Goal: Information Seeking & Learning: Check status

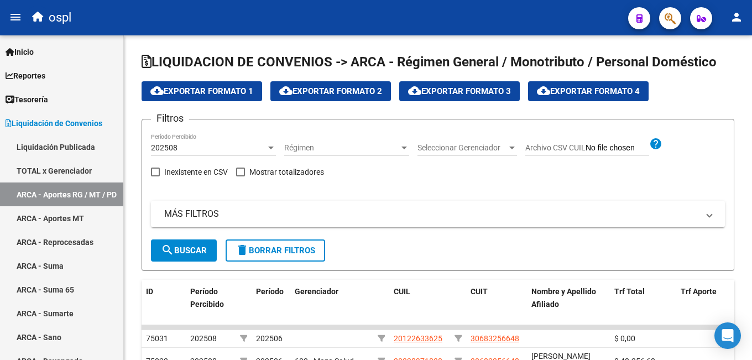
click at [566, 28] on span "button" at bounding box center [670, 18] width 11 height 23
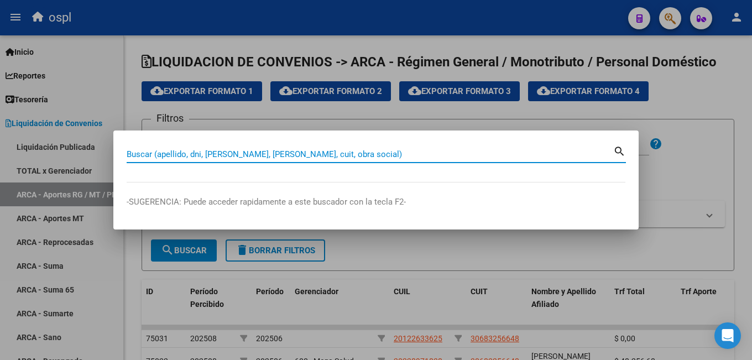
paste input "20209980178"
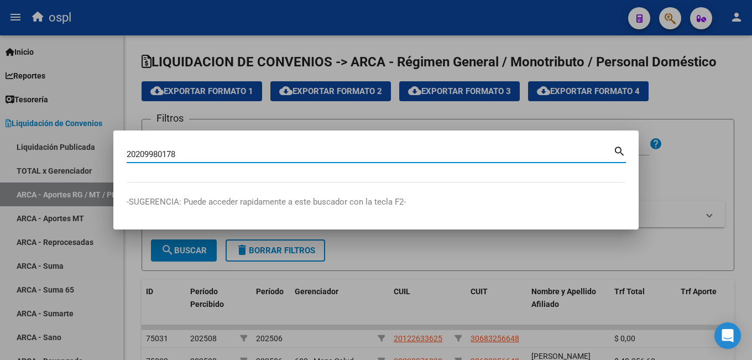
type input "20209980178"
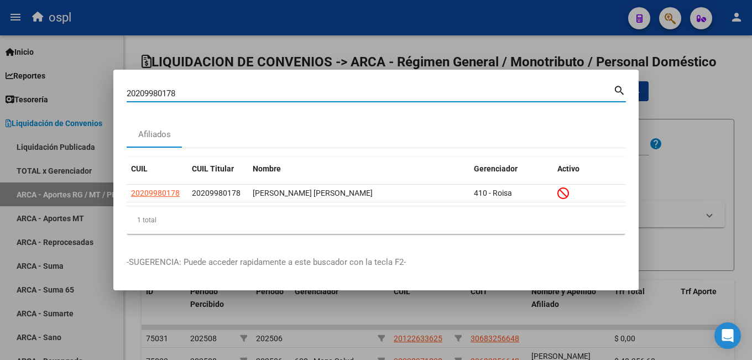
click at [445, 304] on div at bounding box center [376, 180] width 752 height 360
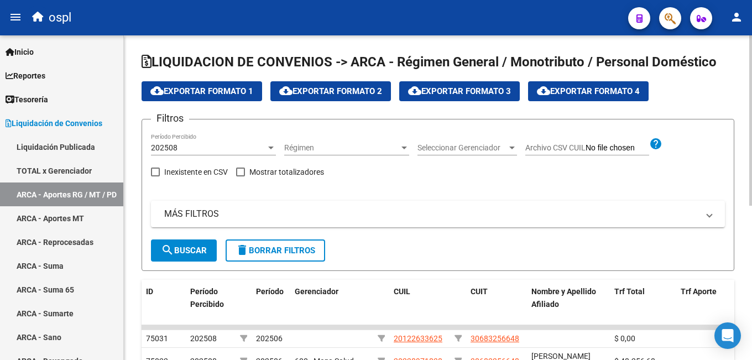
scroll to position [55, 0]
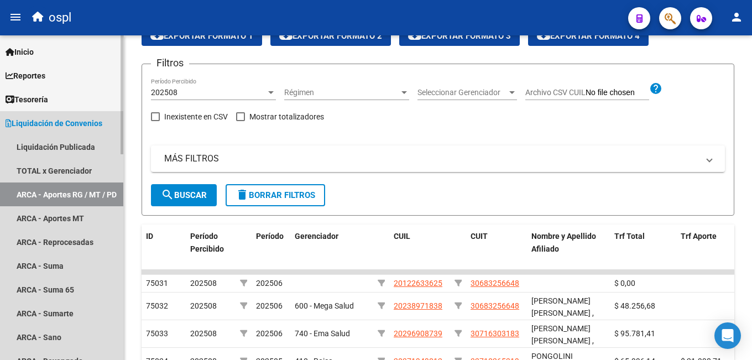
click at [79, 196] on link "ARCA - Aportes RG / MT / PD" at bounding box center [61, 194] width 123 height 24
click at [65, 268] on link "ARCA - Suma" at bounding box center [61, 266] width 123 height 24
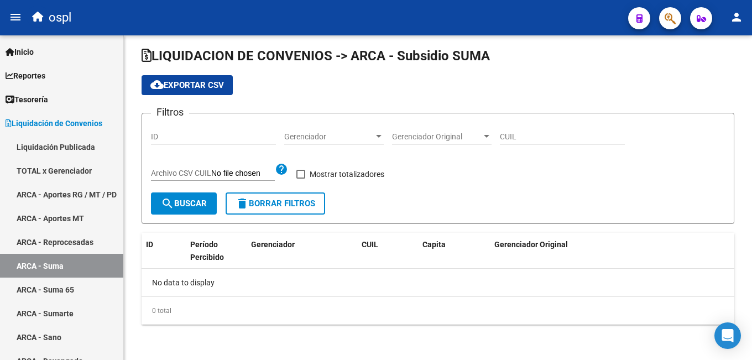
scroll to position [7, 0]
checkbox input "true"
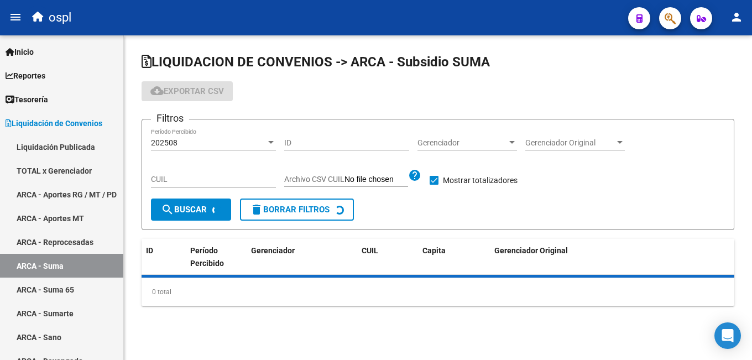
scroll to position [0, 0]
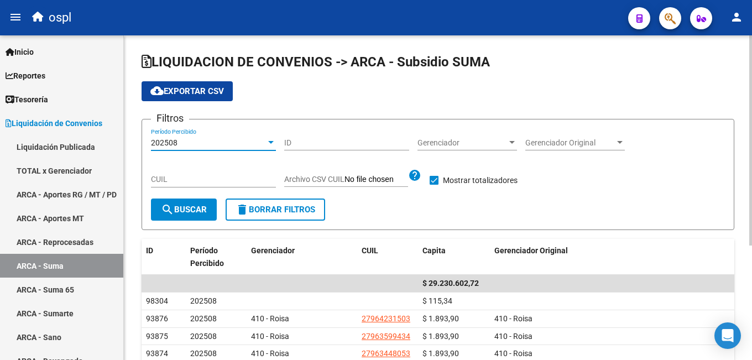
click at [218, 141] on div "202508" at bounding box center [208, 142] width 115 height 9
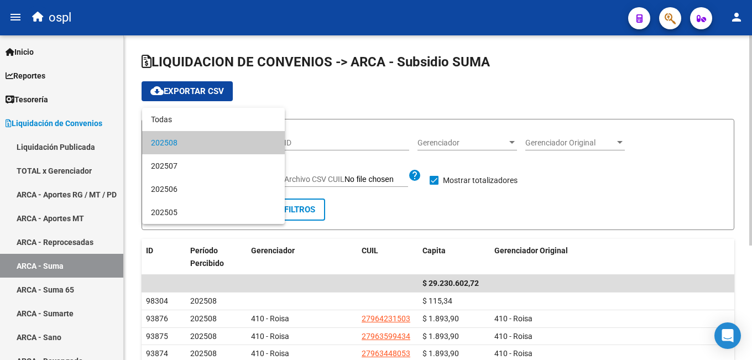
click at [218, 141] on span "202508" at bounding box center [213, 142] width 125 height 23
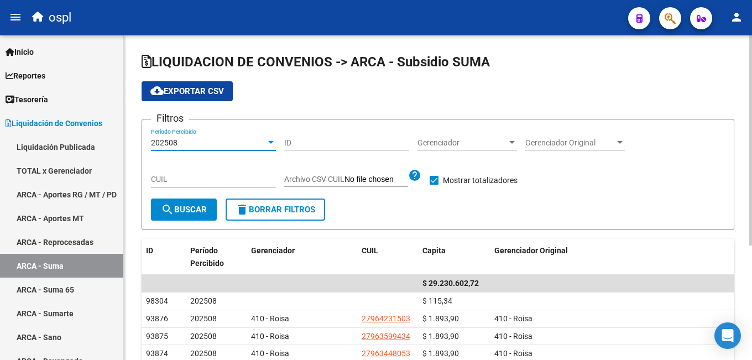
click at [196, 185] on div "CUIL" at bounding box center [213, 176] width 125 height 22
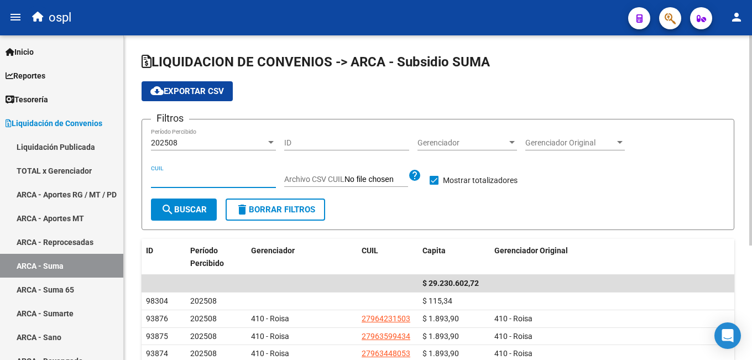
paste input "20-20998017-8"
type input "20-20998017-8"
click at [191, 209] on span "search Buscar" at bounding box center [184, 210] width 46 height 10
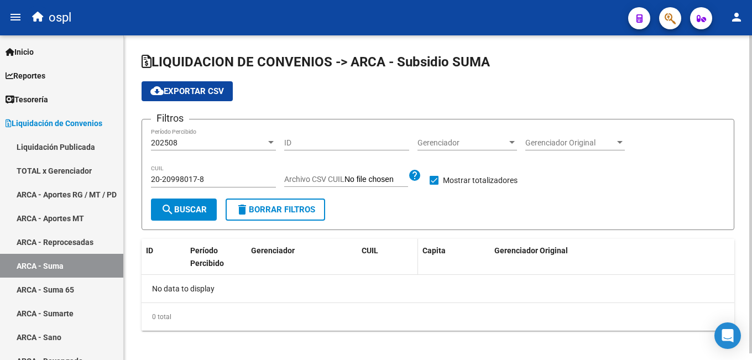
scroll to position [7, 0]
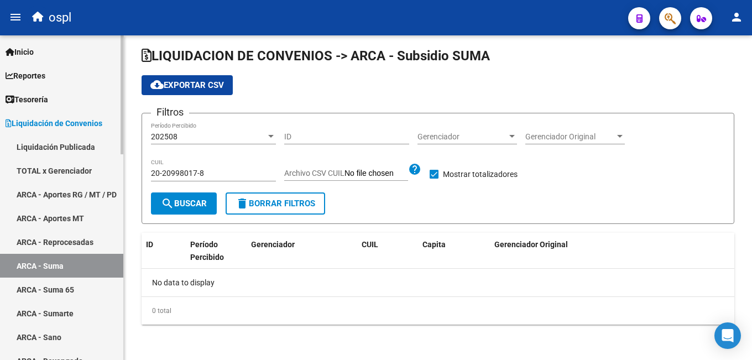
click at [62, 309] on link "ARCA - Sumarte" at bounding box center [61, 313] width 123 height 24
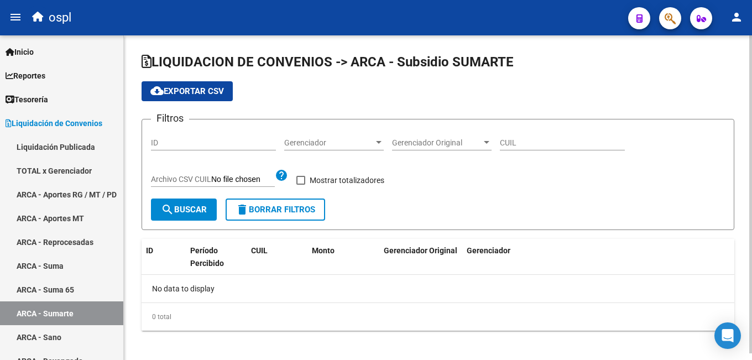
checkbox input "true"
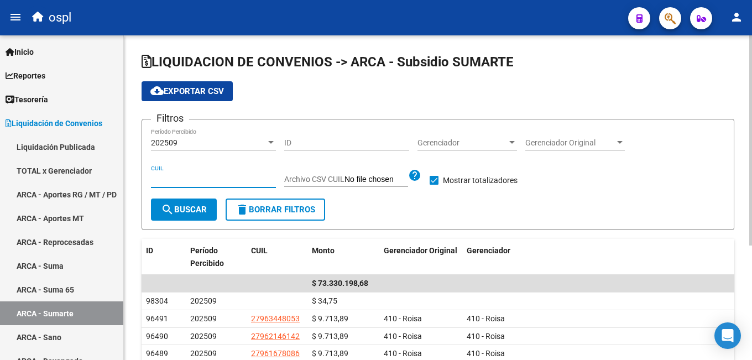
click at [192, 180] on input "CUIL" at bounding box center [213, 179] width 125 height 9
paste input "20-20998017-8"
click at [184, 209] on span "search Buscar" at bounding box center [184, 210] width 46 height 10
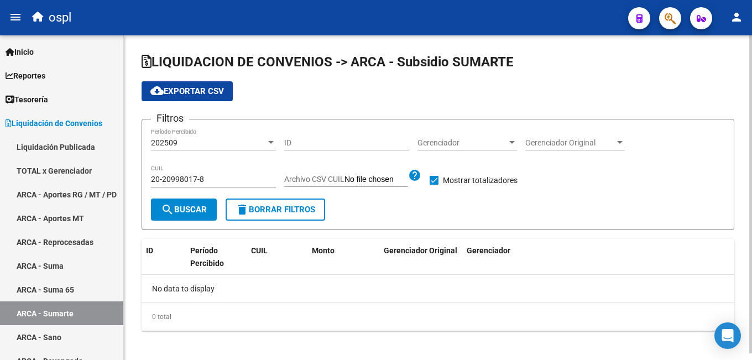
click at [211, 145] on div "202509" at bounding box center [208, 142] width 115 height 9
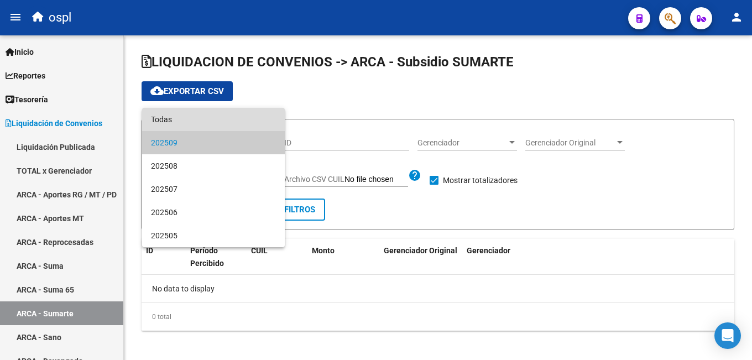
click at [210, 124] on span "Todas" at bounding box center [213, 119] width 125 height 23
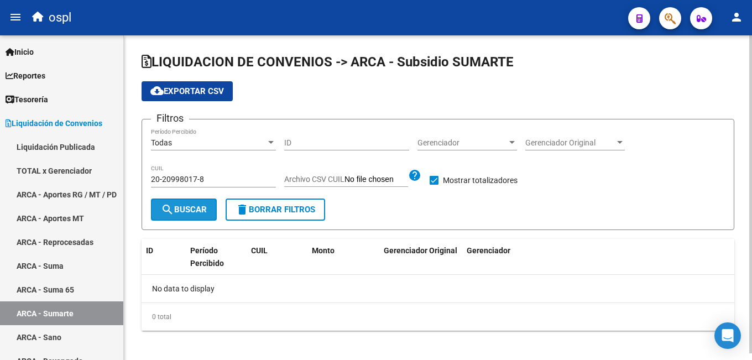
drag, startPoint x: 199, startPoint y: 208, endPoint x: 250, endPoint y: 222, distance: 53.8
click at [198, 209] on span "search Buscar" at bounding box center [184, 210] width 46 height 10
click at [209, 175] on div "20-20998017-8 CUIL" at bounding box center [213, 176] width 125 height 22
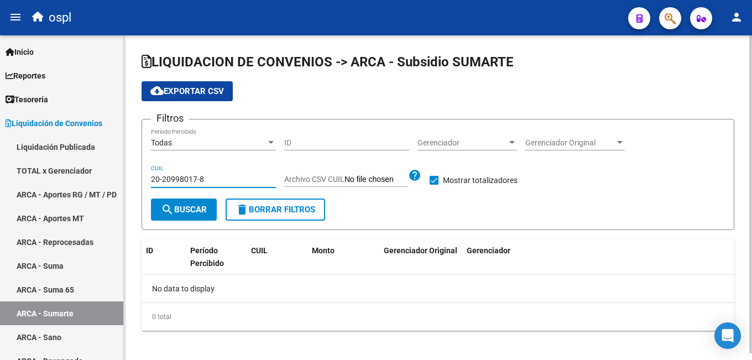
click at [207, 180] on input "20-20998017-8" at bounding box center [213, 179] width 125 height 9
paste input "481656-6"
type input "20-20481656-6"
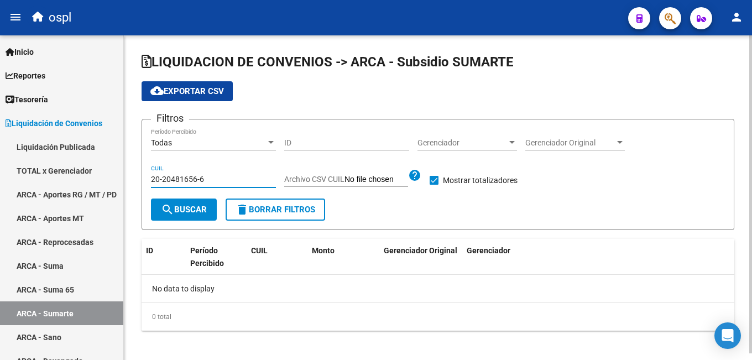
click at [196, 207] on span "search Buscar" at bounding box center [184, 210] width 46 height 10
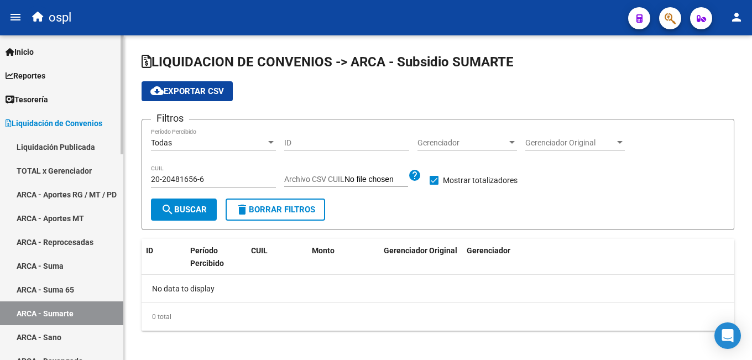
click at [86, 260] on link "ARCA - Suma" at bounding box center [61, 266] width 123 height 24
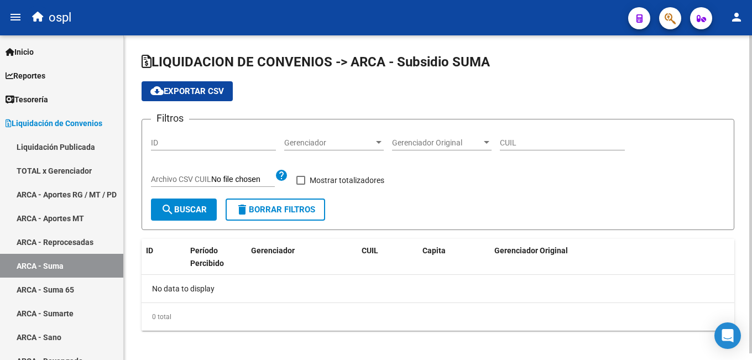
checkbox input "true"
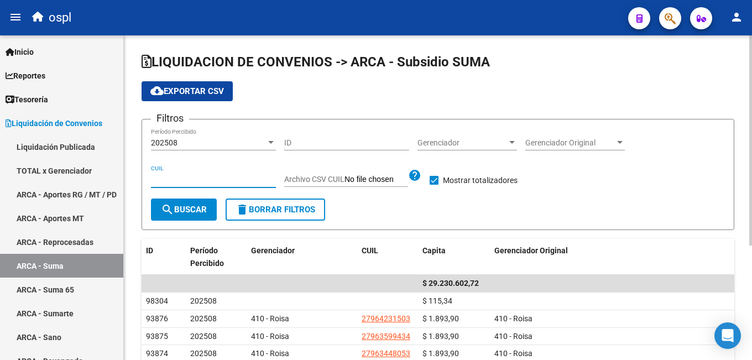
click at [207, 181] on input "CUIL" at bounding box center [213, 179] width 125 height 9
paste input "20-20481656-6"
click at [196, 212] on span "search Buscar" at bounding box center [184, 210] width 46 height 10
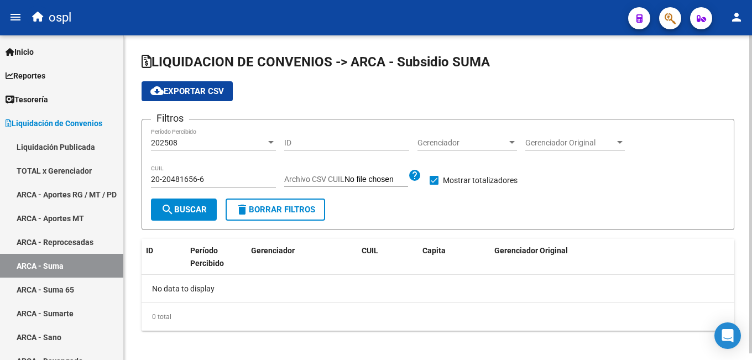
click at [191, 177] on input "20-20481656-6" at bounding box center [213, 179] width 125 height 9
paste input "201198-3"
click at [195, 180] on input "20-20201198-3" at bounding box center [213, 179] width 125 height 9
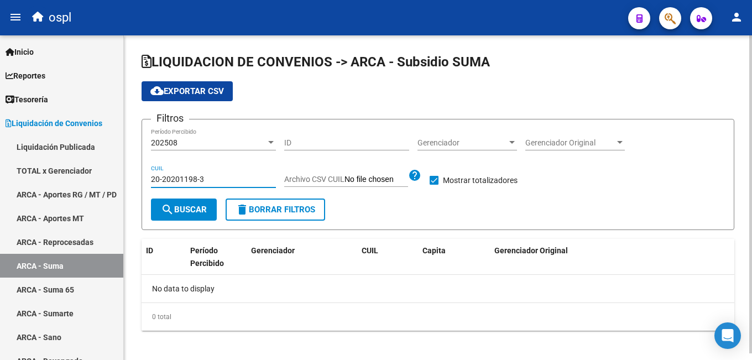
click at [195, 180] on input "20-20201198-3" at bounding box center [213, 179] width 125 height 9
paste input "119830-6"
type input "20-20119830-6"
click at [190, 206] on span "search Buscar" at bounding box center [184, 210] width 46 height 10
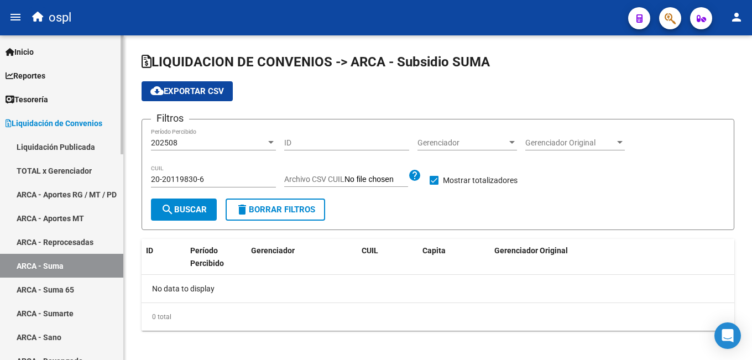
click at [82, 309] on link "ARCA - Sumarte" at bounding box center [61, 313] width 123 height 24
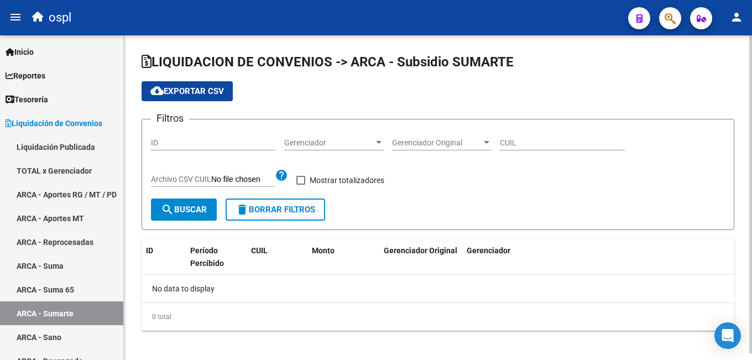
checkbox input "true"
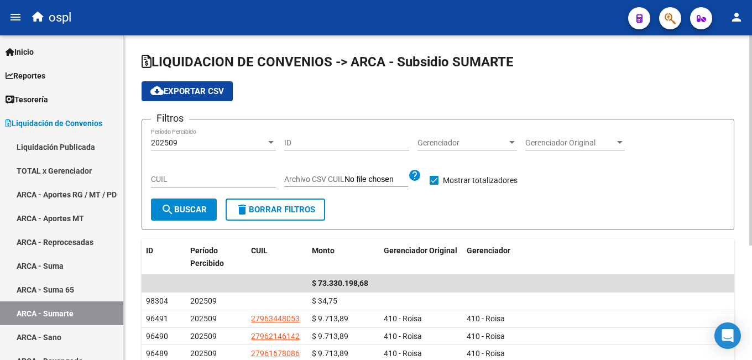
click at [197, 180] on input "CUIL" at bounding box center [213, 179] width 125 height 9
paste input "20-20119830-6"
click at [188, 211] on span "search Buscar" at bounding box center [184, 210] width 46 height 10
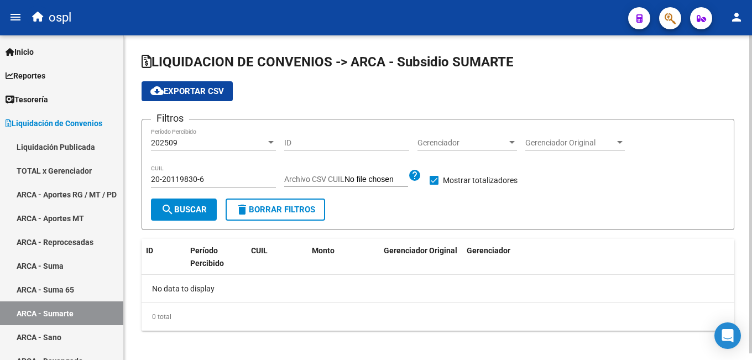
click at [225, 143] on div "202509" at bounding box center [208, 142] width 115 height 9
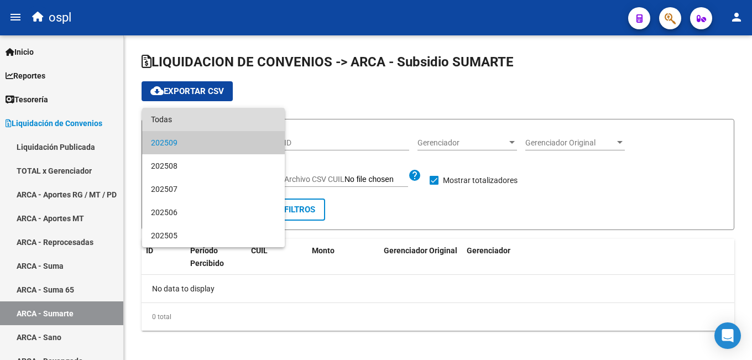
click at [225, 123] on span "Todas" at bounding box center [213, 119] width 125 height 23
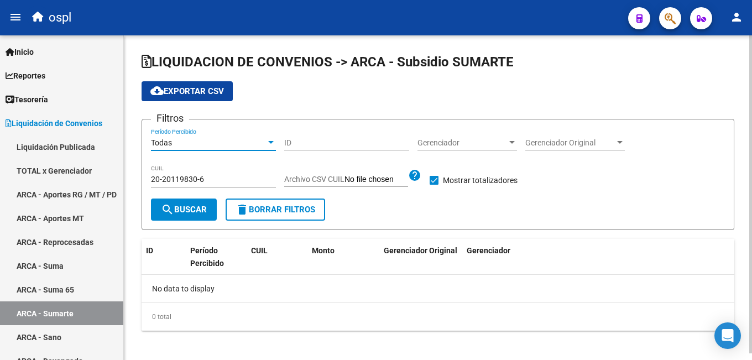
click at [192, 213] on span "search Buscar" at bounding box center [184, 210] width 46 height 10
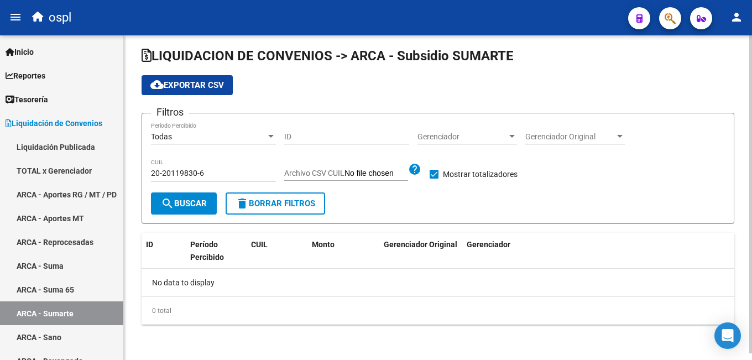
click at [193, 176] on input "20-20119830-6" at bounding box center [213, 173] width 125 height 9
paste input "19028534-1"
type input "20-19028534-1"
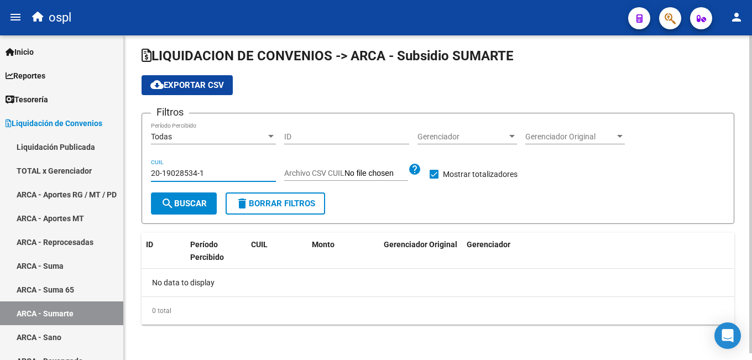
click at [185, 192] on button "search Buscar" at bounding box center [184, 203] width 66 height 22
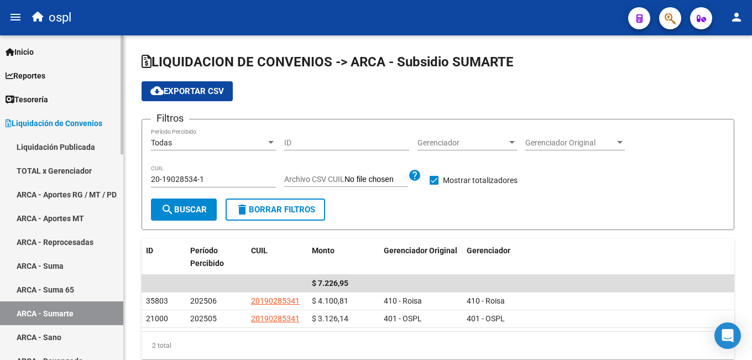
click at [72, 264] on link "ARCA - Suma" at bounding box center [61, 266] width 123 height 24
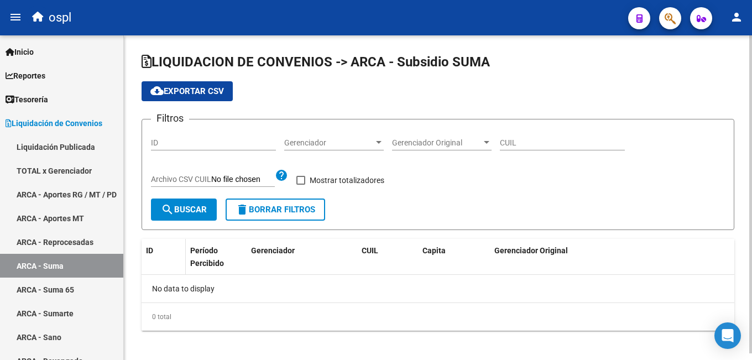
checkbox input "true"
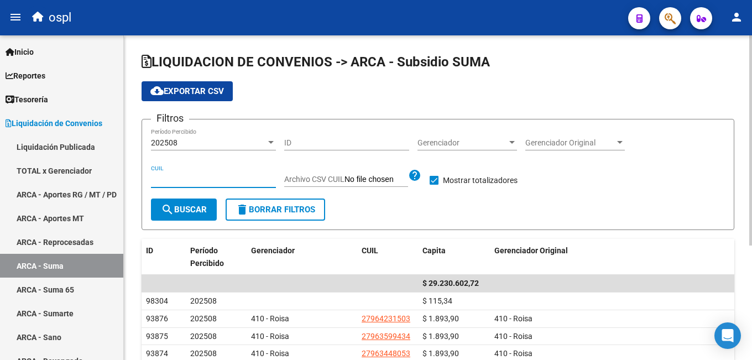
click at [199, 181] on input "CUIL" at bounding box center [213, 179] width 125 height 9
paste input "20-19028534-1"
type input "20-19028534-1"
click at [194, 208] on span "search Buscar" at bounding box center [184, 210] width 46 height 10
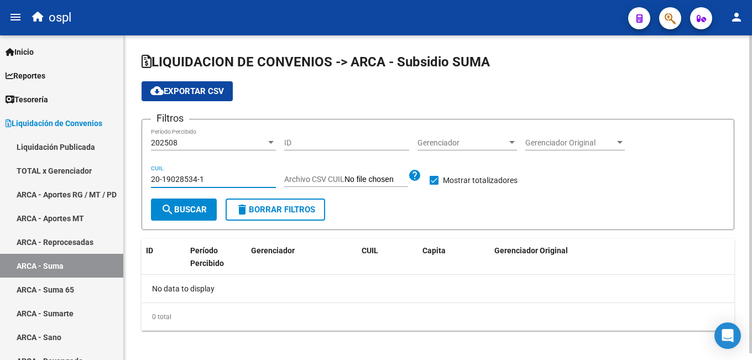
click at [190, 180] on input "20-19028534-1" at bounding box center [213, 179] width 125 height 9
paste input "8031885-3"
type input "20-18031885-3"
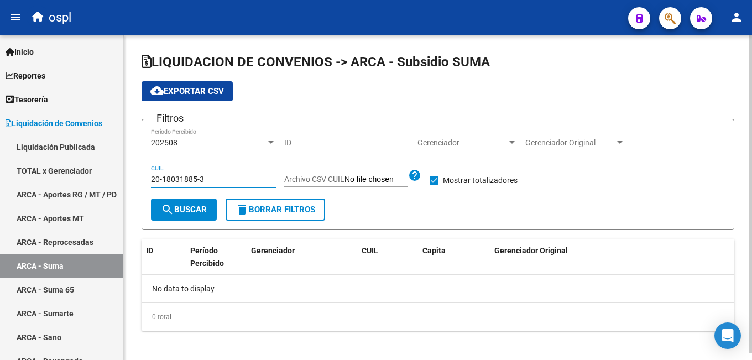
click at [182, 205] on button "search Buscar" at bounding box center [184, 210] width 66 height 22
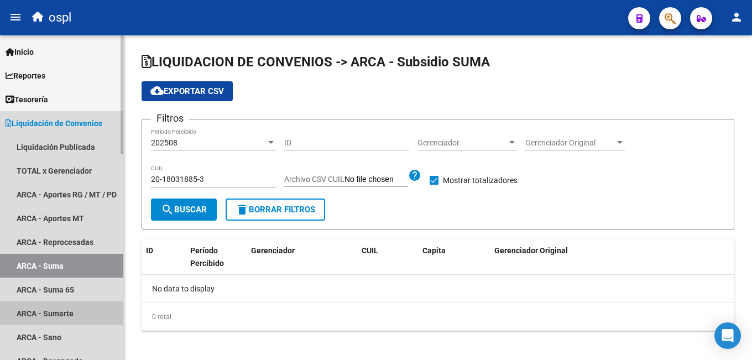
click at [62, 311] on link "ARCA - Sumarte" at bounding box center [61, 313] width 123 height 24
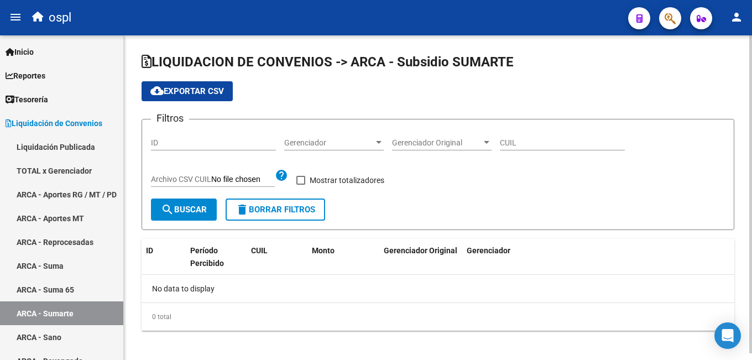
checkbox input "true"
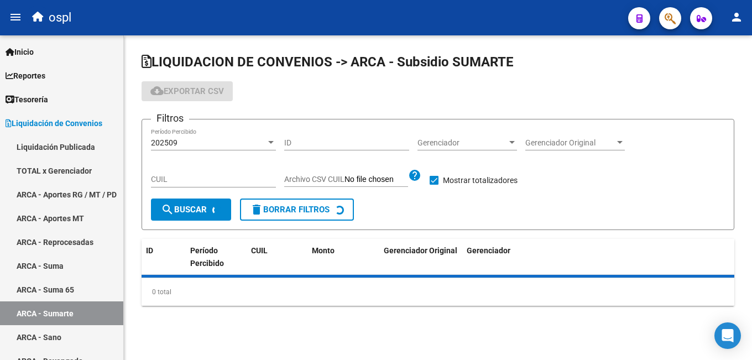
click at [186, 183] on input "CUIL" at bounding box center [213, 179] width 125 height 9
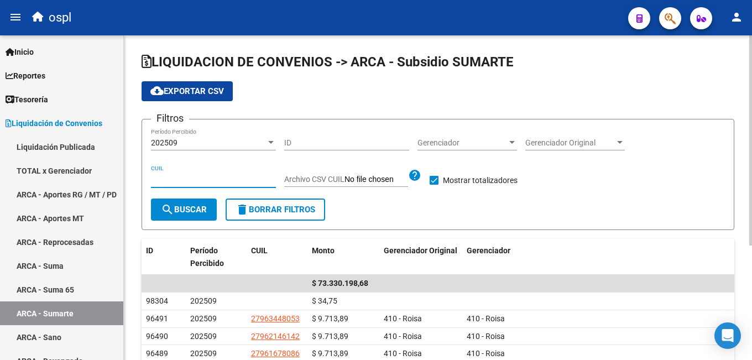
click at [186, 183] on input "CUIL" at bounding box center [213, 179] width 125 height 9
paste input "20-18031885-3"
click at [185, 217] on button "search Buscar" at bounding box center [184, 210] width 66 height 22
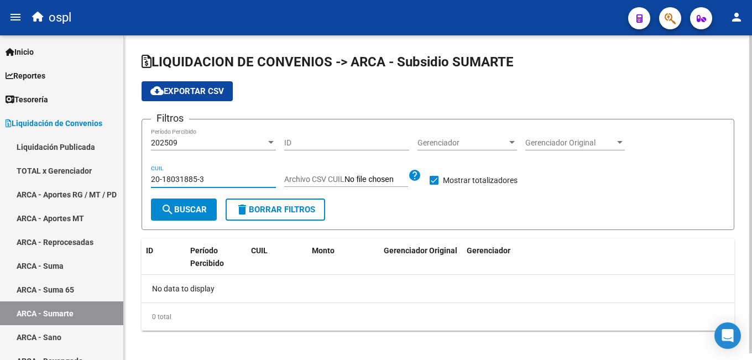
click at [198, 177] on input "20-18031885-3" at bounding box center [213, 179] width 125 height 9
paste input "7684226-2"
type input "20-17684226-2"
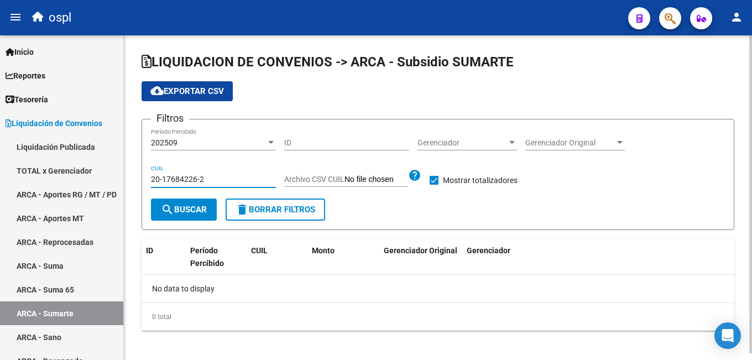
click at [182, 211] on span "search Buscar" at bounding box center [184, 210] width 46 height 10
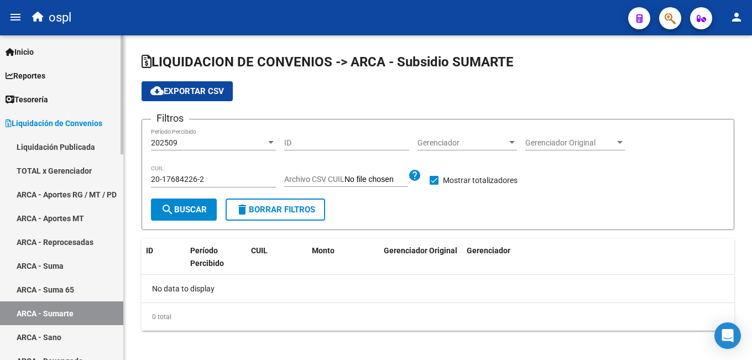
click at [84, 262] on link "ARCA - Suma" at bounding box center [61, 266] width 123 height 24
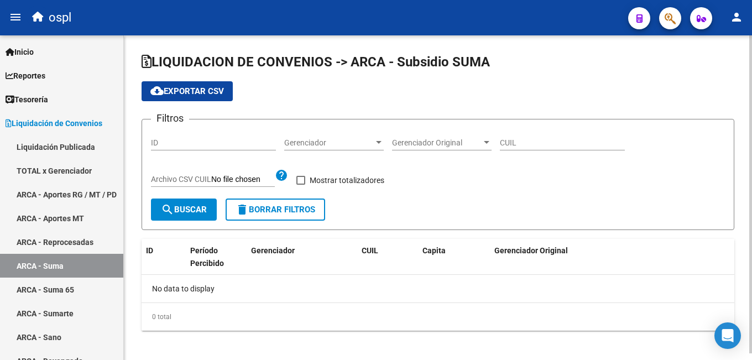
checkbox input "true"
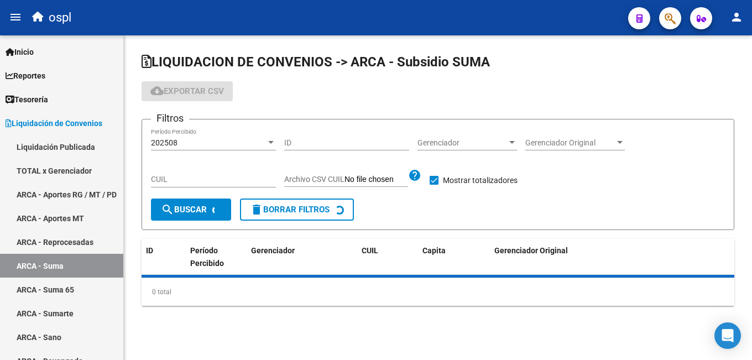
click at [184, 179] on input "CUIL" at bounding box center [213, 179] width 125 height 9
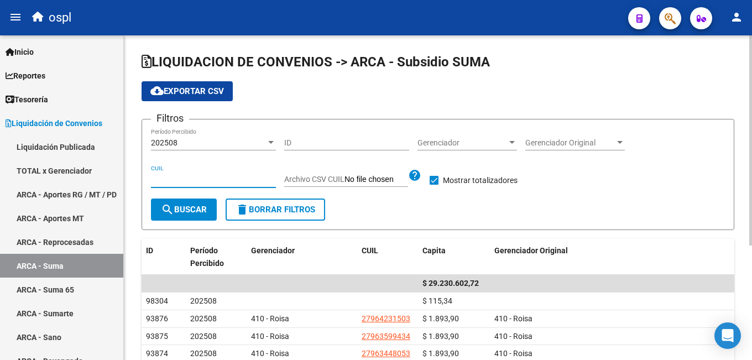
click at [184, 179] on input "CUIL" at bounding box center [213, 179] width 125 height 9
paste input "20-17684226-2"
click at [182, 210] on span "search Buscar" at bounding box center [184, 210] width 46 height 10
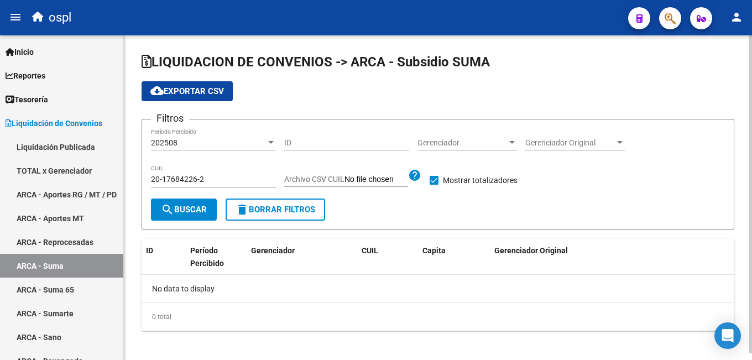
click at [181, 177] on input "20-17684226-2" at bounding box center [213, 179] width 125 height 9
paste input "501508-7"
type input "20-17501508-7"
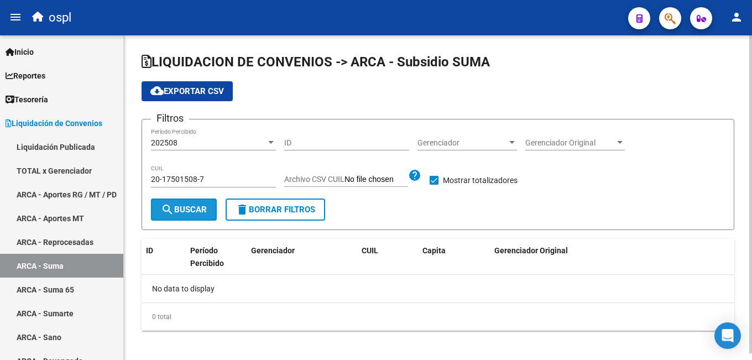
click at [177, 204] on button "search Buscar" at bounding box center [184, 210] width 66 height 22
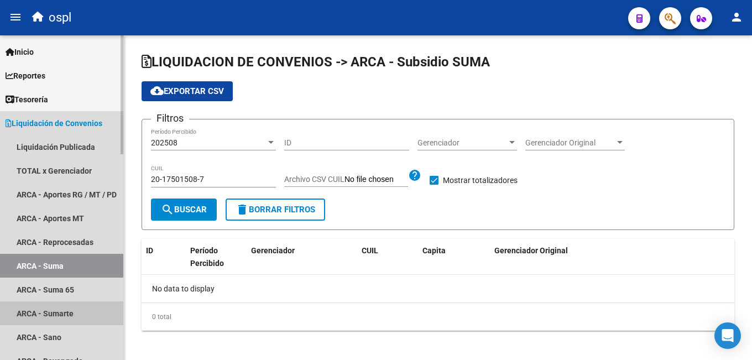
click at [75, 312] on link "ARCA - Sumarte" at bounding box center [61, 313] width 123 height 24
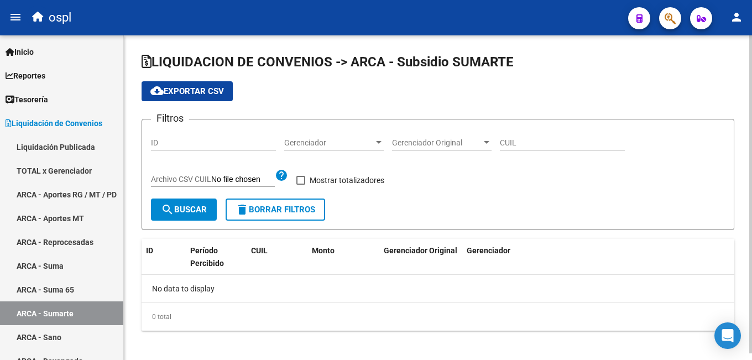
checkbox input "true"
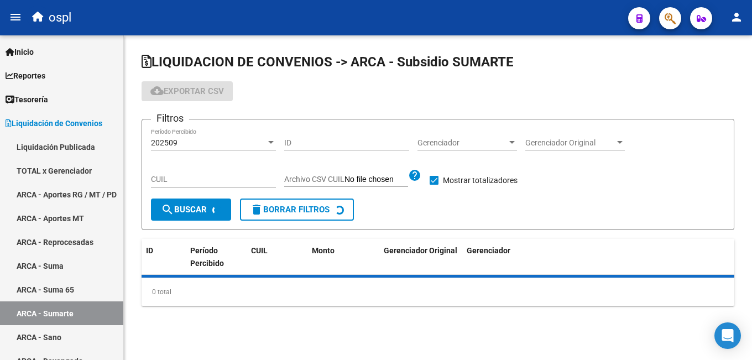
click at [186, 182] on input "CUIL" at bounding box center [213, 179] width 125 height 9
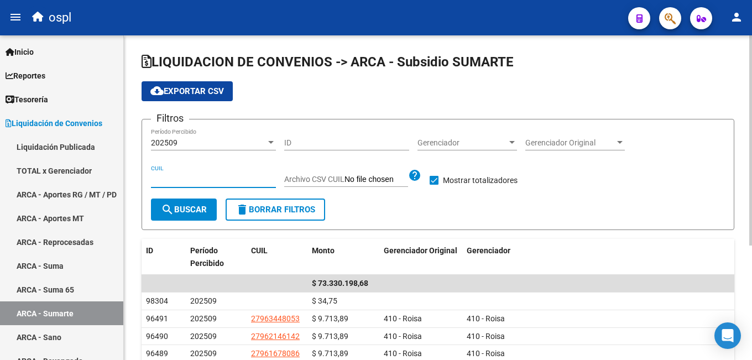
click at [186, 182] on input "CUIL" at bounding box center [213, 179] width 125 height 9
paste input "20-17501508-7"
click at [183, 207] on span "search Buscar" at bounding box center [184, 210] width 46 height 10
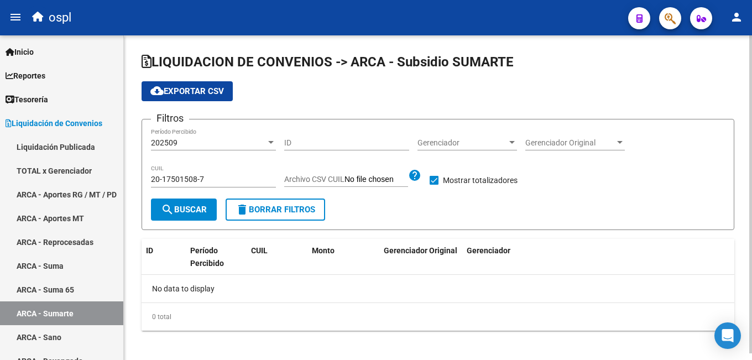
click at [186, 178] on input "20-17501508-7" at bounding box center [213, 179] width 125 height 9
paste input
type input "20-17501508-7"
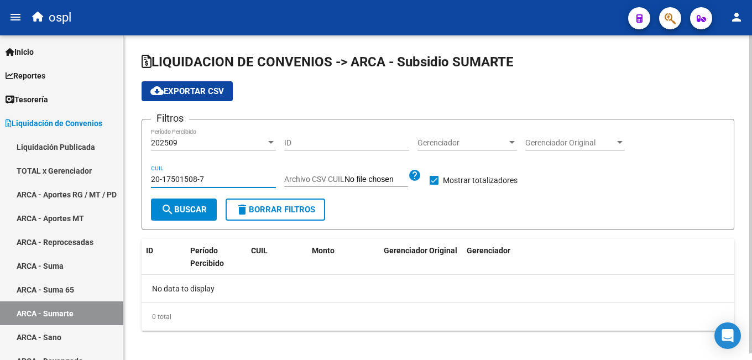
click at [185, 212] on span "search Buscar" at bounding box center [184, 210] width 46 height 10
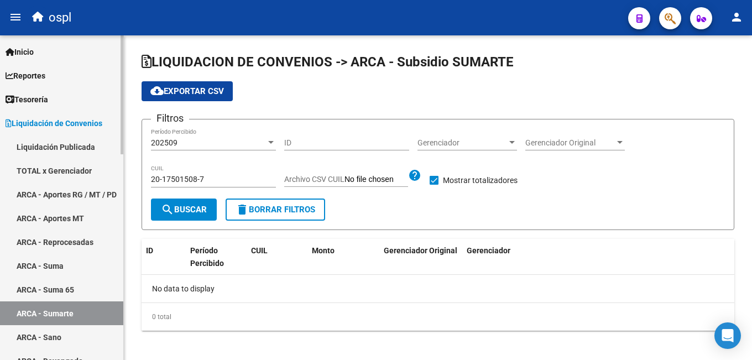
click at [70, 269] on link "ARCA - Suma" at bounding box center [61, 266] width 123 height 24
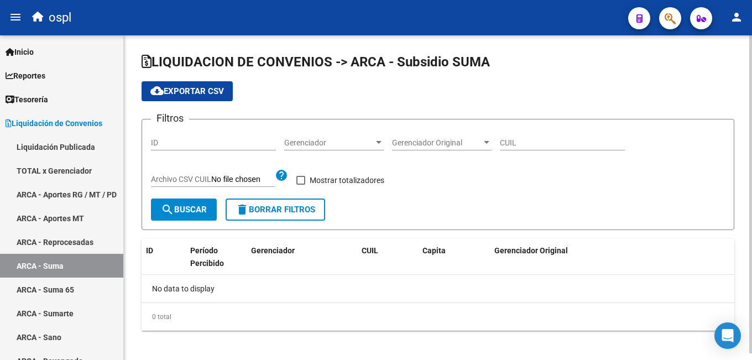
checkbox input "true"
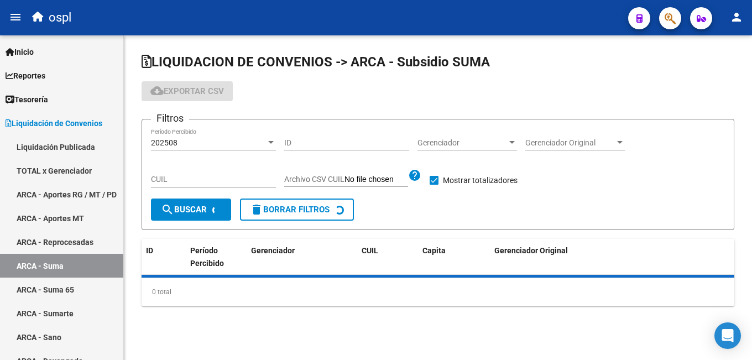
click at [182, 180] on input "CUIL" at bounding box center [213, 179] width 125 height 9
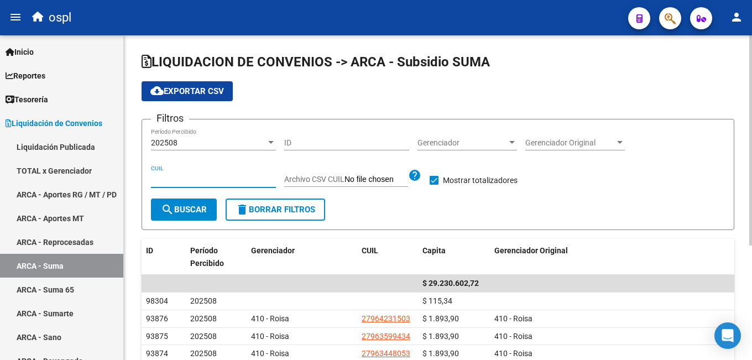
click at [182, 180] on input "CUIL" at bounding box center [213, 179] width 125 height 9
paste input "20-17501508-7"
click at [184, 203] on button "search Buscar" at bounding box center [184, 210] width 66 height 22
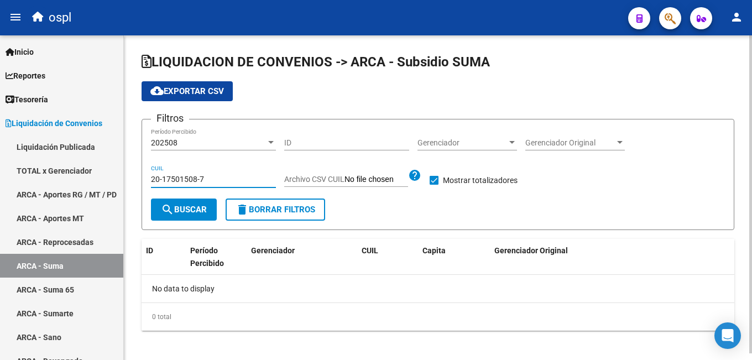
click at [211, 177] on input "20-17501508-7" at bounding box center [213, 179] width 125 height 9
paste input "6987215-6"
type input "20-16987215-6"
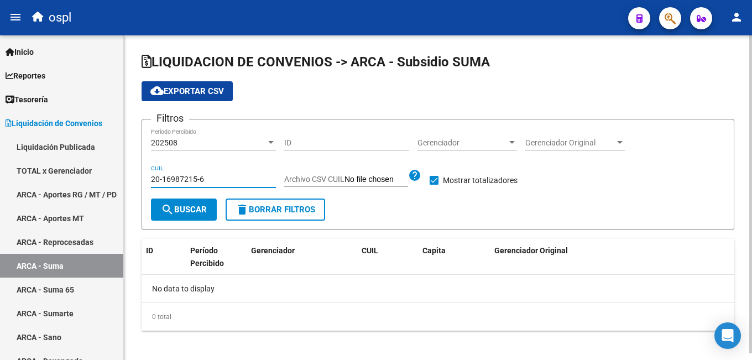
click at [195, 210] on span "search Buscar" at bounding box center [184, 210] width 46 height 10
drag, startPoint x: 70, startPoint y: 315, endPoint x: 126, endPoint y: 238, distance: 95.3
click at [70, 313] on link "ARCA - Sumarte" at bounding box center [61, 313] width 123 height 24
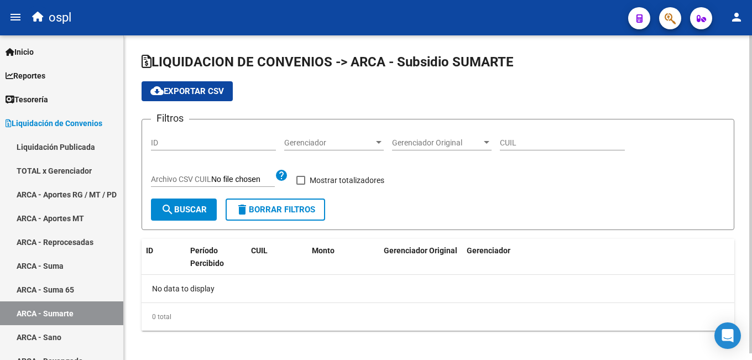
checkbox input "true"
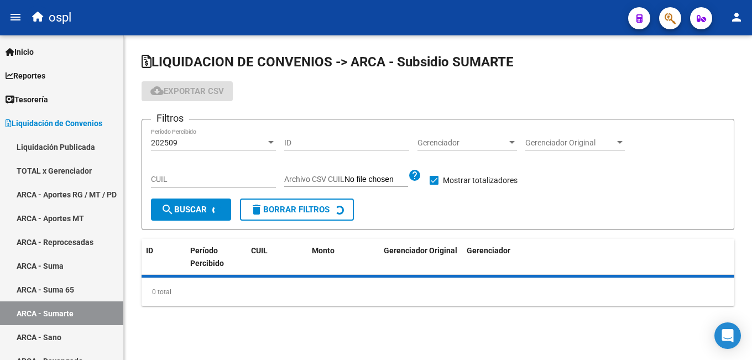
click at [174, 181] on input "CUIL" at bounding box center [213, 179] width 125 height 9
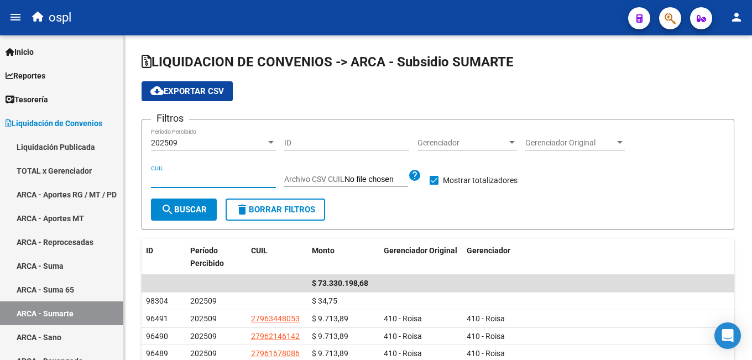
click at [174, 181] on input "CUIL" at bounding box center [213, 179] width 125 height 9
paste input "20-16987215-6"
type input "20-16987215-6"
click at [175, 212] on span "search Buscar" at bounding box center [184, 210] width 46 height 10
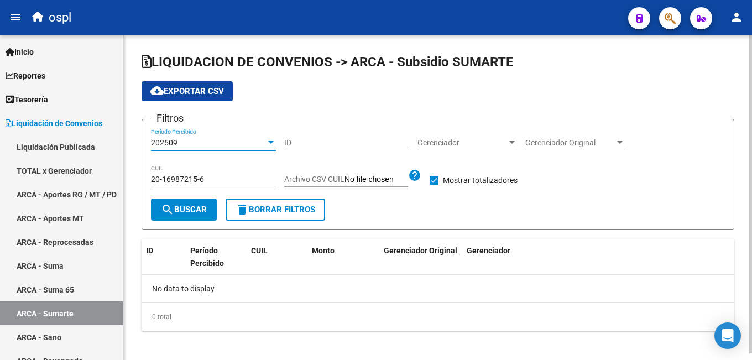
click at [186, 140] on div "202509" at bounding box center [208, 142] width 115 height 9
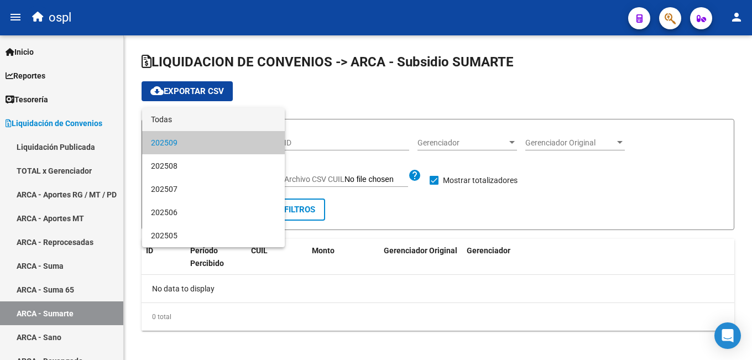
click at [184, 121] on span "Todas" at bounding box center [213, 119] width 125 height 23
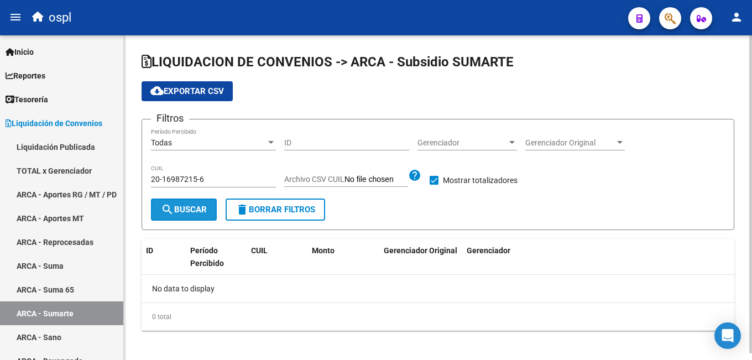
click at [191, 204] on button "search Buscar" at bounding box center [184, 210] width 66 height 22
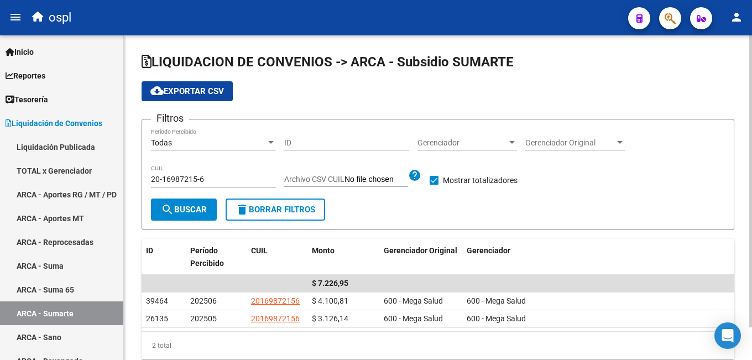
click at [196, 174] on div "20-16987215-6 CUIL" at bounding box center [213, 176] width 125 height 22
click at [195, 179] on input "20-16987215-6" at bounding box center [213, 179] width 125 height 9
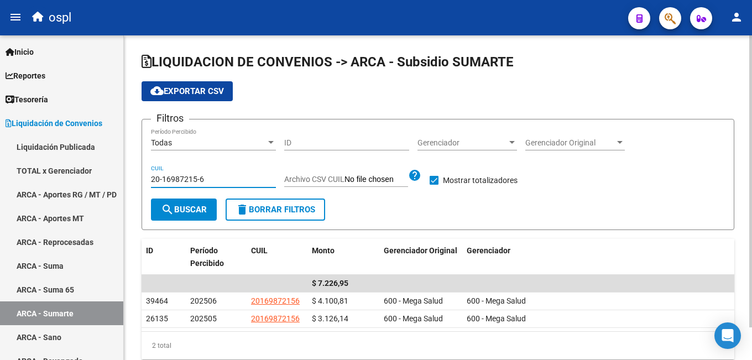
paste input "782912-1"
click at [186, 215] on span "search Buscar" at bounding box center [184, 210] width 46 height 10
click at [191, 177] on input "20-16782912-1" at bounding box center [213, 179] width 125 height 9
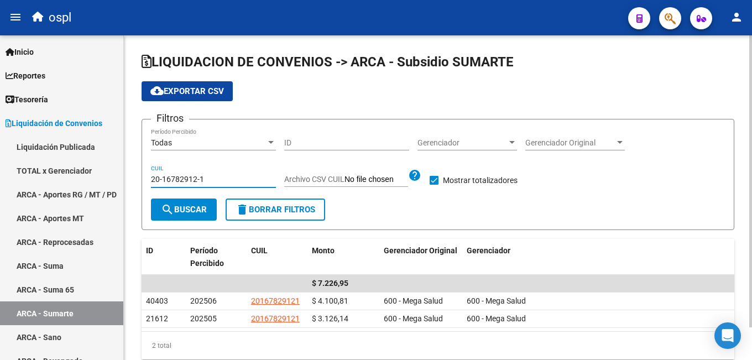
paste input "02064-0"
click at [184, 212] on span "search Buscar" at bounding box center [184, 210] width 46 height 10
click at [187, 177] on input "20-16702064-0" at bounding box center [213, 179] width 125 height 9
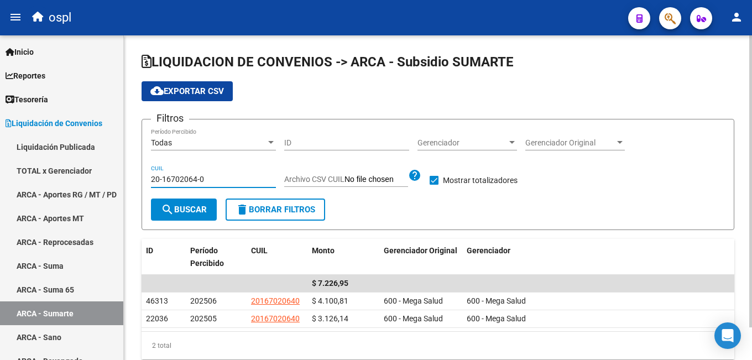
paste input "093237-7"
click at [182, 212] on span "search Buscar" at bounding box center [184, 210] width 46 height 10
click at [190, 181] on input "20-16093237-7" at bounding box center [213, 179] width 125 height 9
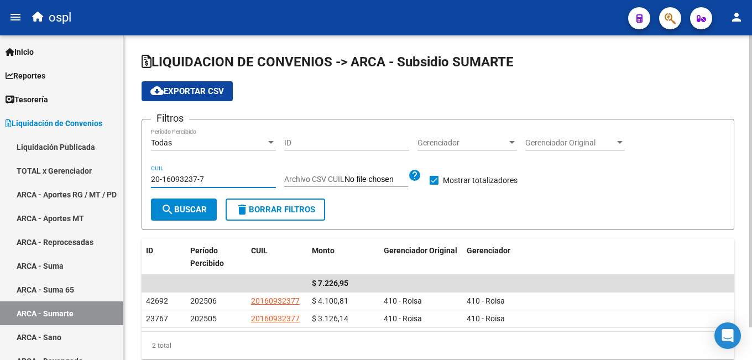
paste input "4600010-0"
click at [185, 210] on span "search Buscar" at bounding box center [184, 210] width 46 height 10
click at [187, 180] on input "20-14600010-0" at bounding box center [213, 179] width 125 height 9
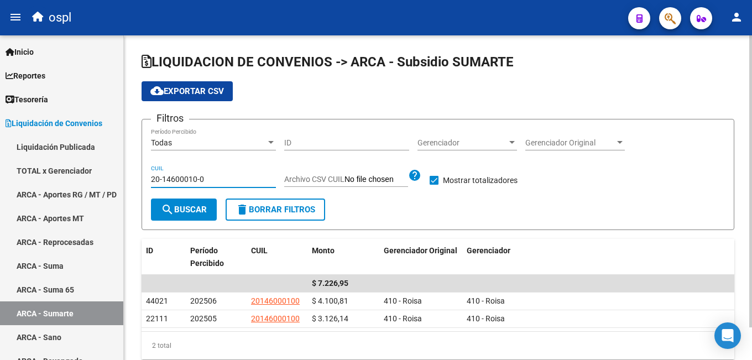
paste input "379152-2"
click at [178, 213] on span "search Buscar" at bounding box center [184, 210] width 46 height 10
click at [193, 177] on input "20-14379152-2" at bounding box center [213, 179] width 125 height 9
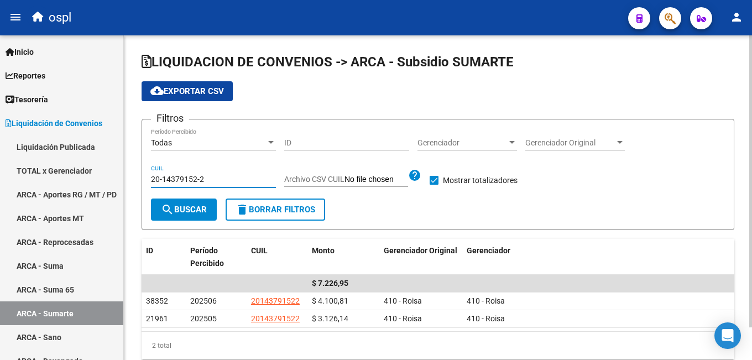
paste input "109003-9"
click at [186, 210] on span "search Buscar" at bounding box center [184, 210] width 46 height 10
click at [199, 184] on input "20-14109003-9" at bounding box center [213, 179] width 125 height 9
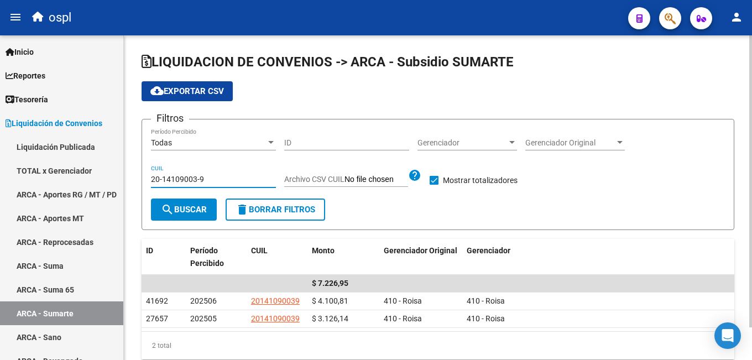
paste input "070247-2"
click at [196, 202] on button "search Buscar" at bounding box center [184, 210] width 66 height 22
click at [202, 179] on input "20-14070247-2" at bounding box center [213, 179] width 125 height 9
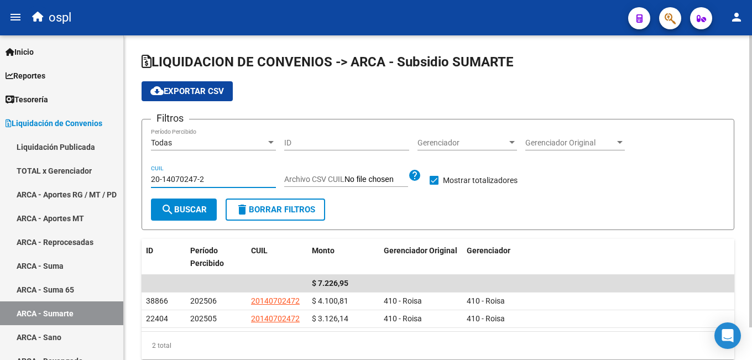
paste input "3904251-5"
click at [187, 206] on span "search Buscar" at bounding box center [184, 210] width 46 height 10
click at [210, 178] on input "20-13904251-5" at bounding box center [213, 179] width 125 height 9
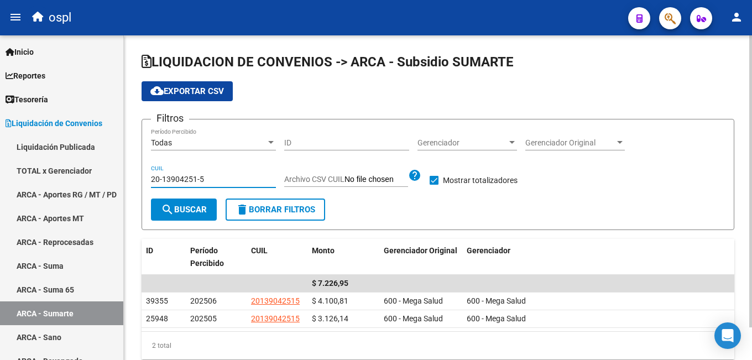
paste input "768909-0"
click at [192, 208] on span "search Buscar" at bounding box center [184, 210] width 46 height 10
click at [205, 183] on input "20-13768909-0" at bounding box center [213, 179] width 125 height 9
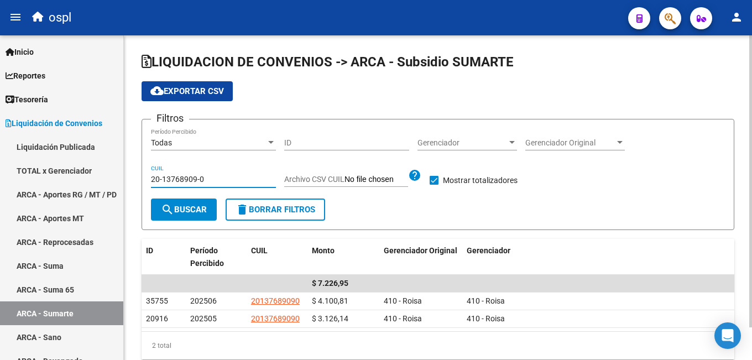
paste input "659218-2"
click at [197, 204] on button "search Buscar" at bounding box center [184, 210] width 66 height 22
click at [202, 177] on input "20-13659218-2" at bounding box center [213, 179] width 125 height 9
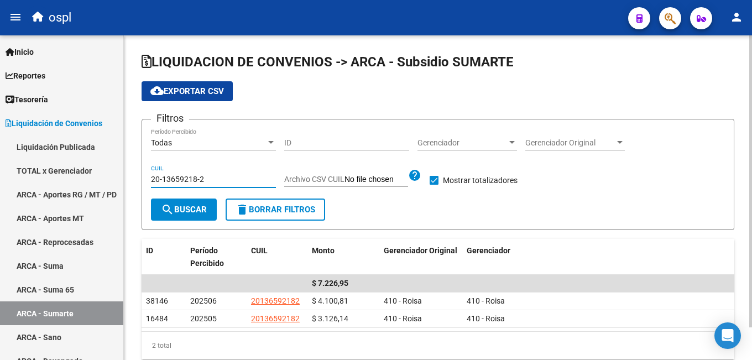
paste input "14576-3"
click at [190, 209] on span "search Buscar" at bounding box center [184, 210] width 46 height 10
click at [203, 179] on input "20-13614576-3" at bounding box center [213, 179] width 125 height 9
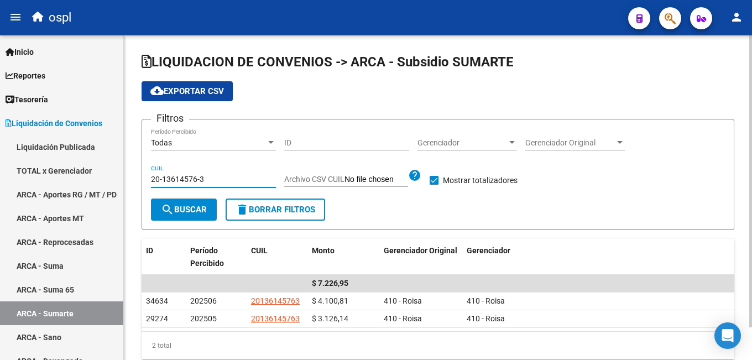
paste input "454622-1"
click at [194, 207] on span "search Buscar" at bounding box center [184, 210] width 46 height 10
click at [200, 179] on input "20-13454622-1" at bounding box center [213, 179] width 125 height 9
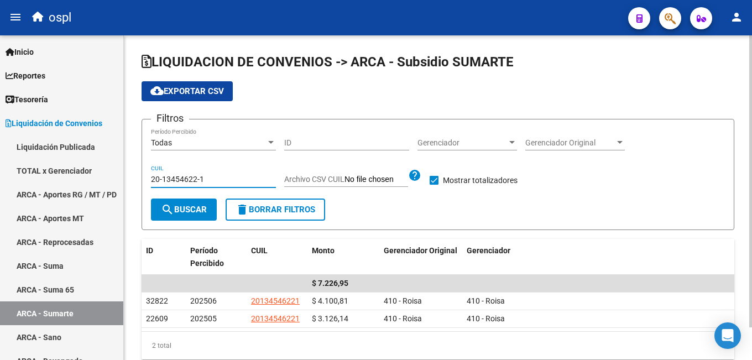
paste input "274637"
type input "20-13274637-1"
click at [189, 207] on span "search Buscar" at bounding box center [184, 210] width 46 height 10
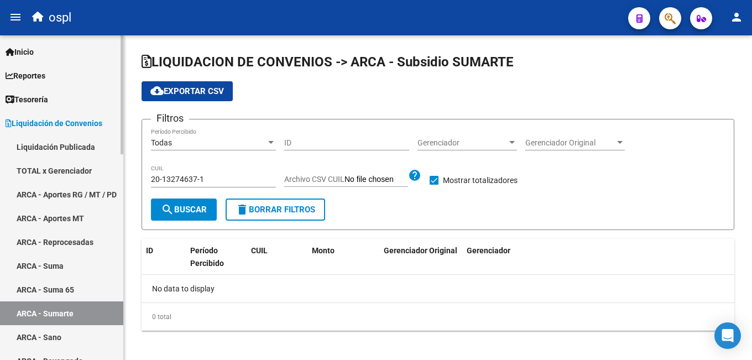
click at [85, 262] on link "ARCA - Suma" at bounding box center [61, 266] width 123 height 24
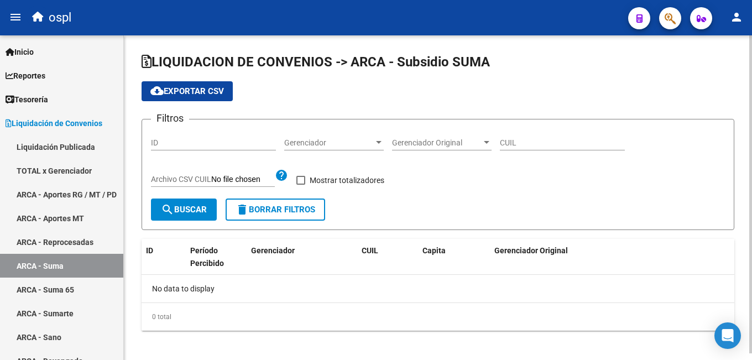
checkbox input "true"
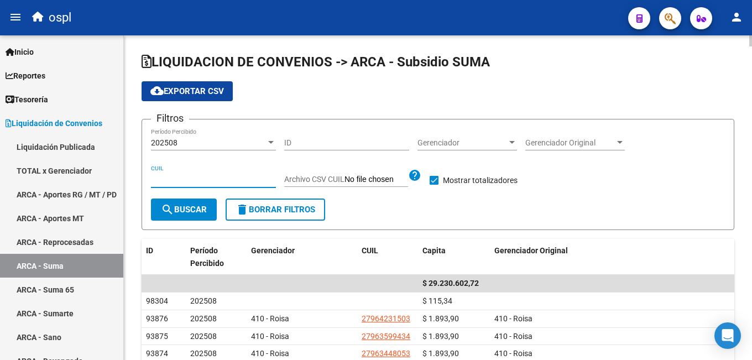
click at [189, 179] on input "CUIL" at bounding box center [213, 179] width 125 height 9
paste input "20-13274637-1"
type input "20-13274637-1"
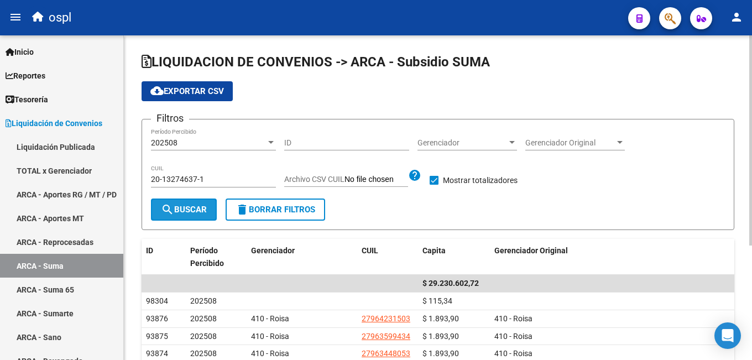
click at [187, 208] on span "search Buscar" at bounding box center [184, 210] width 46 height 10
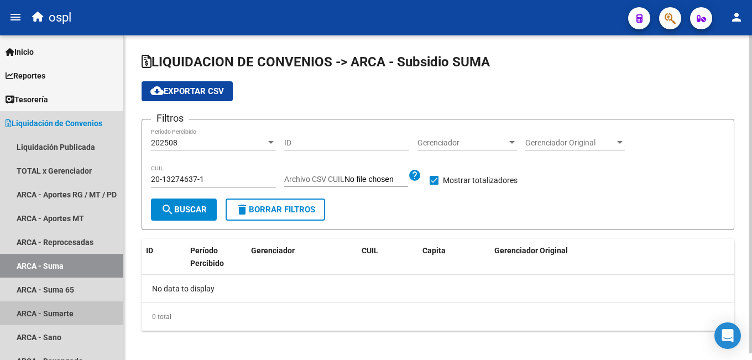
drag, startPoint x: 79, startPoint y: 314, endPoint x: 130, endPoint y: 257, distance: 76.3
click at [79, 313] on link "ARCA - Sumarte" at bounding box center [61, 313] width 123 height 24
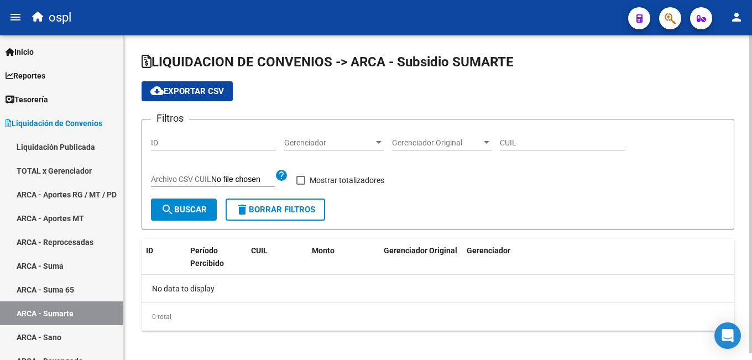
checkbox input "true"
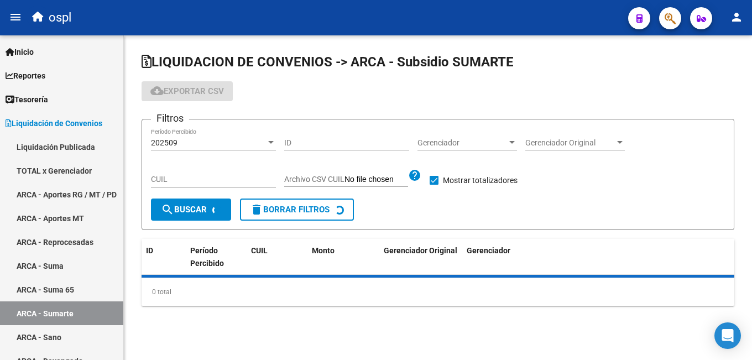
click at [177, 180] on input "CUIL" at bounding box center [213, 179] width 125 height 9
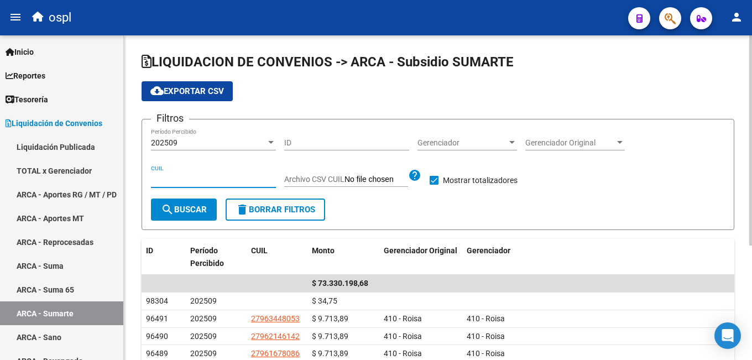
paste input "20-13246514-3"
click at [177, 206] on span "search Buscar" at bounding box center [184, 210] width 46 height 10
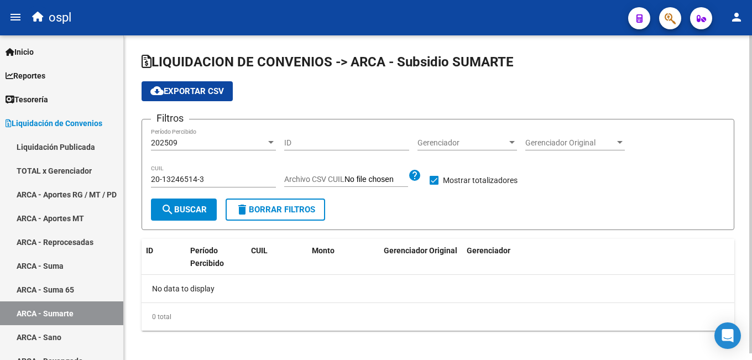
click at [224, 140] on div "202509" at bounding box center [208, 142] width 115 height 9
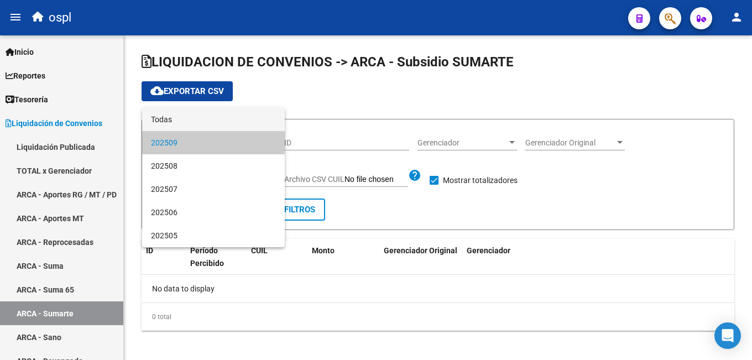
click at [225, 122] on span "Todas" at bounding box center [213, 119] width 125 height 23
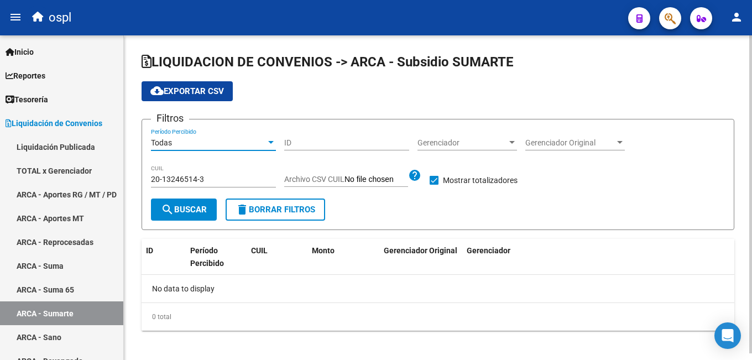
click at [205, 202] on button "search Buscar" at bounding box center [184, 210] width 66 height 22
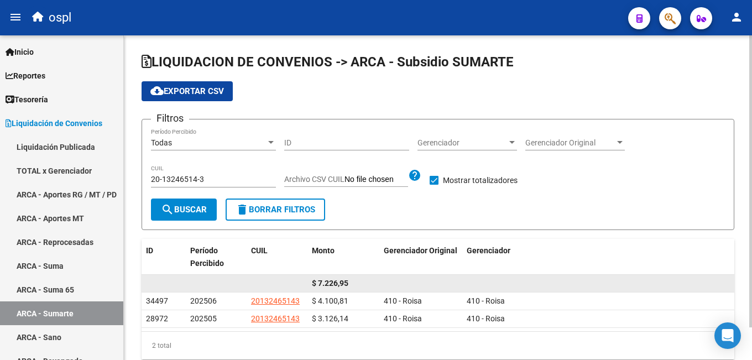
scroll to position [36, 0]
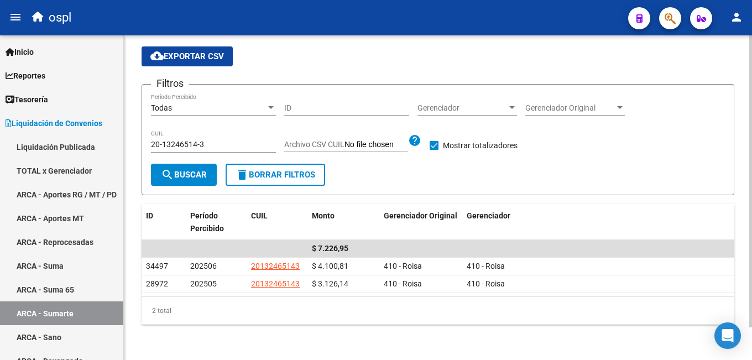
click at [201, 145] on input "20-13246514-3" at bounding box center [213, 144] width 125 height 9
paste input "2305617-6"
click at [191, 174] on span "search Buscar" at bounding box center [184, 175] width 46 height 10
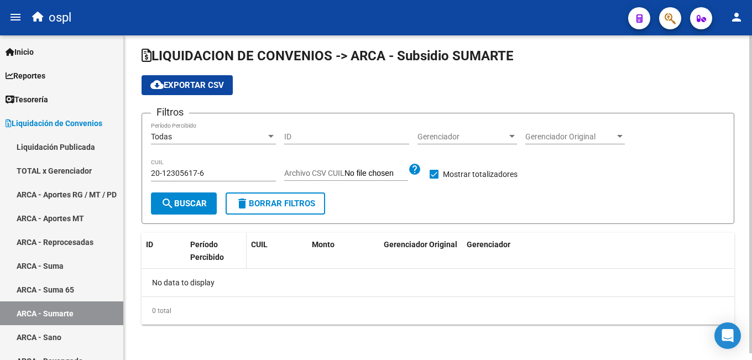
scroll to position [7, 0]
click at [200, 173] on input "20-12305617-6" at bounding box center [213, 173] width 125 height 9
paste input "44209714-4"
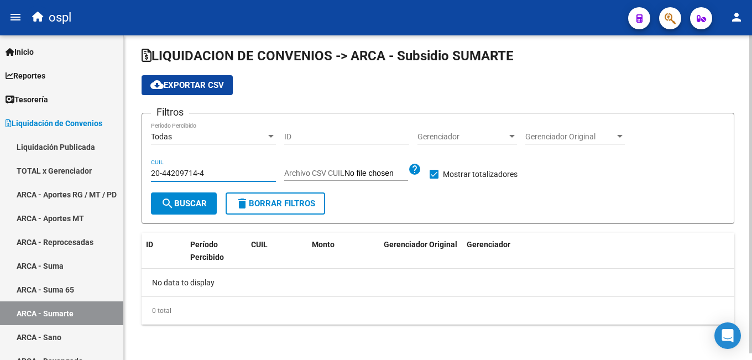
type input "20-44209714-4"
click at [181, 205] on span "search Buscar" at bounding box center [184, 204] width 46 height 10
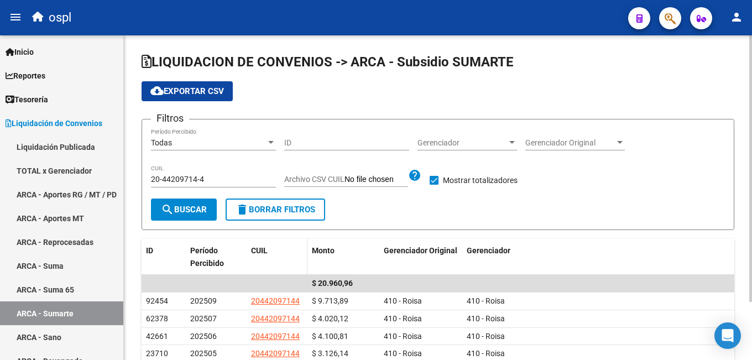
scroll to position [55, 0]
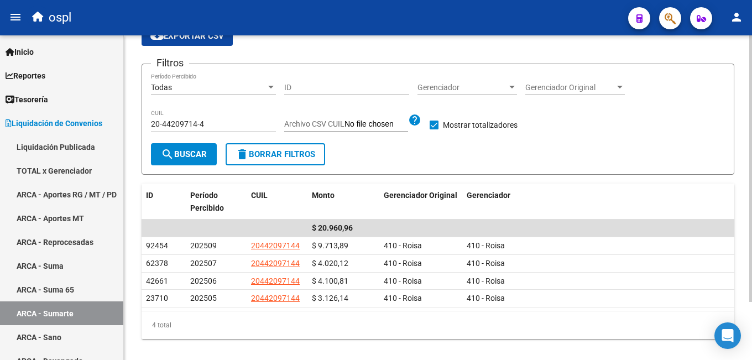
click at [193, 127] on input "20-44209714-4" at bounding box center [213, 123] width 125 height 9
paste input "3-23926076"
click at [187, 147] on button "search Buscar" at bounding box center [184, 154] width 66 height 22
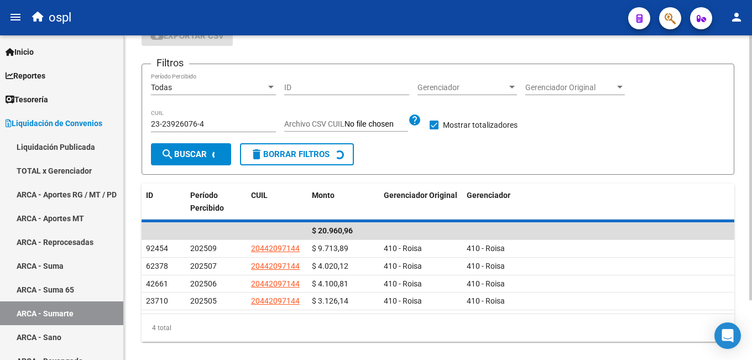
scroll to position [53, 0]
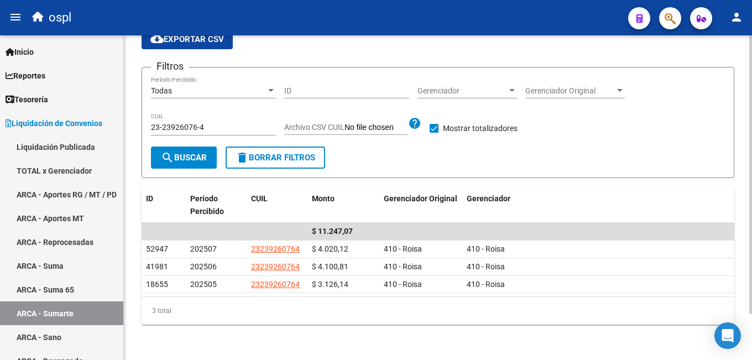
click at [201, 123] on input "23-23926076-4" at bounding box center [213, 127] width 125 height 9
paste input "0-53520950-3"
type input "20-53520950-3"
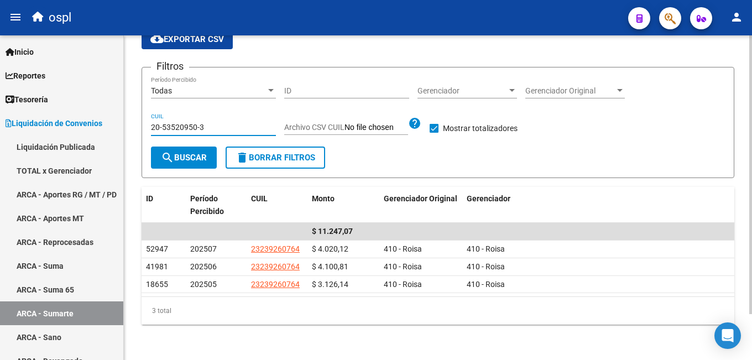
click at [181, 153] on span "search Buscar" at bounding box center [184, 158] width 46 height 10
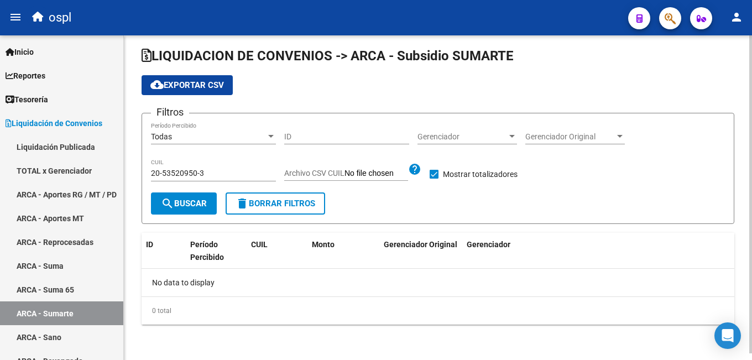
scroll to position [7, 0]
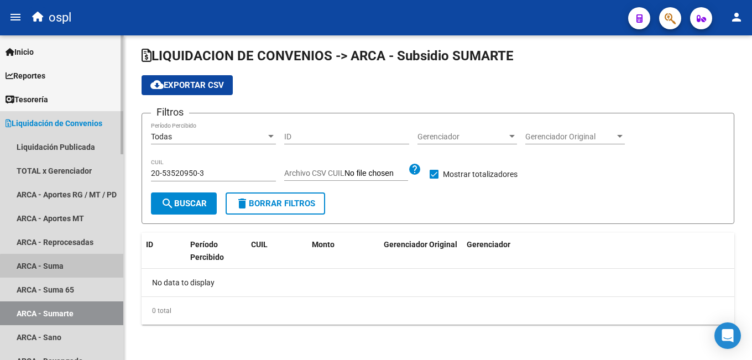
click at [80, 268] on link "ARCA - Suma" at bounding box center [61, 266] width 123 height 24
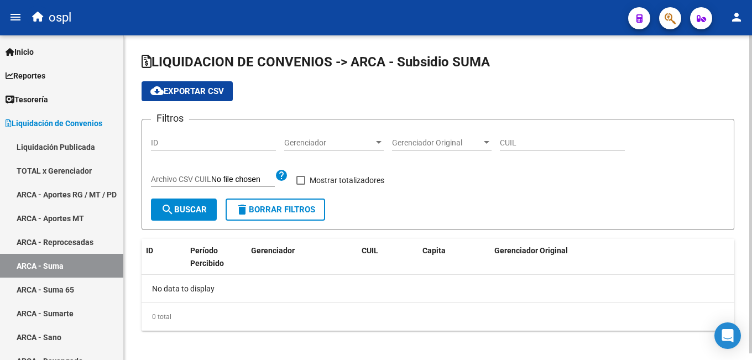
checkbox input "true"
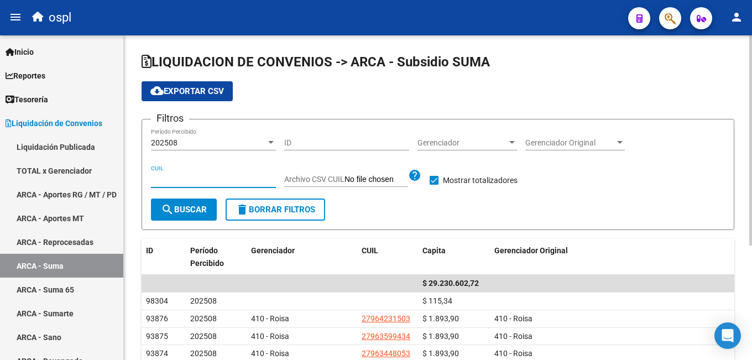
click at [185, 183] on input "CUIL" at bounding box center [213, 179] width 125 height 9
paste input "20-53520950-3"
type input "20-53520950-3"
click at [181, 210] on span "search Buscar" at bounding box center [184, 210] width 46 height 10
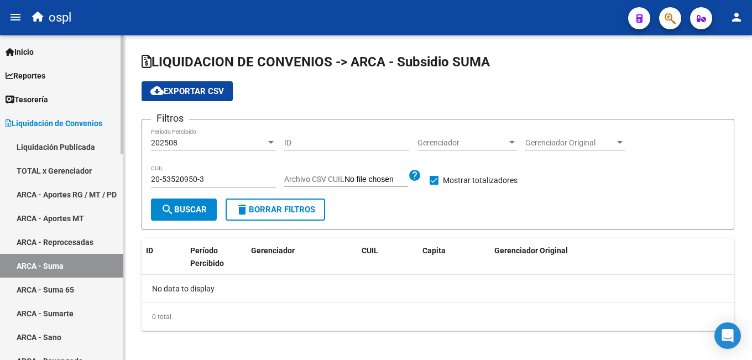
click at [75, 294] on link "ARCA - Suma 65" at bounding box center [61, 290] width 123 height 24
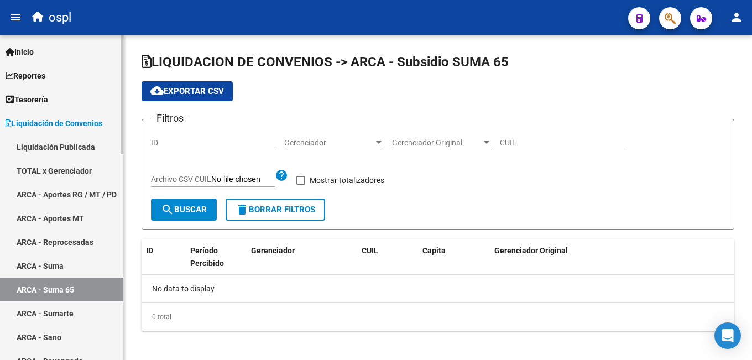
checkbox input "true"
click at [76, 315] on link "ARCA - Sumarte" at bounding box center [61, 313] width 123 height 24
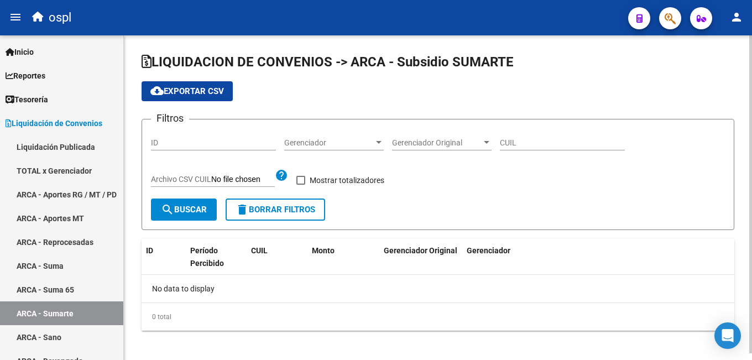
checkbox input "true"
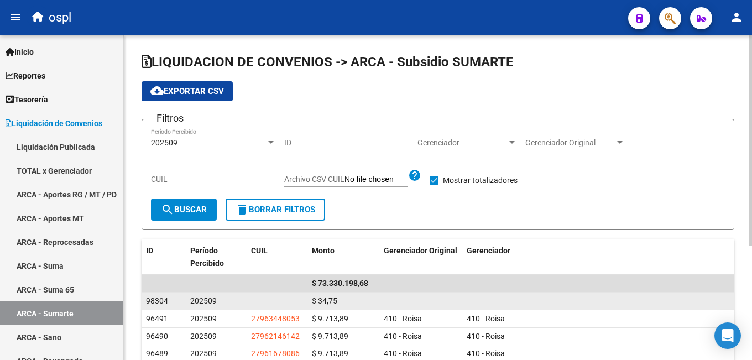
scroll to position [55, 0]
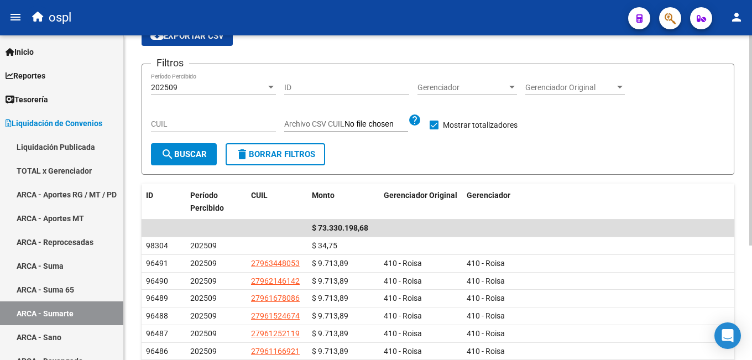
click at [168, 93] on div "202509 Período Percibido" at bounding box center [213, 84] width 125 height 22
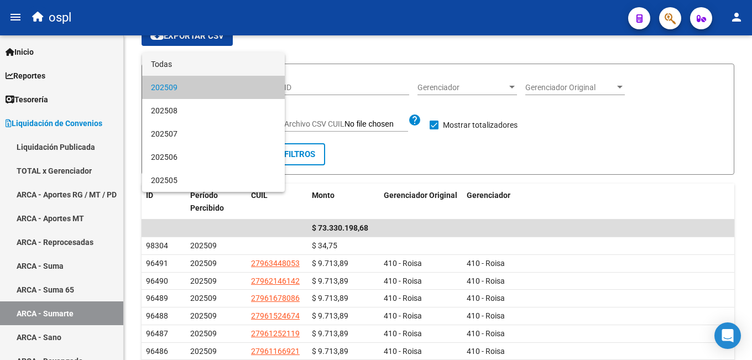
click at [181, 66] on span "Todas" at bounding box center [213, 64] width 125 height 23
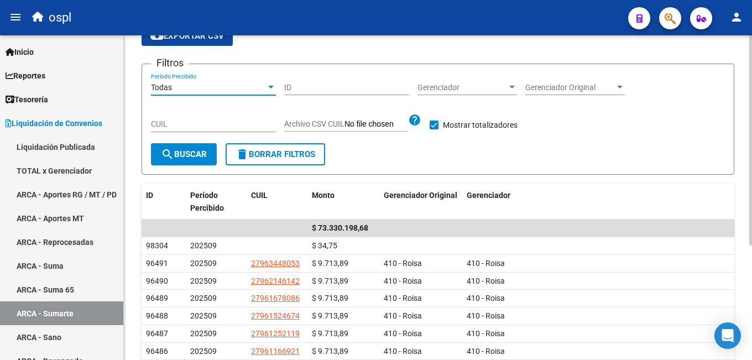
click at [184, 128] on input "CUIL" at bounding box center [213, 123] width 125 height 9
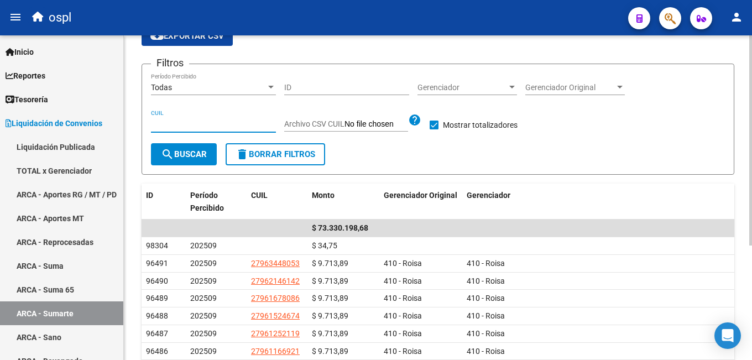
paste input "20-13412667-2"
click at [177, 151] on span "search Buscar" at bounding box center [184, 154] width 46 height 10
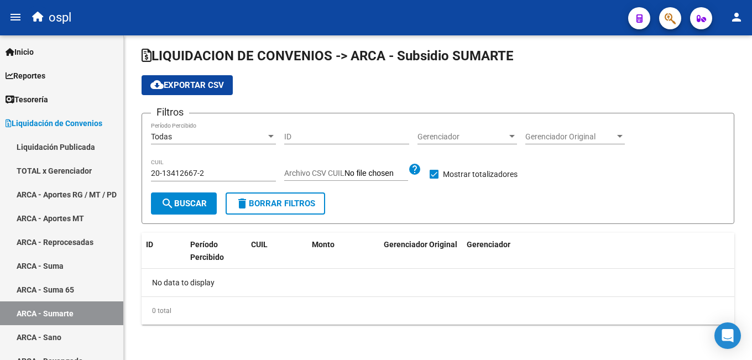
scroll to position [7, 0]
click at [202, 175] on input "20-13412667-2" at bounding box center [213, 173] width 125 height 9
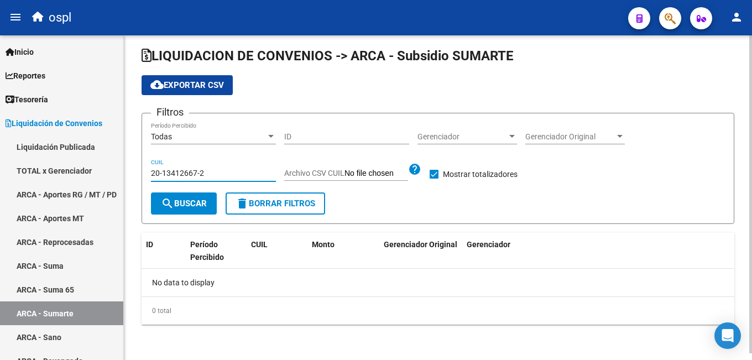
click at [202, 175] on input "20-13412667-2" at bounding box center [213, 173] width 125 height 9
paste input "23036329-4"
type input "20-23036329-4"
click at [192, 207] on span "search Buscar" at bounding box center [184, 204] width 46 height 10
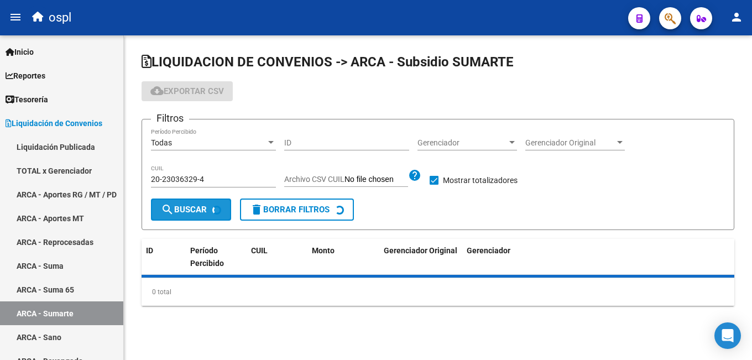
scroll to position [0, 0]
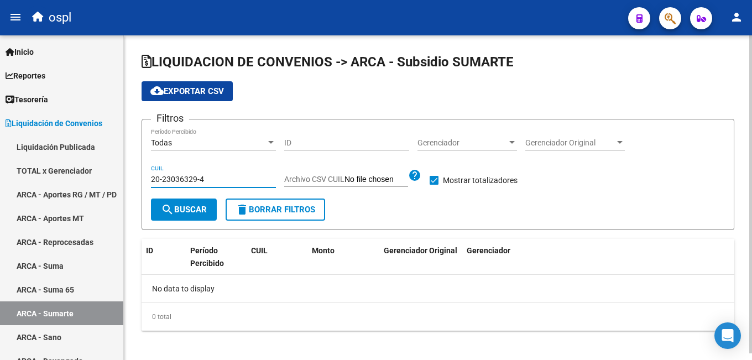
click at [202, 180] on input "20-23036329-4" at bounding box center [213, 179] width 125 height 9
paste input "16816759-9"
click at [191, 212] on span "search Buscar" at bounding box center [184, 210] width 46 height 10
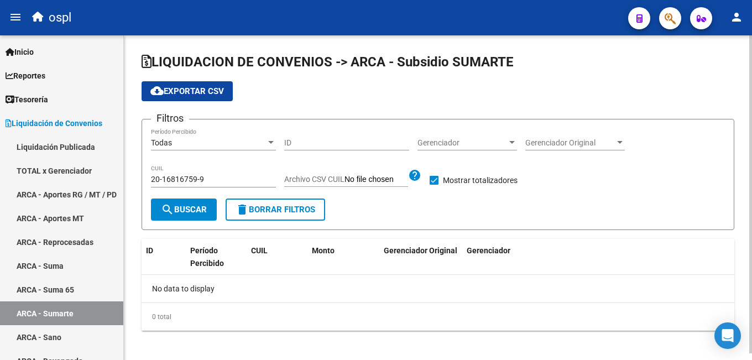
click at [189, 176] on input "20-16816759-9" at bounding box center [213, 179] width 125 height 9
paste input "7-46108747-2"
click at [184, 208] on span "search Buscar" at bounding box center [184, 210] width 46 height 10
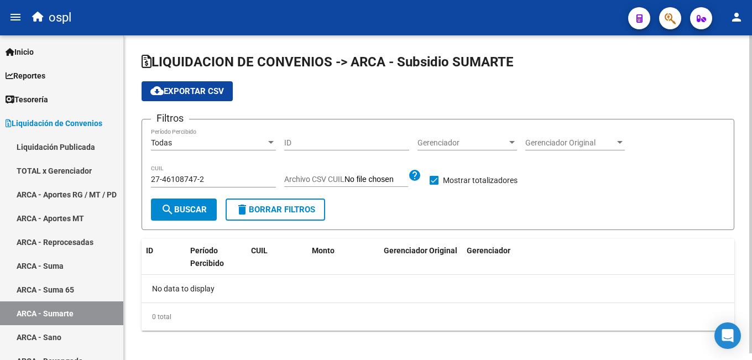
click at [199, 181] on input "27-46108747-2" at bounding box center [213, 179] width 125 height 9
paste input "18394875-5"
click at [192, 203] on button "search Buscar" at bounding box center [184, 210] width 66 height 22
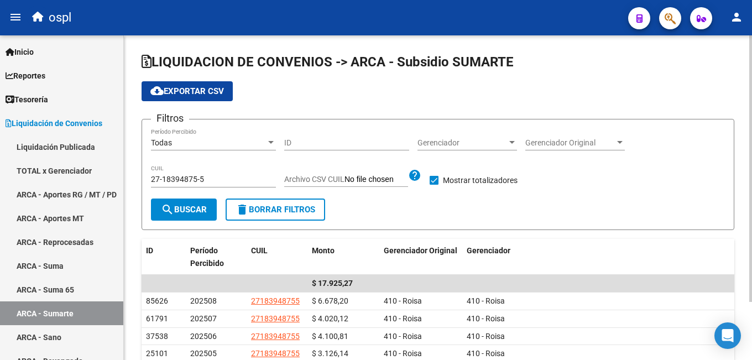
scroll to position [55, 0]
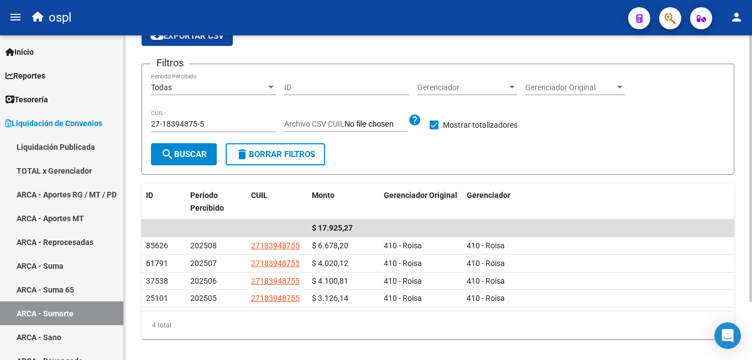
click at [191, 127] on input "27-18394875-5" at bounding box center [213, 123] width 125 height 9
paste input "0-31133314-4"
click at [180, 153] on span "search Buscar" at bounding box center [184, 154] width 46 height 10
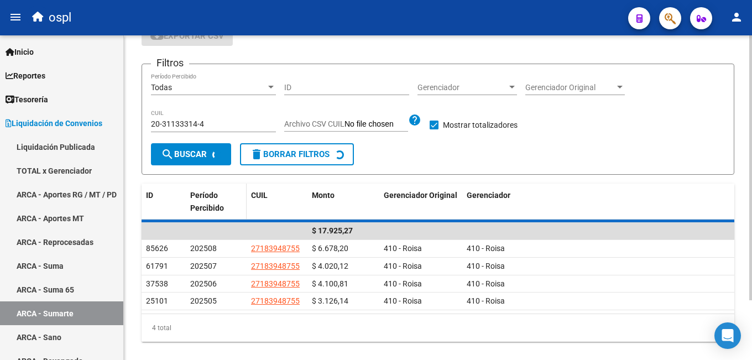
scroll to position [7, 0]
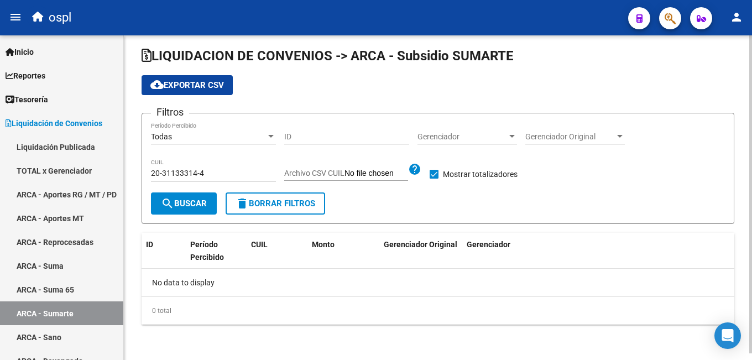
click at [199, 170] on input "20-31133314-4" at bounding box center [213, 173] width 125 height 9
paste input "21711521"
click at [186, 202] on span "search Buscar" at bounding box center [184, 204] width 46 height 10
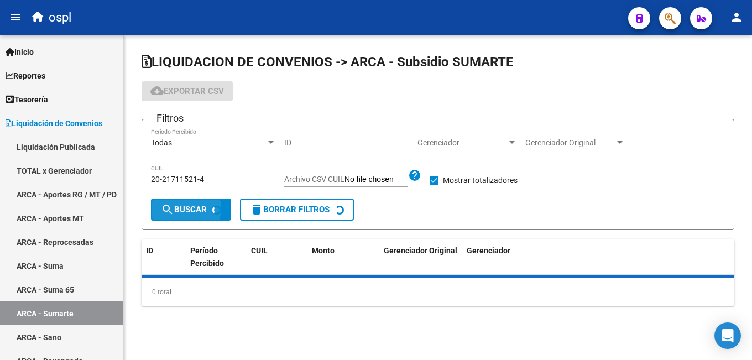
scroll to position [0, 0]
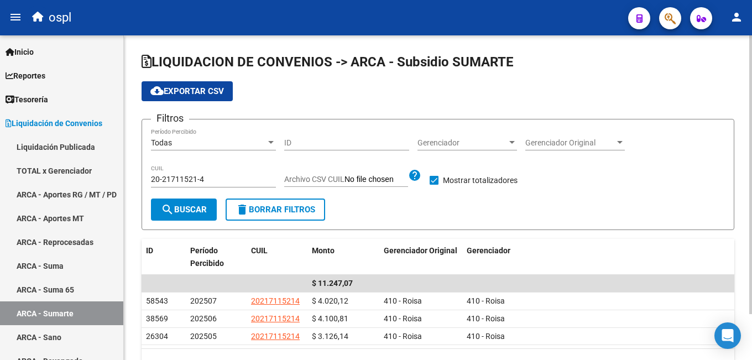
click at [211, 177] on input "20-21711521-4" at bounding box center [213, 179] width 125 height 9
paste input "30952167-7"
click at [202, 205] on span "search Buscar" at bounding box center [184, 210] width 46 height 10
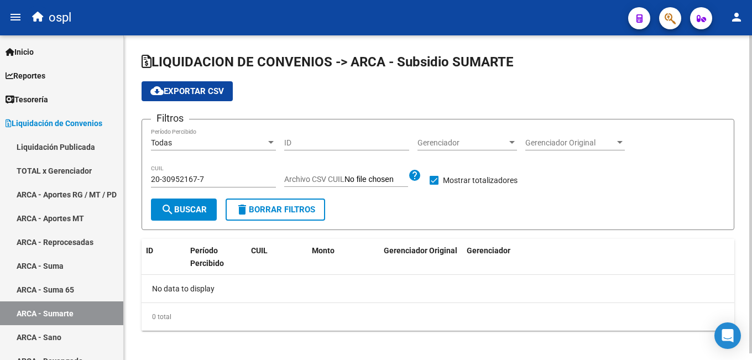
click at [215, 175] on div "20-30952167-7 CUIL" at bounding box center [213, 176] width 125 height 22
click at [212, 179] on input "20-30952167-7" at bounding box center [213, 179] width 125 height 9
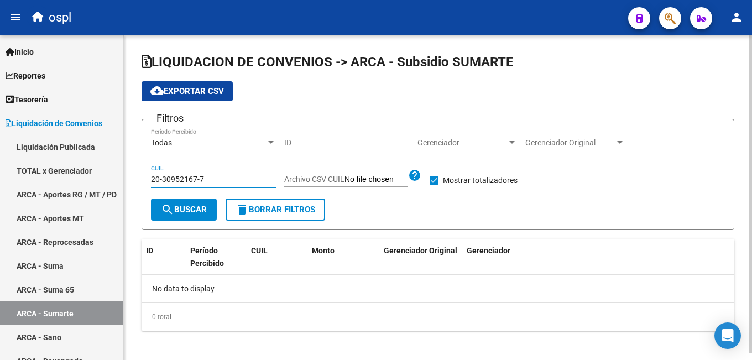
paste input "3-37407478-4"
click at [199, 205] on span "search Buscar" at bounding box center [184, 210] width 46 height 10
click at [215, 185] on div "23-37407478-4 CUIL" at bounding box center [213, 176] width 125 height 22
click at [216, 179] on input "23-37407478-4" at bounding box center [213, 179] width 125 height 9
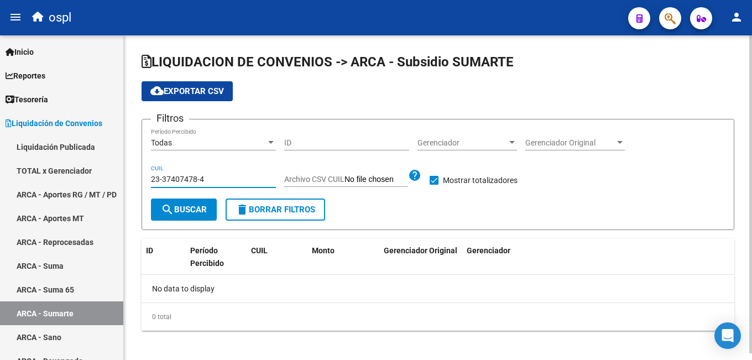
click at [216, 179] on input "23-37407478-4" at bounding box center [213, 179] width 125 height 9
paste input "0-23725632-9"
click at [200, 206] on span "search Buscar" at bounding box center [184, 210] width 46 height 10
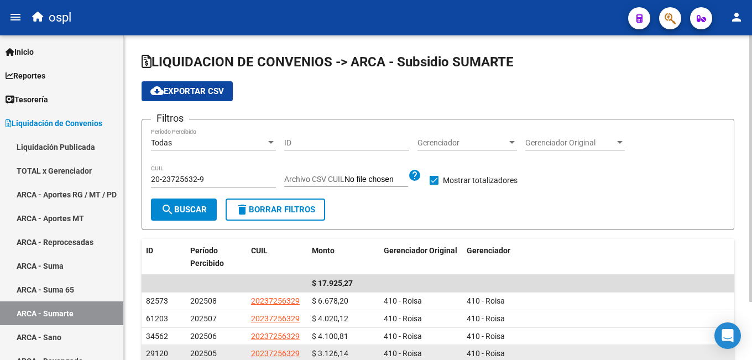
scroll to position [55, 0]
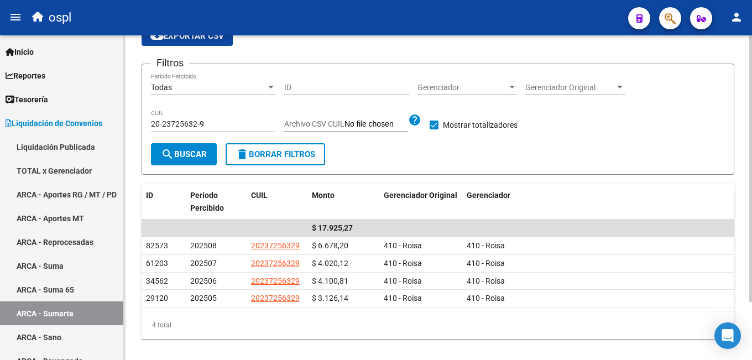
click at [199, 125] on input "20-23725632-9" at bounding box center [213, 123] width 125 height 9
paste input "3-18028858"
click at [190, 149] on button "search Buscar" at bounding box center [184, 154] width 66 height 22
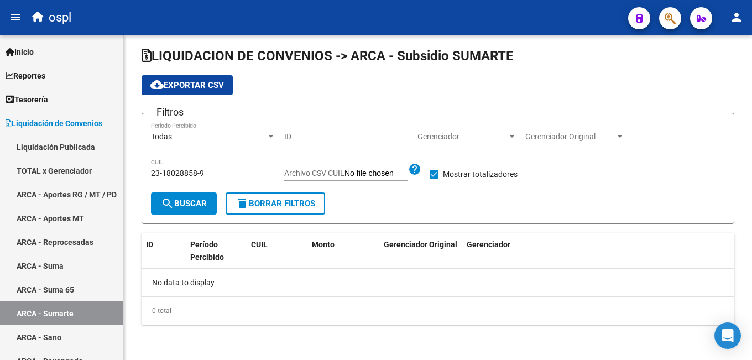
scroll to position [7, 0]
click at [191, 169] on input "23-18028858-9" at bounding box center [213, 173] width 125 height 9
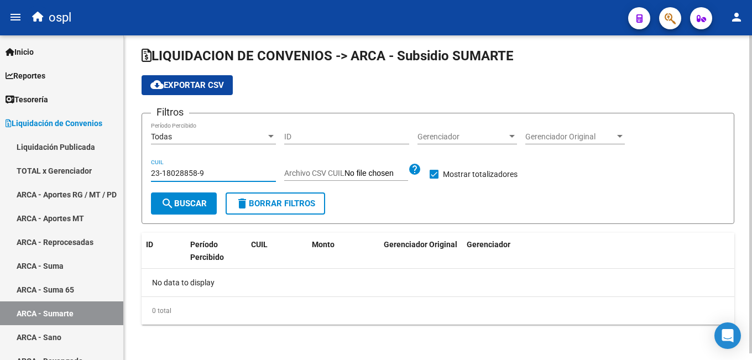
click at [191, 169] on input "23-18028858-9" at bounding box center [213, 173] width 125 height 9
paste input "0-44510805-8"
click at [190, 207] on span "search Buscar" at bounding box center [184, 204] width 46 height 10
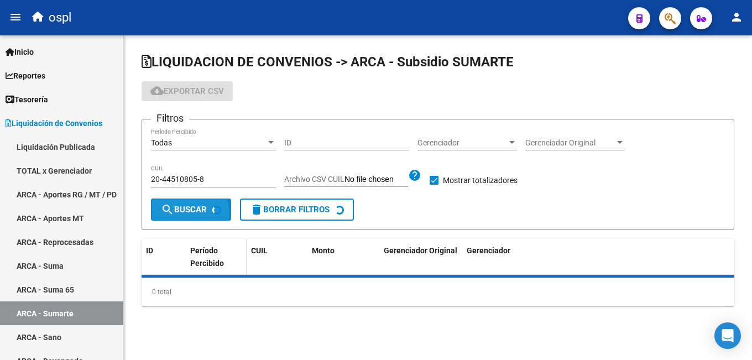
scroll to position [0, 0]
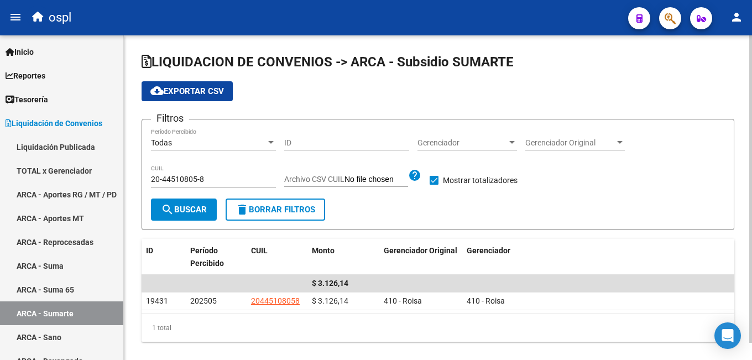
click at [198, 182] on input "20-44510805-8" at bounding box center [213, 179] width 125 height 9
paste input "35245605-6"
click at [197, 213] on span "search Buscar" at bounding box center [184, 210] width 46 height 10
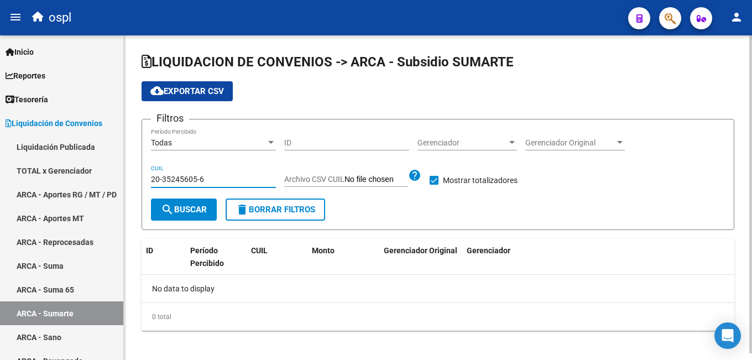
click at [199, 181] on input "20-35245605-6" at bounding box center [213, 179] width 125 height 9
paste input "14933444-1"
click at [190, 208] on span "search Buscar" at bounding box center [184, 210] width 46 height 10
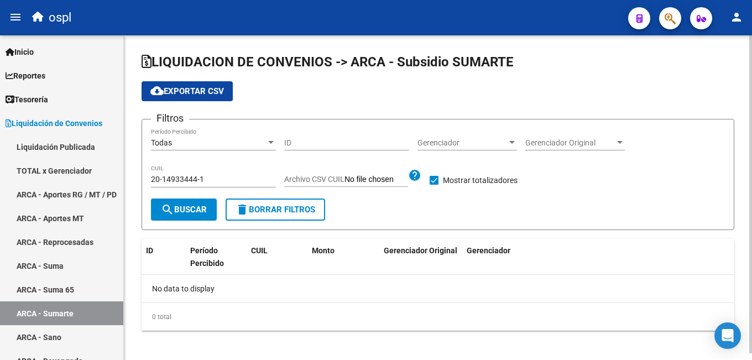
click at [215, 179] on input "20-14933444-1" at bounding box center [213, 179] width 125 height 9
paste input "28018099-9"
click at [195, 206] on span "search Buscar" at bounding box center [184, 210] width 46 height 10
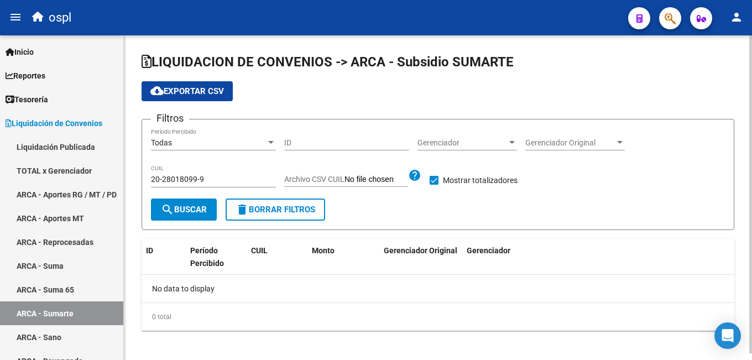
click at [206, 183] on input "20-28018099-9" at bounding box center [213, 179] width 125 height 9
paste input "7812417-8"
click at [196, 205] on button "search Buscar" at bounding box center [184, 210] width 66 height 22
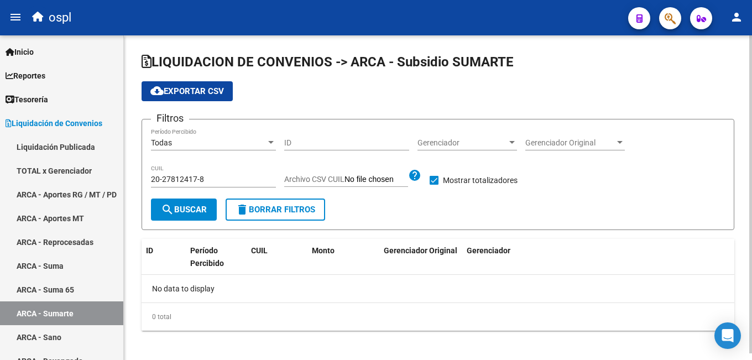
scroll to position [7, 0]
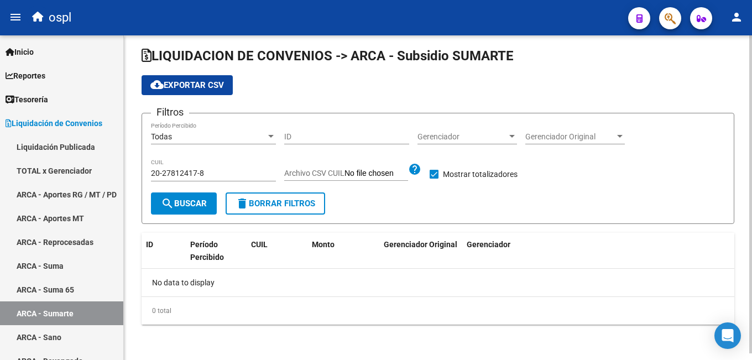
click at [208, 170] on input "20-27812417-8" at bounding box center [213, 173] width 125 height 9
paste input "7-36013088-1"
click at [197, 210] on button "search Buscar" at bounding box center [184, 203] width 66 height 22
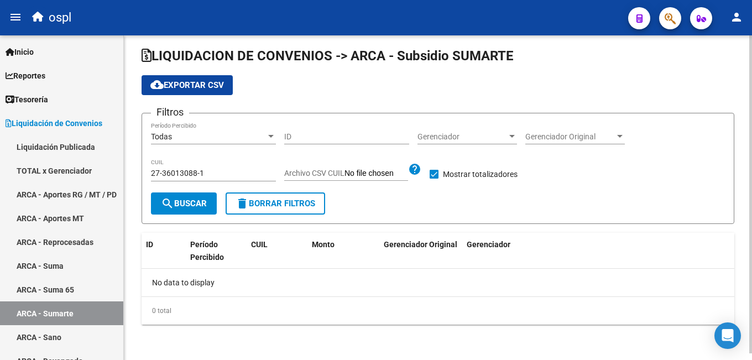
click at [189, 168] on div "27-36013088-1 CUIL" at bounding box center [213, 170] width 125 height 22
click at [185, 171] on input "27-36013088-1" at bounding box center [213, 173] width 125 height 9
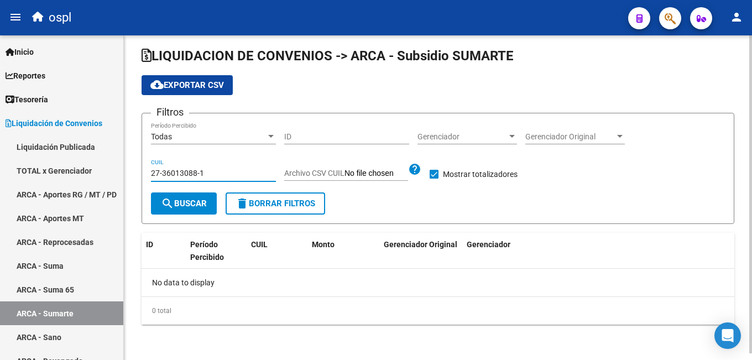
paste input "326165-0"
type input "27-36326165-0"
click at [185, 201] on span "search Buscar" at bounding box center [184, 204] width 46 height 10
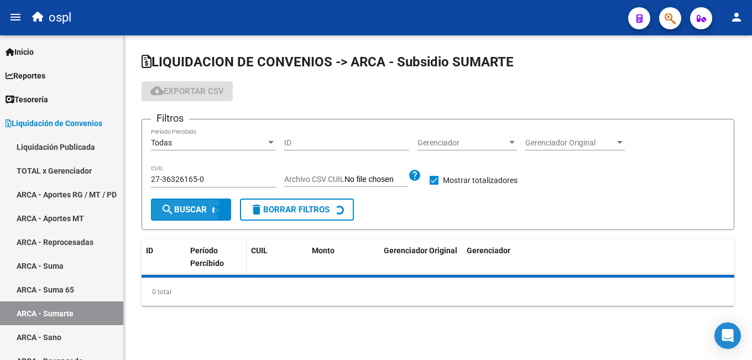
scroll to position [0, 0]
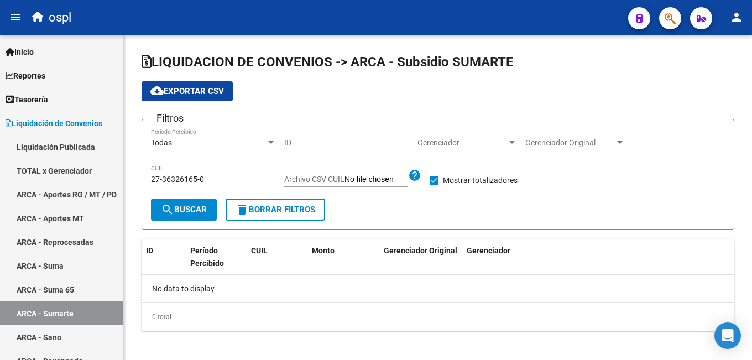
click at [566, 19] on button "button" at bounding box center [670, 18] width 22 height 22
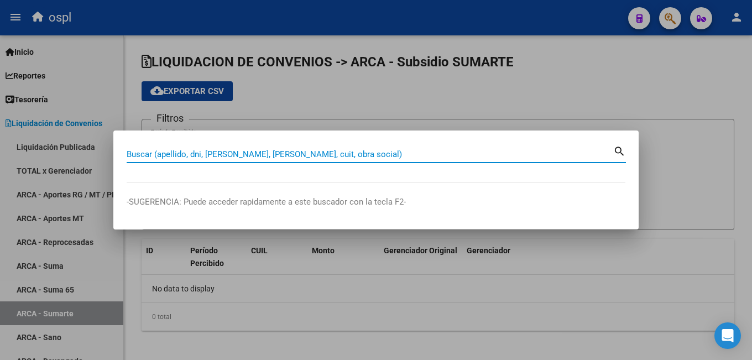
paste input "27363261650"
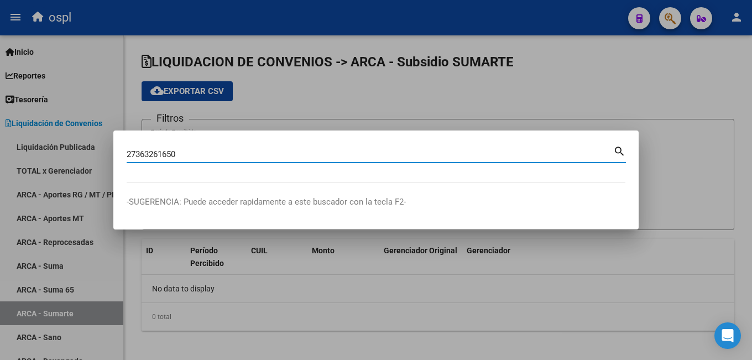
type input "27363261650"
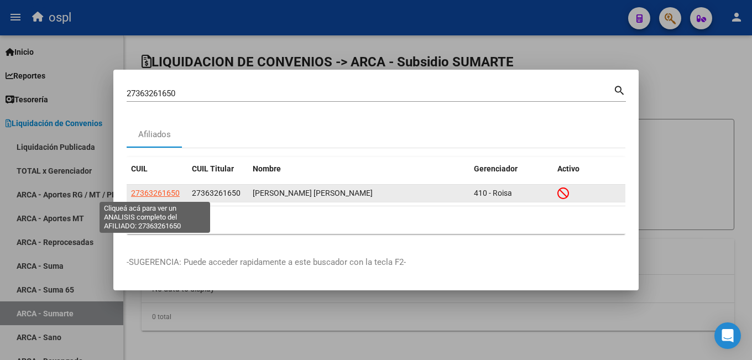
click at [155, 192] on span "27363261650" at bounding box center [155, 193] width 49 height 9
type textarea "27363261650"
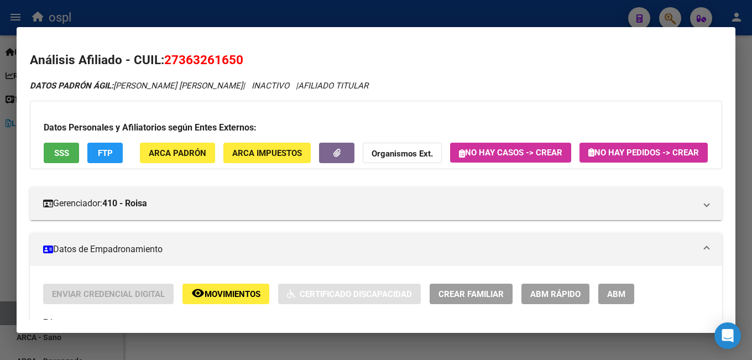
click at [66, 154] on span "SSS" at bounding box center [61, 153] width 15 height 10
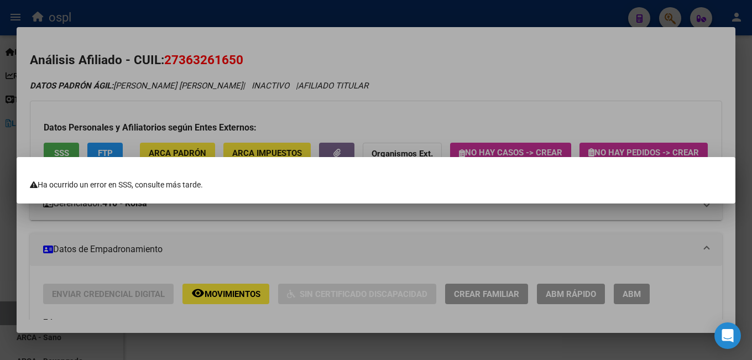
click at [258, 228] on div at bounding box center [376, 180] width 752 height 360
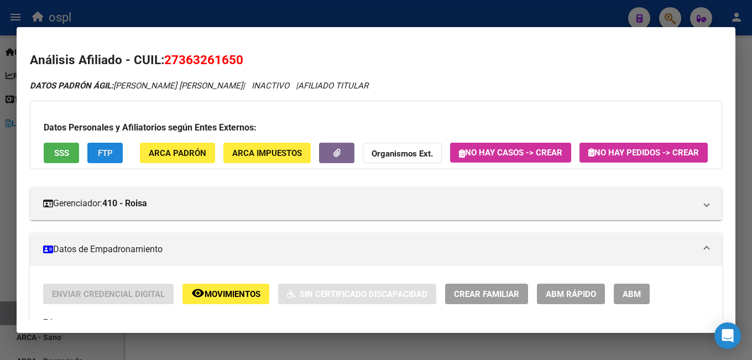
click at [102, 156] on span "FTP" at bounding box center [105, 153] width 15 height 10
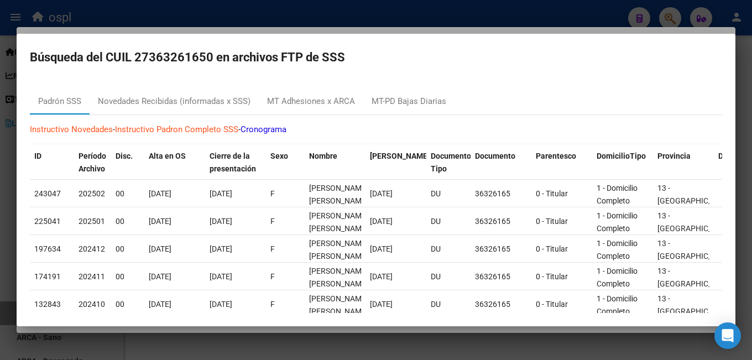
click at [279, 29] on div at bounding box center [376, 180] width 752 height 360
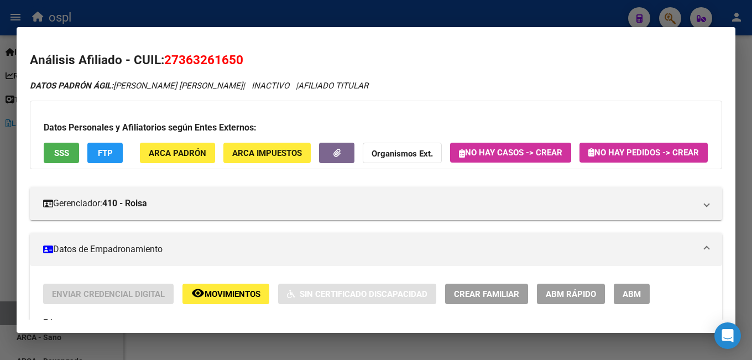
click at [72, 9] on div at bounding box center [376, 180] width 752 height 360
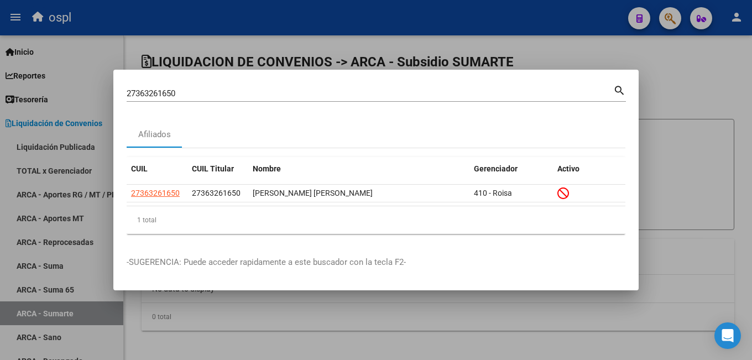
click at [78, 101] on div at bounding box center [376, 180] width 752 height 360
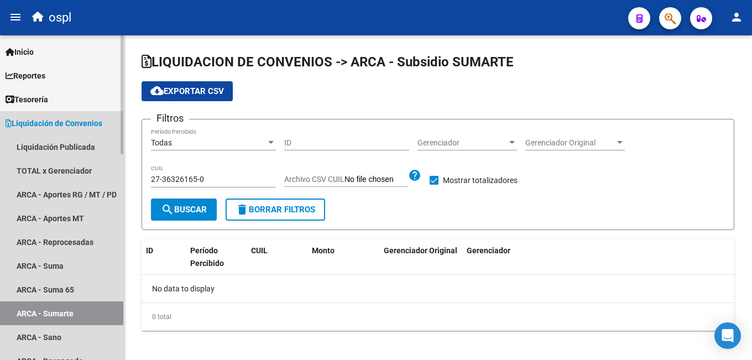
click at [58, 118] on span "Liquidación de Convenios" at bounding box center [54, 123] width 97 height 12
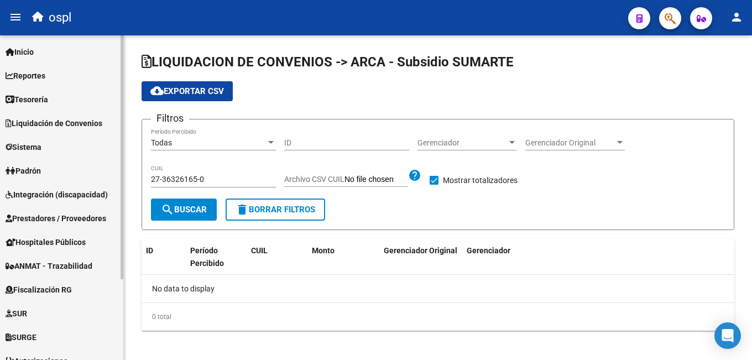
click at [39, 151] on span "Sistema" at bounding box center [24, 147] width 36 height 12
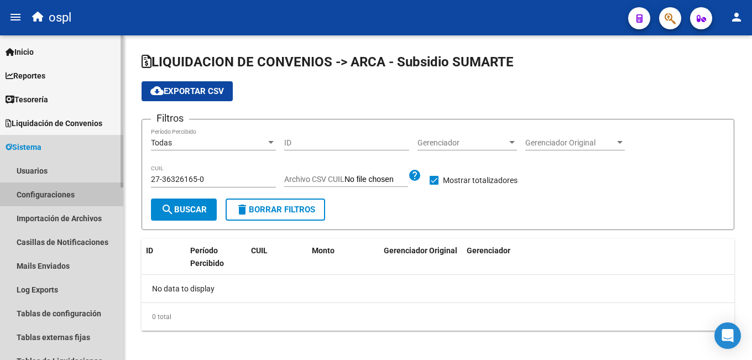
click at [54, 190] on link "Configuraciones" at bounding box center [61, 194] width 123 height 24
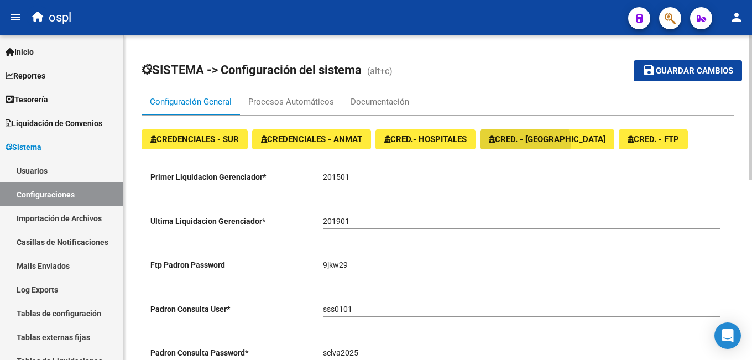
click at [514, 144] on button "CRED. - [GEOGRAPHIC_DATA]" at bounding box center [547, 139] width 134 height 20
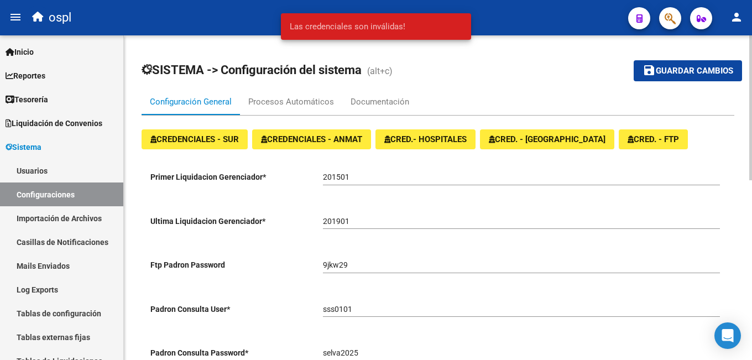
click at [566, 144] on button "CRED. - FTP" at bounding box center [653, 139] width 69 height 20
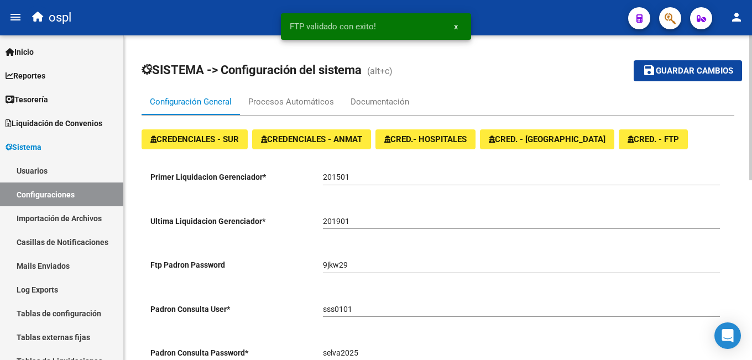
click at [432, 146] on button "CRED.- HOSPITALES" at bounding box center [425, 139] width 100 height 20
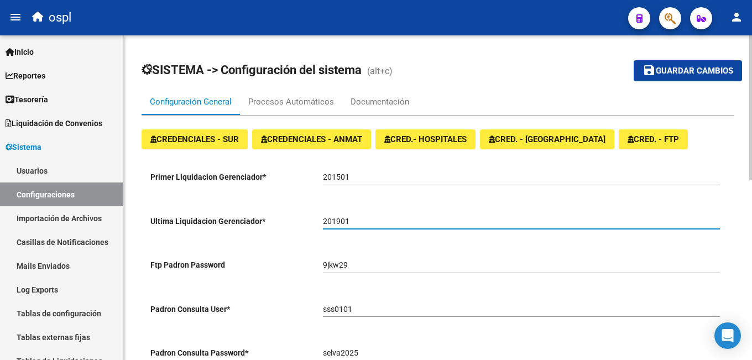
drag, startPoint x: 356, startPoint y: 217, endPoint x: 314, endPoint y: 218, distance: 42.0
click at [314, 218] on app-form-text-field "Ultima Liquidacion Gerenciador * 201901" at bounding box center [435, 221] width 570 height 9
type input "203001"
drag, startPoint x: 722, startPoint y: 58, endPoint x: 715, endPoint y: 72, distance: 16.1
click at [566, 58] on mat-toolbar-row "save Guardar cambios" at bounding box center [679, 70] width 126 height 35
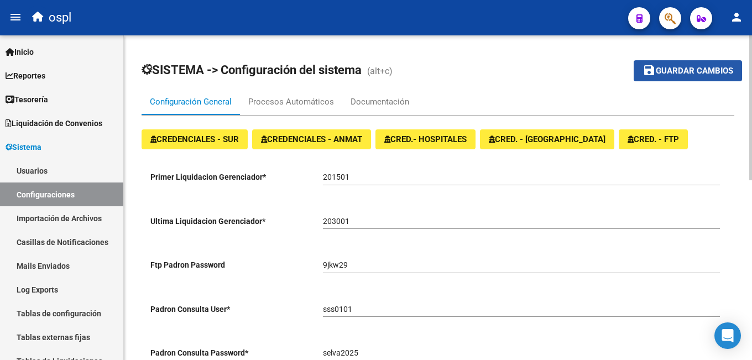
click at [566, 72] on span "Guardar cambios" at bounding box center [694, 71] width 77 height 10
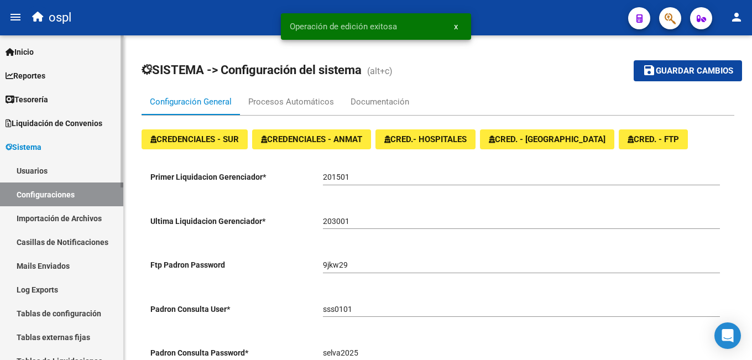
click at [35, 127] on span "Liquidación de Convenios" at bounding box center [54, 123] width 97 height 12
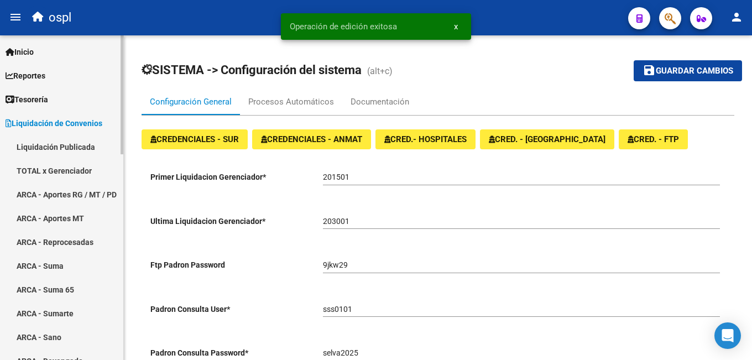
click at [56, 148] on link "Liquidación Publicada" at bounding box center [61, 147] width 123 height 24
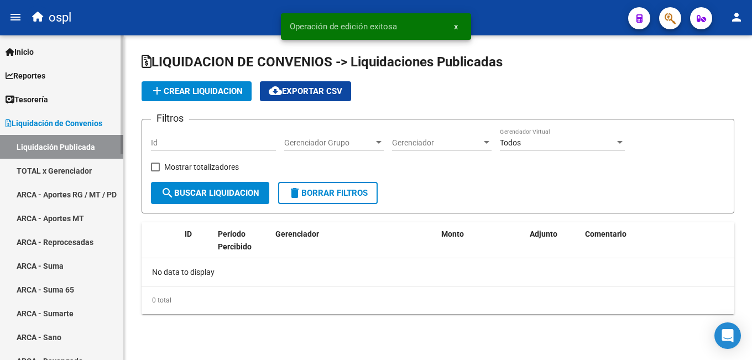
checkbox input "true"
click at [58, 171] on link "TOTAL x Gerenciador" at bounding box center [61, 171] width 123 height 24
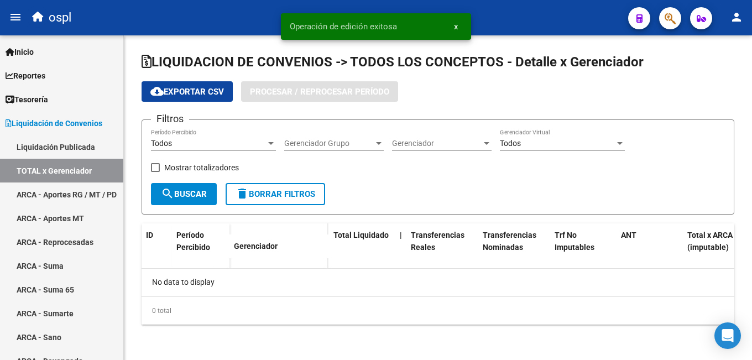
checkbox input "true"
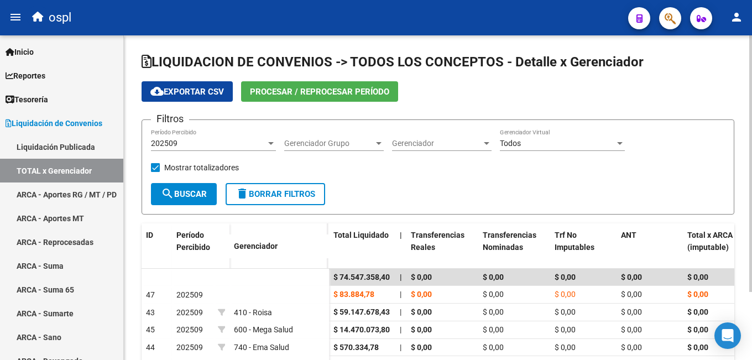
scroll to position [55, 0]
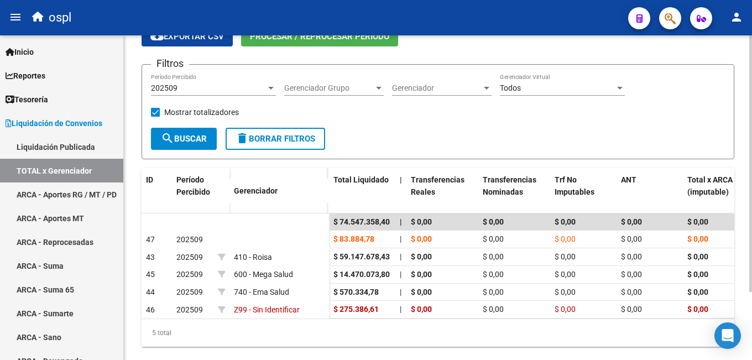
click at [297, 41] on span "Procesar / Reprocesar período" at bounding box center [319, 37] width 139 height 10
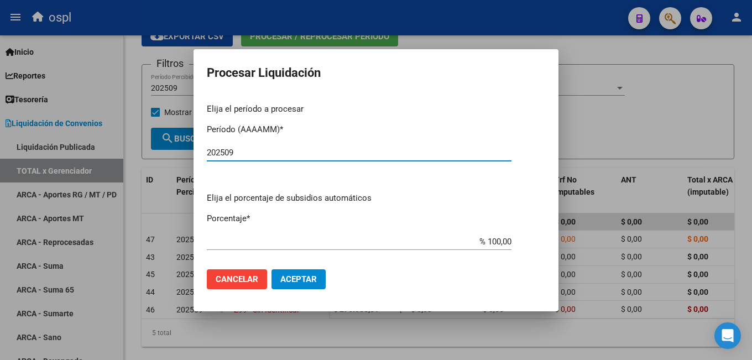
type input "202509"
click at [304, 284] on button "Aceptar" at bounding box center [298, 279] width 54 height 20
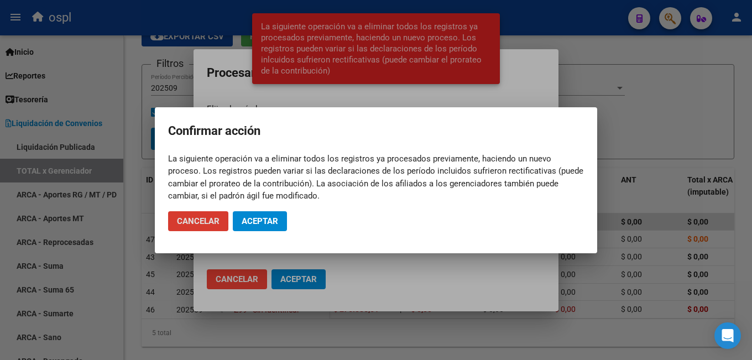
click at [267, 226] on span "Aceptar" at bounding box center [260, 221] width 36 height 10
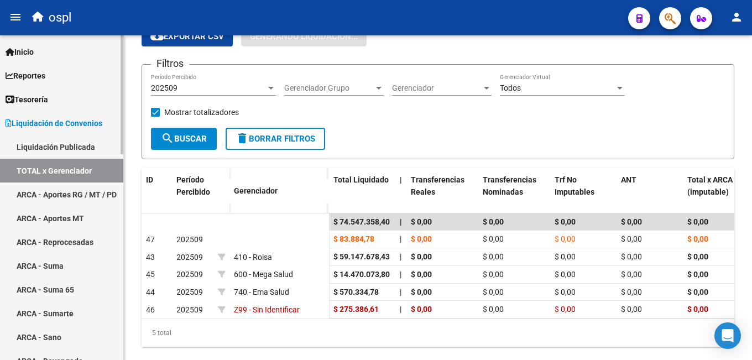
click at [48, 185] on link "ARCA - Aportes RG / MT / PD" at bounding box center [61, 194] width 123 height 24
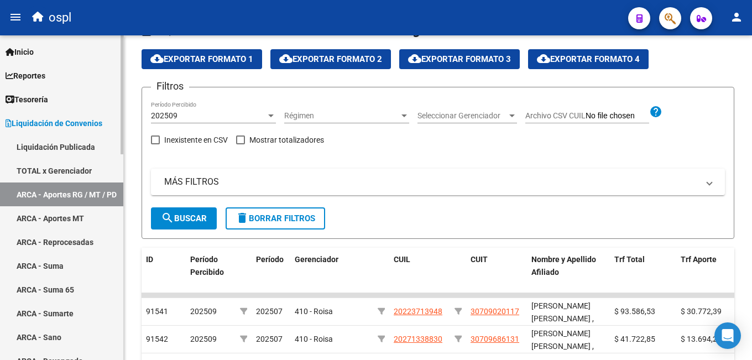
scroll to position [55, 0]
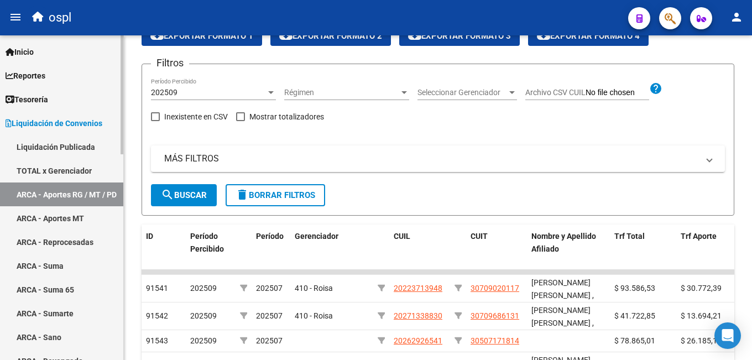
click at [48, 173] on link "TOTAL x Gerenciador" at bounding box center [61, 171] width 123 height 24
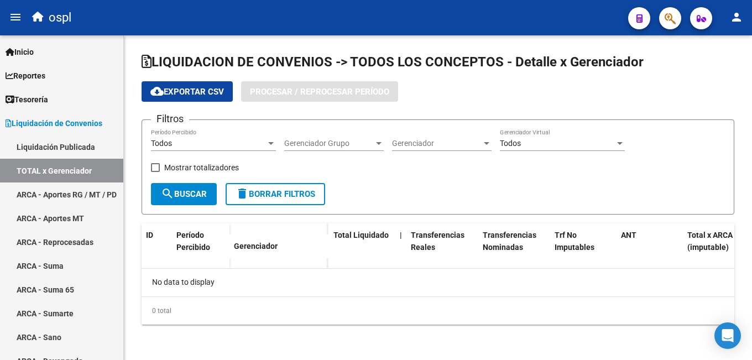
checkbox input "true"
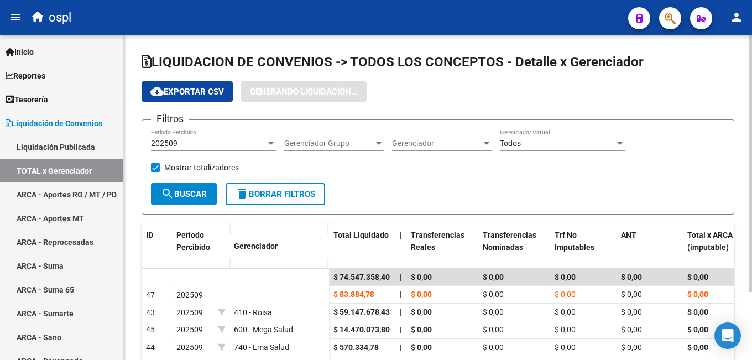
scroll to position [55, 0]
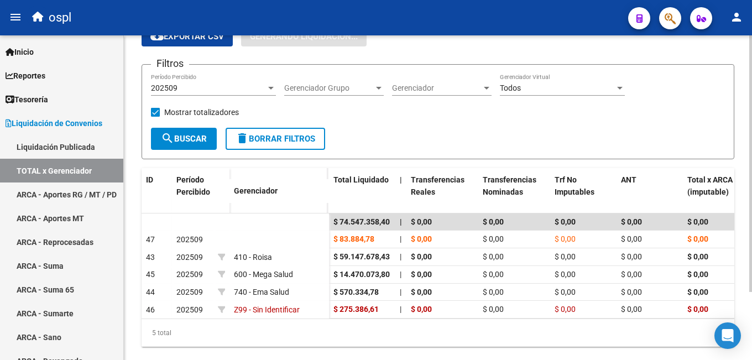
click at [216, 94] on div "202509 Período Percibido" at bounding box center [213, 85] width 125 height 22
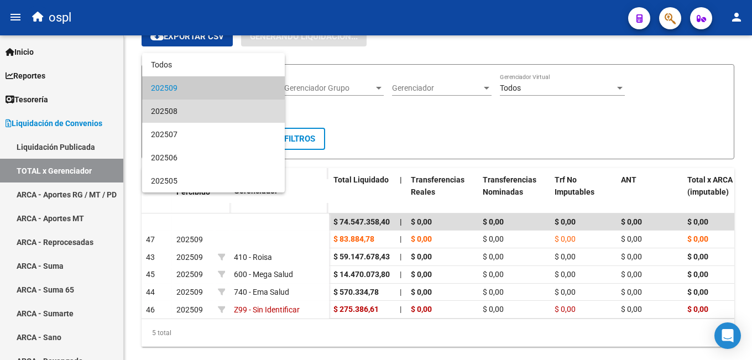
click at [202, 115] on span "202508" at bounding box center [213, 111] width 125 height 23
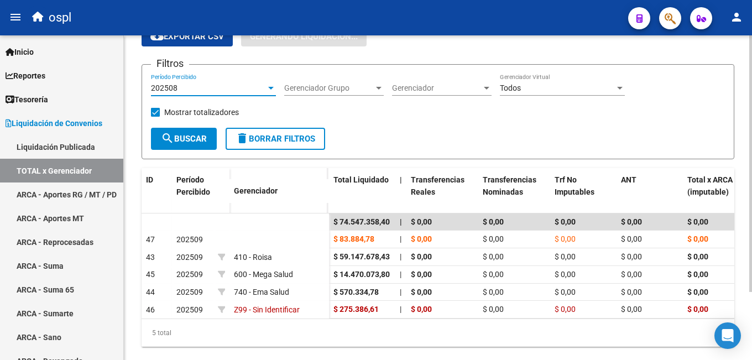
click at [195, 143] on span "search Buscar" at bounding box center [184, 139] width 46 height 10
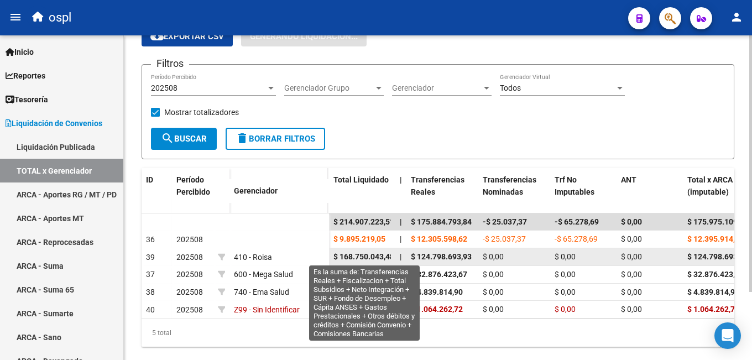
scroll to position [0, 4]
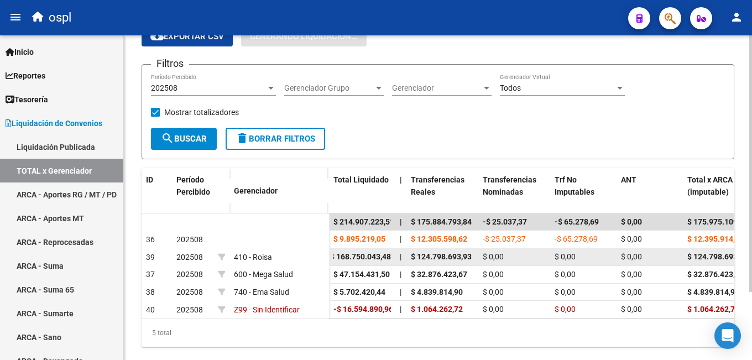
drag, startPoint x: 335, startPoint y: 257, endPoint x: 393, endPoint y: 257, distance: 58.1
click at [393, 257] on datatable-body-cell "$ 168.750.043,48" at bounding box center [362, 256] width 66 height 17
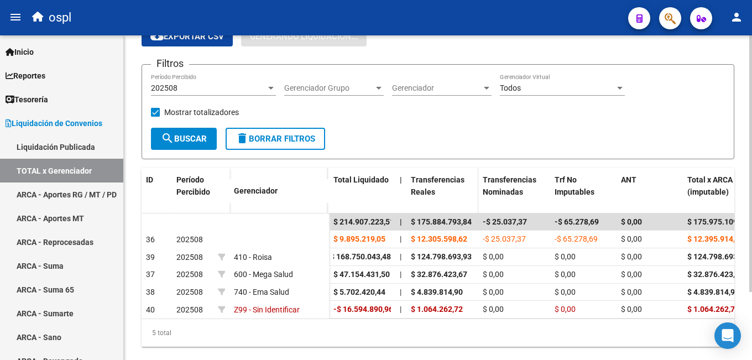
click at [477, 185] on span at bounding box center [475, 192] width 5 height 49
click at [547, 147] on form "Filtros 202508 Período Percibido Gerenciador Grupo Gerenciador Grupo Gerenciado…" at bounding box center [438, 111] width 593 height 95
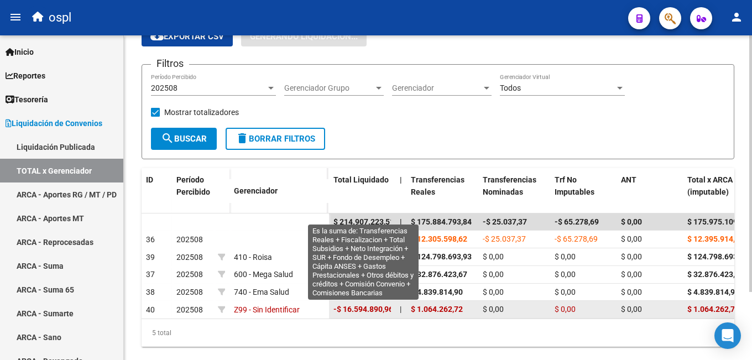
scroll to position [0, 3]
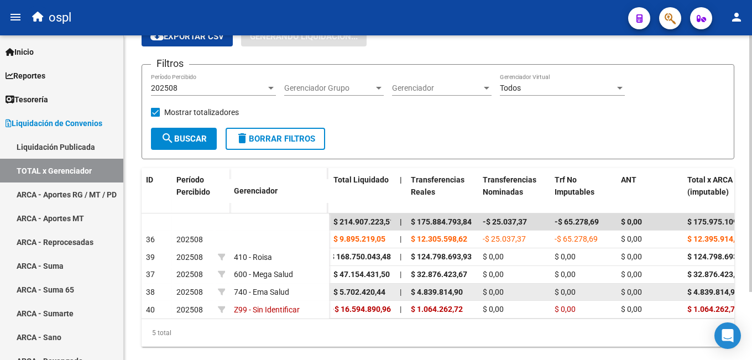
drag, startPoint x: 337, startPoint y: 309, endPoint x: 421, endPoint y: 299, distance: 84.0
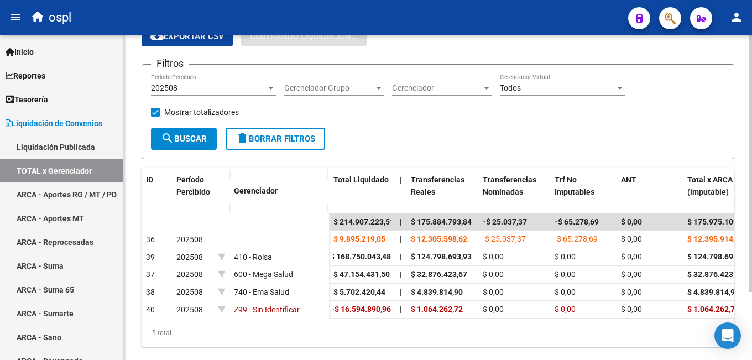
click at [508, 130] on form "Filtros 202508 Período Percibido Gerenciador Grupo Gerenciador Grupo Gerenciado…" at bounding box center [438, 111] width 593 height 95
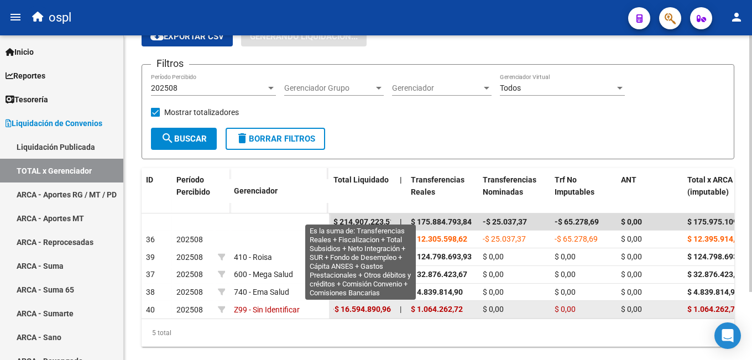
click at [373, 312] on span "-$ 16.594.890,96" at bounding box center [361, 309] width 60 height 9
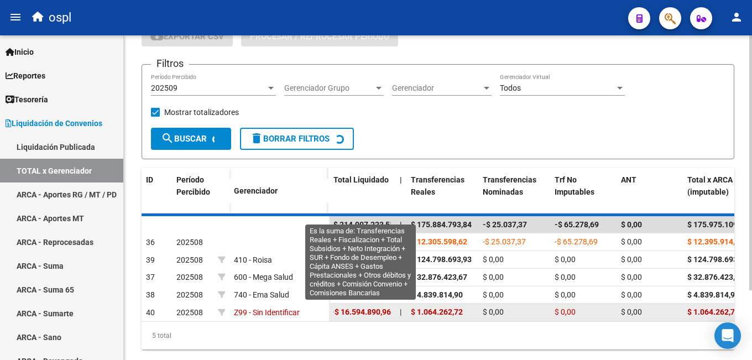
click at [335, 309] on span "-$ 16.594.890,96" at bounding box center [361, 311] width 60 height 9
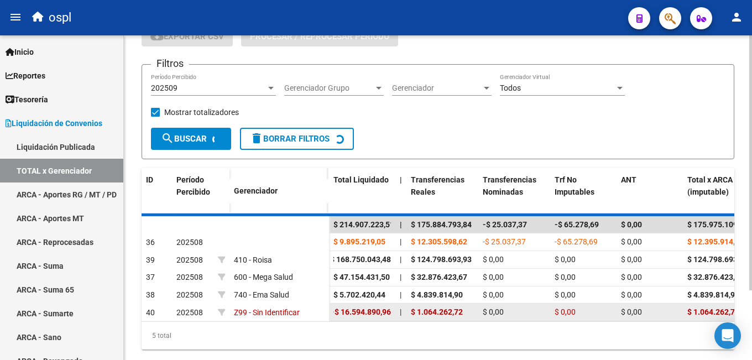
scroll to position [0, 0]
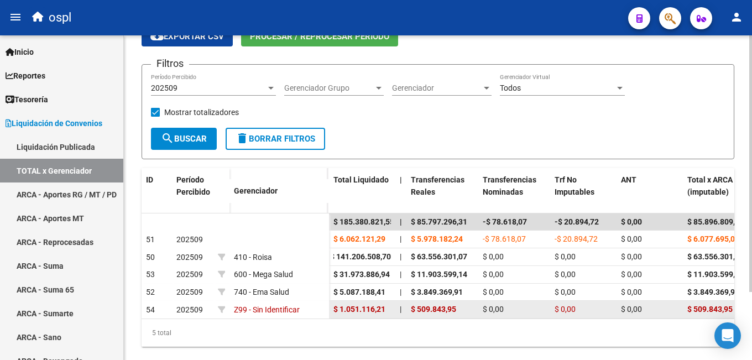
drag, startPoint x: 388, startPoint y: 306, endPoint x: 284, endPoint y: 303, distance: 104.0
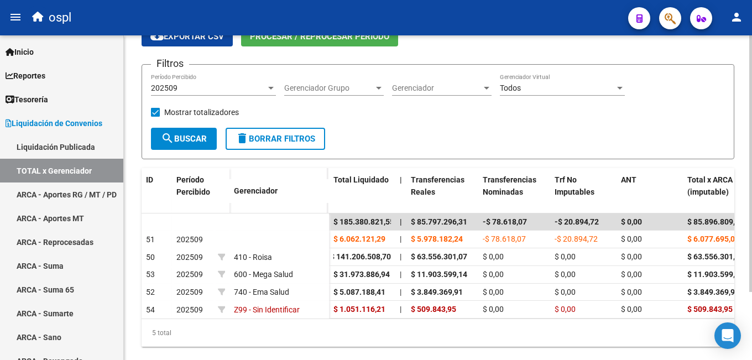
click at [365, 336] on div "5 total" at bounding box center [438, 333] width 593 height 28
click at [231, 86] on div "202509" at bounding box center [208, 87] width 115 height 9
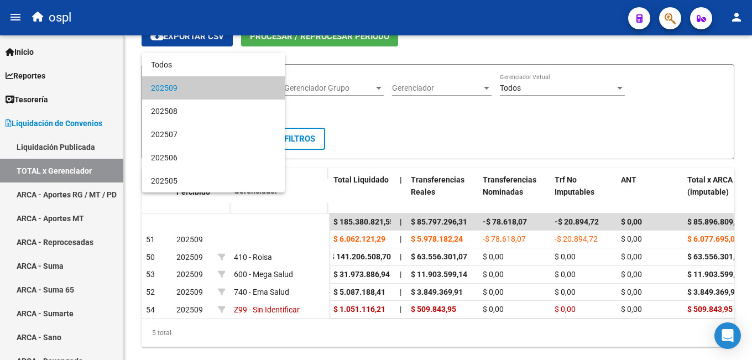
click at [440, 144] on div at bounding box center [376, 180] width 752 height 360
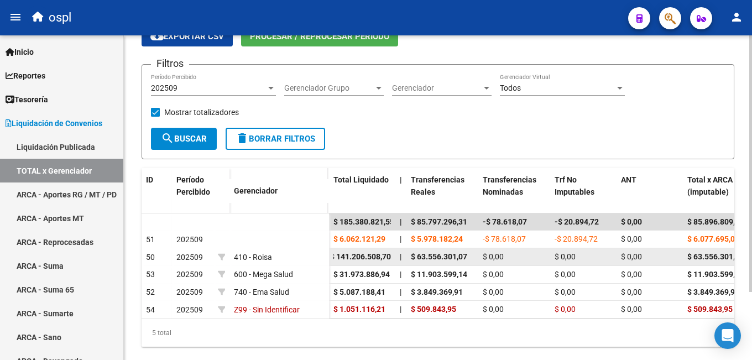
drag, startPoint x: 234, startPoint y: 257, endPoint x: 330, endPoint y: 263, distance: 95.9
click at [290, 255] on div "410 - Roisa" at bounding box center [279, 257] width 91 height 13
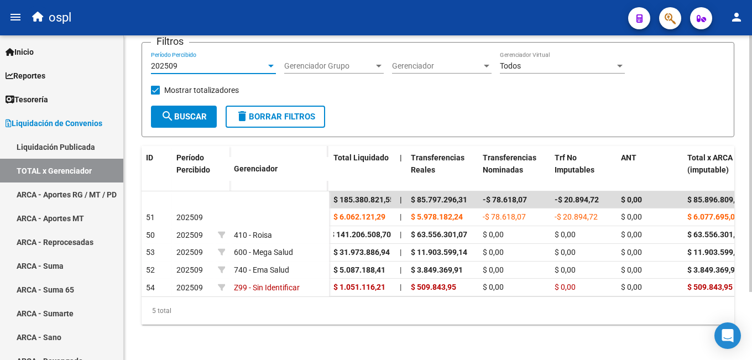
click at [212, 61] on div "202509" at bounding box center [208, 65] width 115 height 9
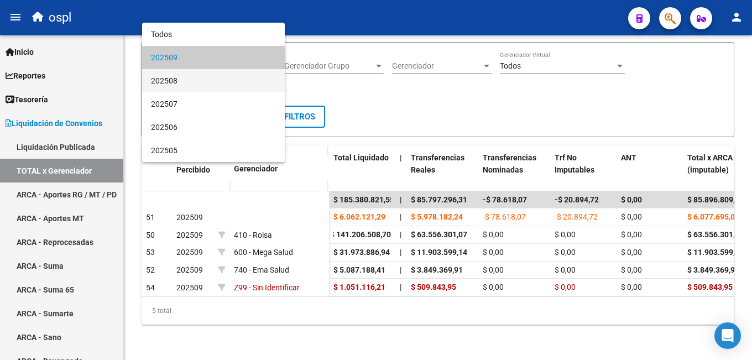
click at [191, 80] on span "202508" at bounding box center [213, 80] width 125 height 23
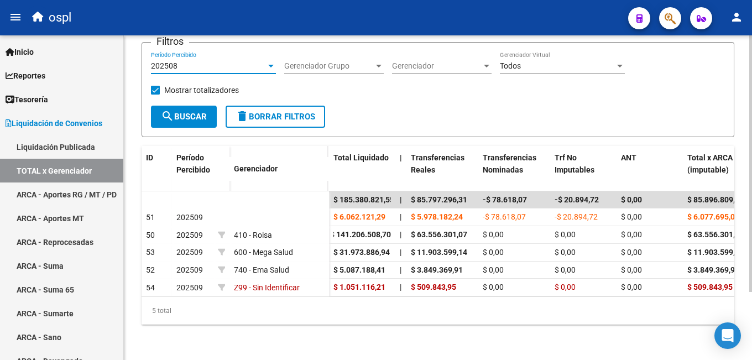
click at [191, 112] on span "search Buscar" at bounding box center [184, 117] width 46 height 10
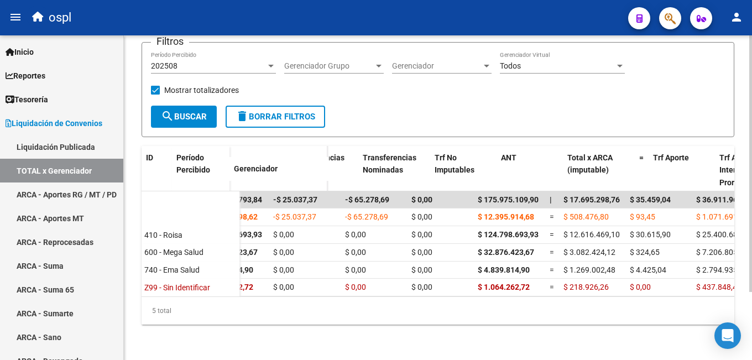
scroll to position [0, 0]
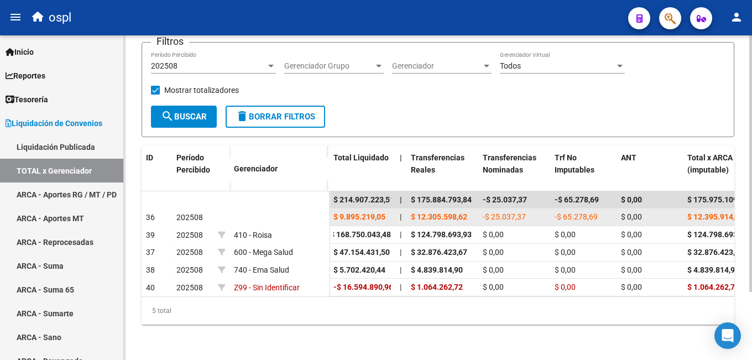
drag, startPoint x: 411, startPoint y: 207, endPoint x: 472, endPoint y: 202, distance: 61.5
click at [472, 211] on div "$ 12.305.598,62" at bounding box center [442, 217] width 63 height 13
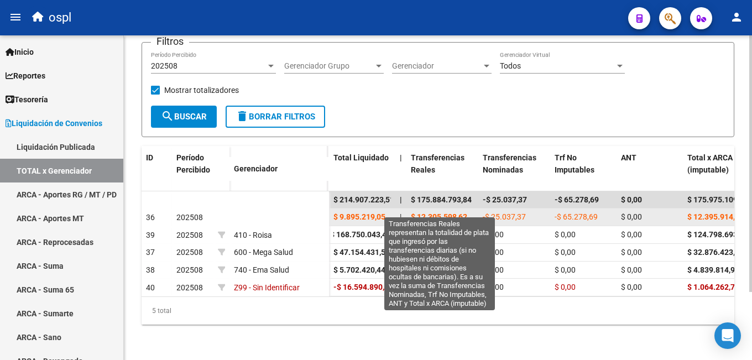
click at [431, 212] on span "$ 12.305.598,62" at bounding box center [439, 216] width 56 height 9
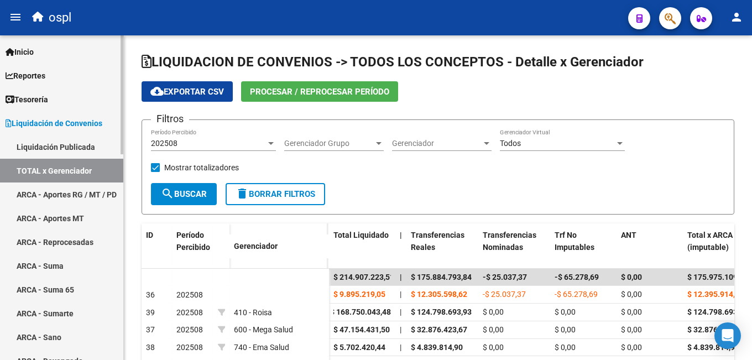
click at [65, 194] on link "ARCA - Aportes RG / MT / PD" at bounding box center [61, 194] width 123 height 24
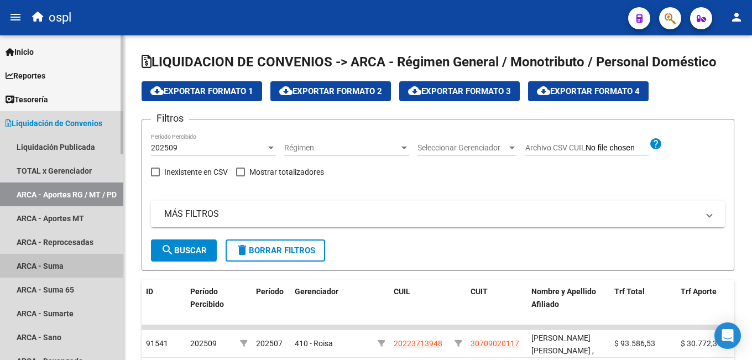
click at [54, 269] on link "ARCA - Suma" at bounding box center [61, 266] width 123 height 24
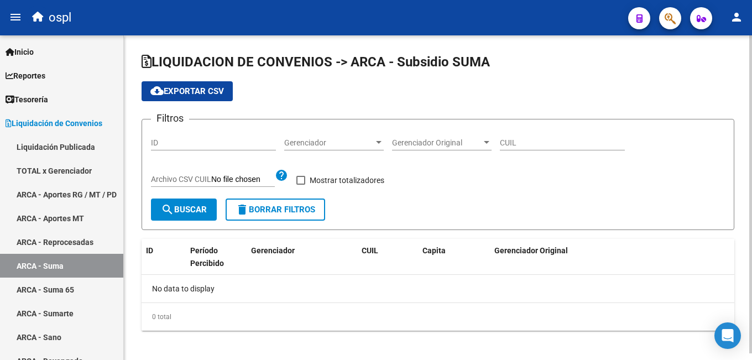
checkbox input "true"
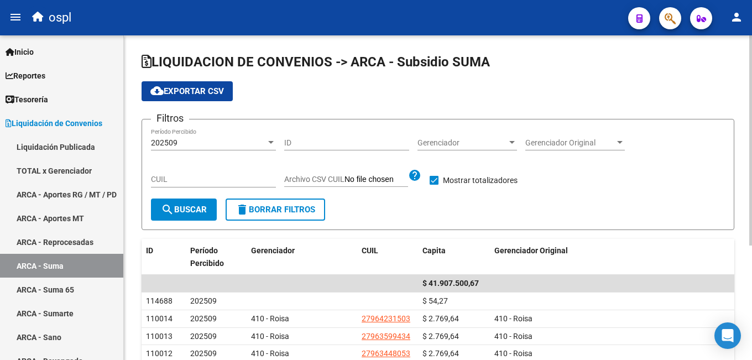
click at [211, 147] on div "202509" at bounding box center [208, 142] width 115 height 9
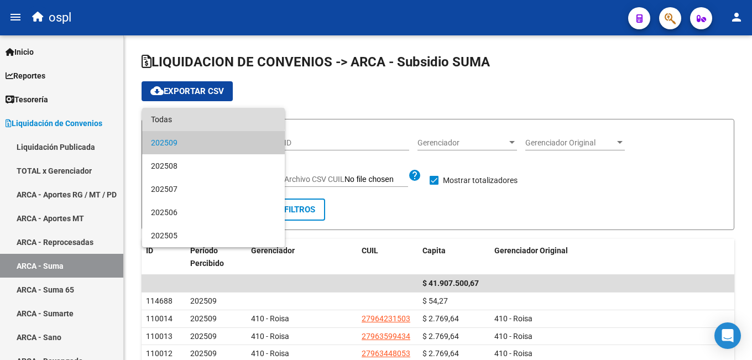
click at [203, 116] on span "Todas" at bounding box center [213, 119] width 125 height 23
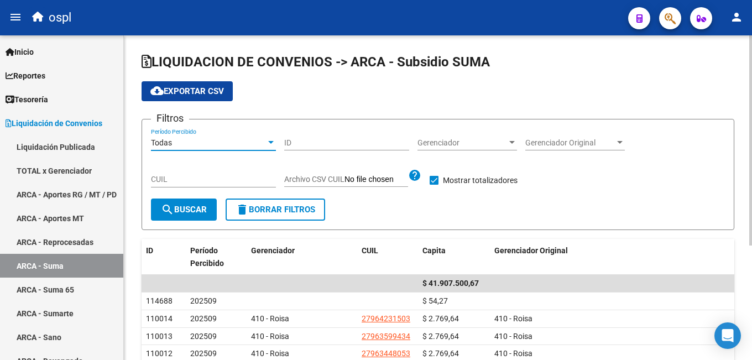
click at [176, 181] on input "CUIL" at bounding box center [213, 179] width 125 height 9
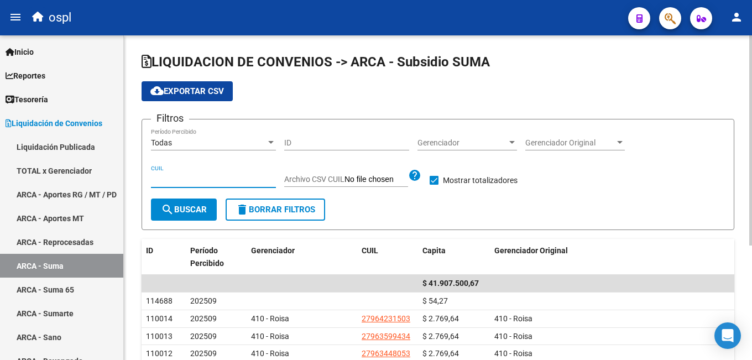
paste input "27-36326165-0"
type input "27-36326165-0"
click at [171, 204] on mat-icon "search" at bounding box center [167, 209] width 13 height 13
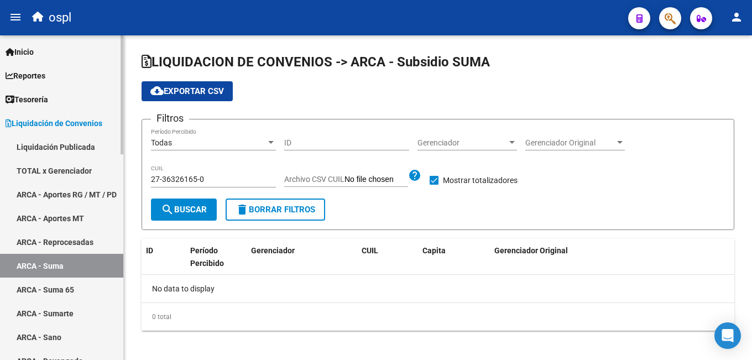
click at [66, 314] on link "ARCA - Sumarte" at bounding box center [61, 313] width 123 height 24
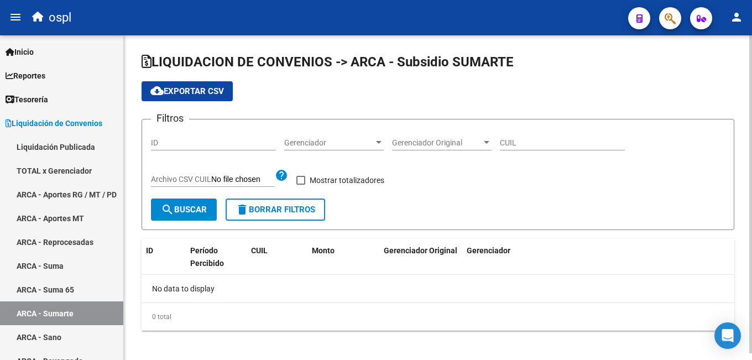
checkbox input "true"
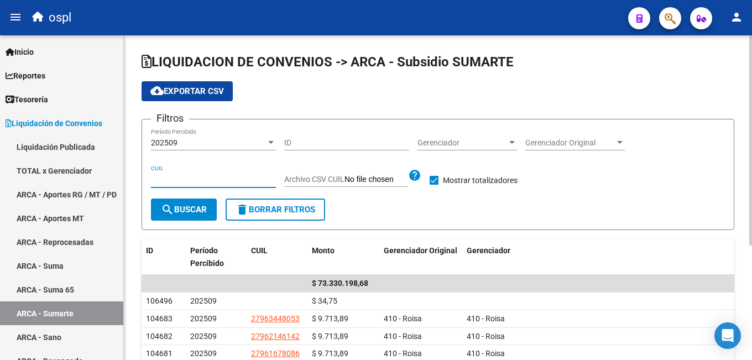
click at [174, 182] on input "CUIL" at bounding box center [213, 179] width 125 height 9
paste input "27-36326165-0"
type input "27-36326165-0"
click at [178, 210] on span "search Buscar" at bounding box center [184, 210] width 46 height 10
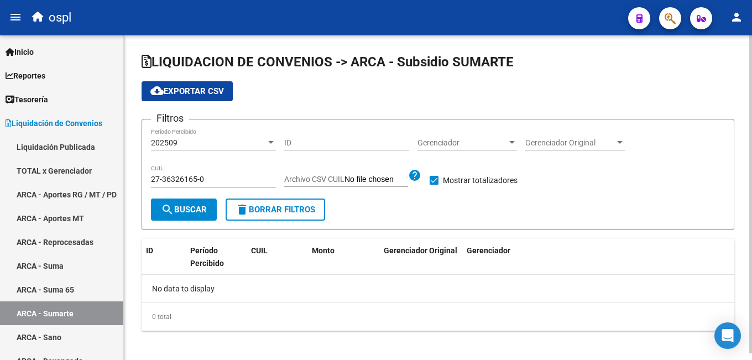
click at [217, 141] on div "202509" at bounding box center [208, 142] width 115 height 9
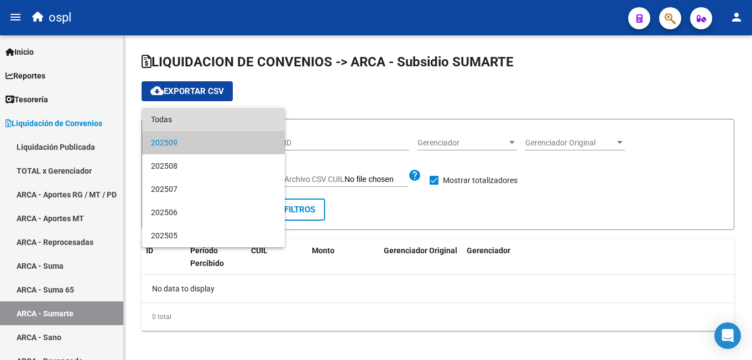
click at [211, 119] on span "Todas" at bounding box center [213, 119] width 125 height 23
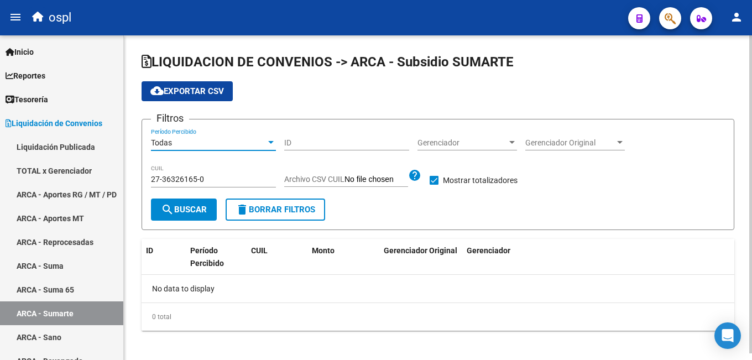
click at [197, 213] on span "search Buscar" at bounding box center [184, 210] width 46 height 10
click at [189, 143] on div "Todas" at bounding box center [208, 142] width 115 height 9
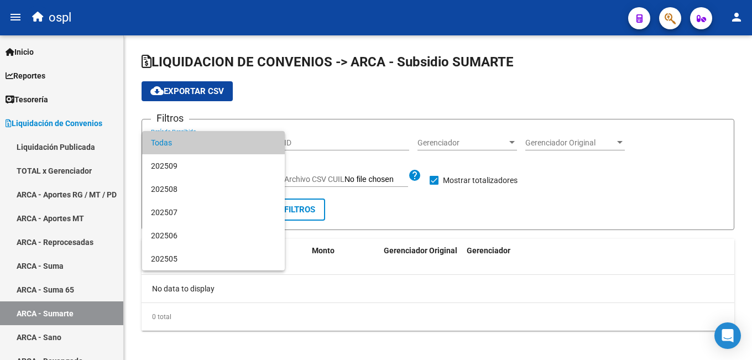
click at [62, 264] on div at bounding box center [376, 180] width 752 height 360
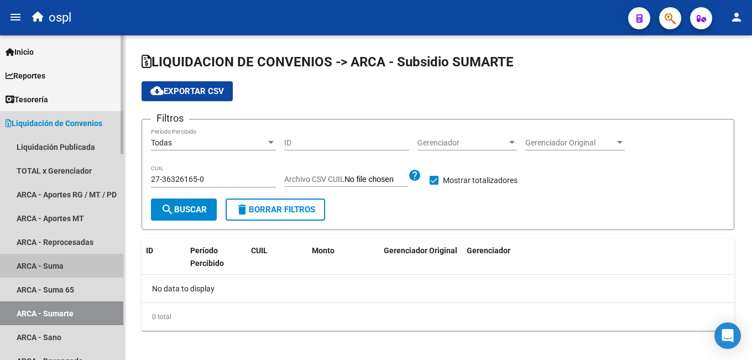
click at [67, 264] on link "ARCA - Suma" at bounding box center [61, 266] width 123 height 24
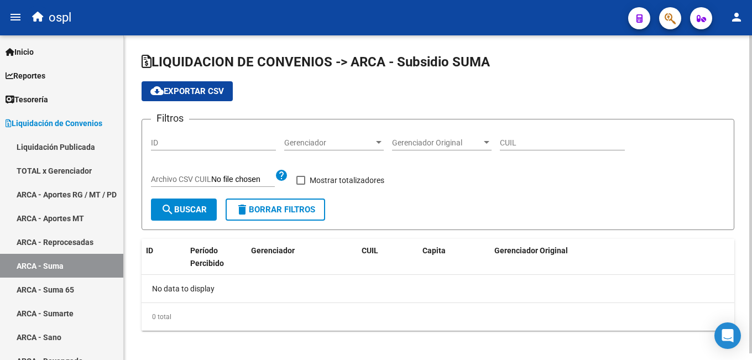
checkbox input "true"
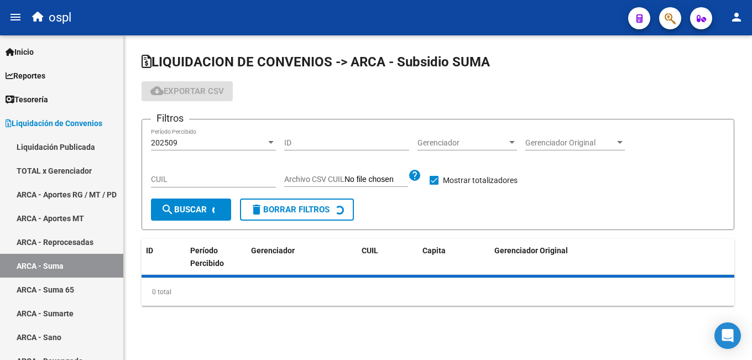
click at [195, 142] on div "202509" at bounding box center [208, 142] width 115 height 9
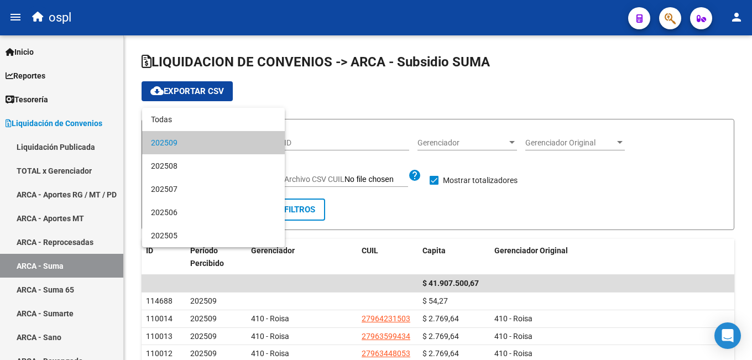
click at [446, 220] on div at bounding box center [376, 180] width 752 height 360
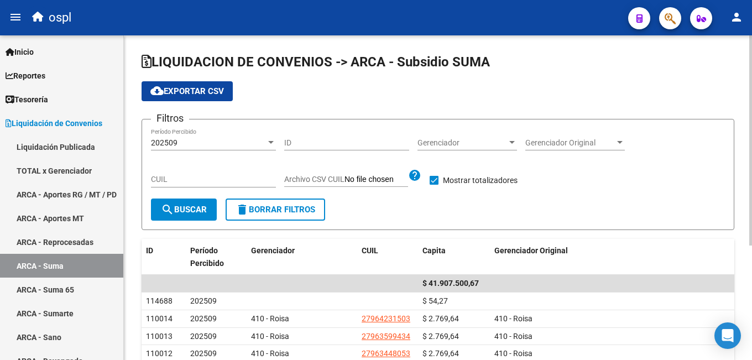
click at [173, 182] on input "CUIL" at bounding box center [213, 179] width 125 height 9
paste input "20-25894131-5"
type input "20-25894131-5"
click at [173, 207] on mat-icon "search" at bounding box center [167, 209] width 13 height 13
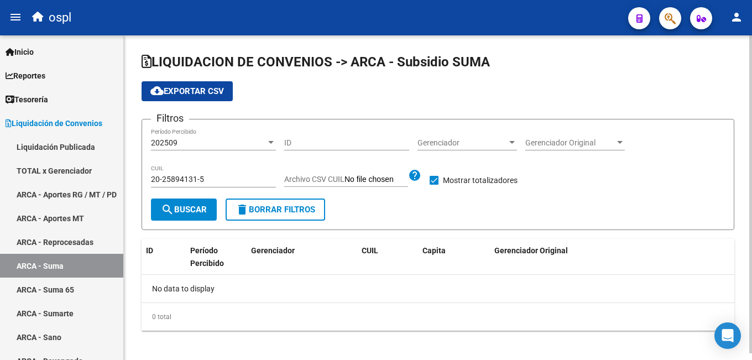
click at [174, 139] on span "202509" at bounding box center [164, 142] width 27 height 9
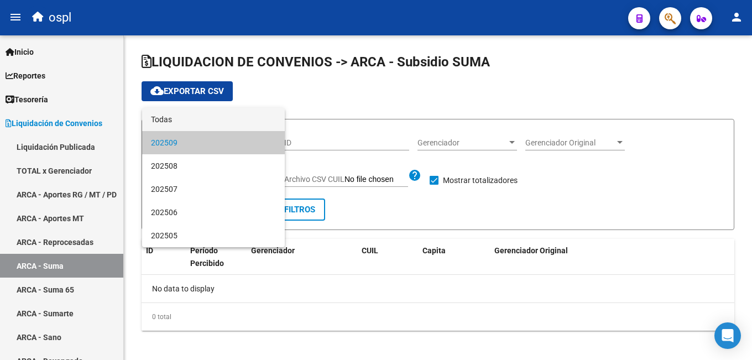
click at [175, 122] on span "Todas" at bounding box center [213, 119] width 125 height 23
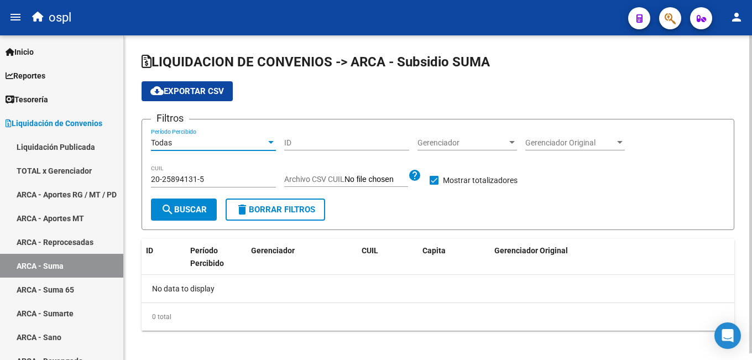
click at [182, 205] on button "search Buscar" at bounding box center [184, 210] width 66 height 22
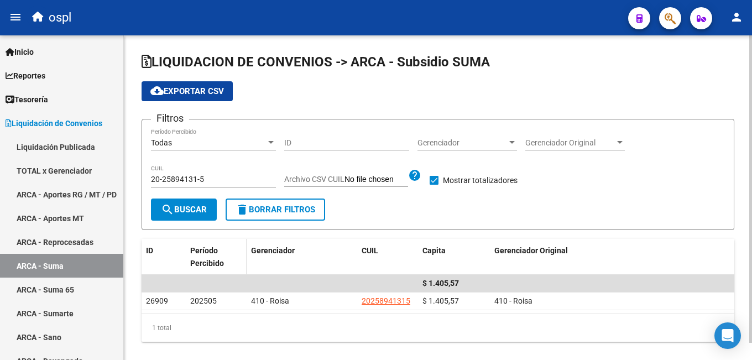
scroll to position [18, 0]
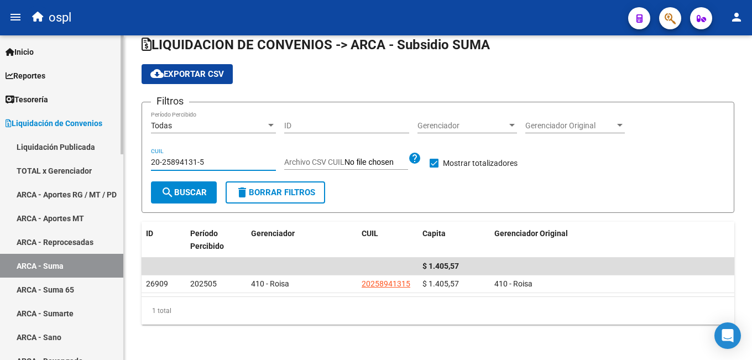
drag, startPoint x: 178, startPoint y: 162, endPoint x: 109, endPoint y: 158, distance: 69.3
click at [109, 158] on mat-sidenav-container "Firma Express Inicio Calendario SSS Instructivos Contacto OS Reportes Tablero d…" at bounding box center [376, 197] width 752 height 325
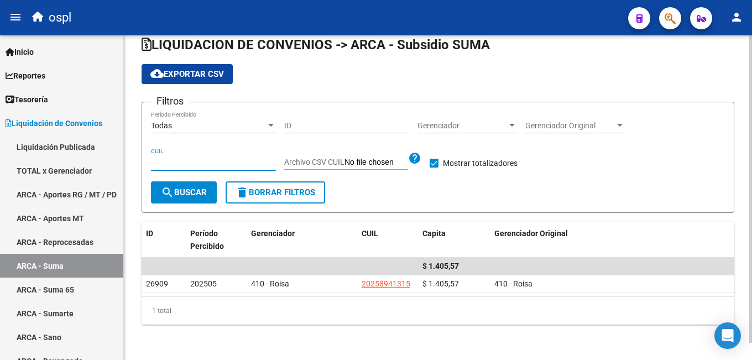
click at [179, 185] on button "search Buscar" at bounding box center [184, 192] width 66 height 22
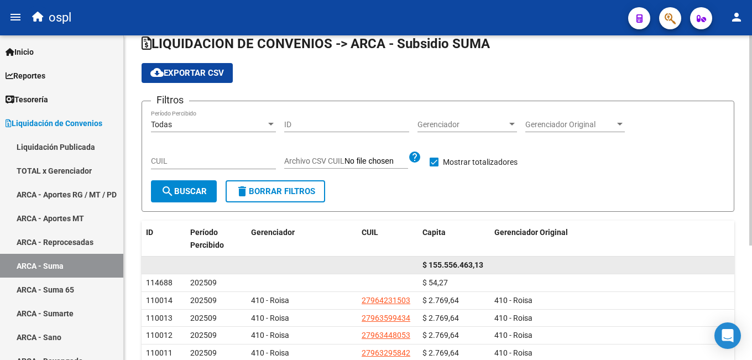
scroll to position [176, 0]
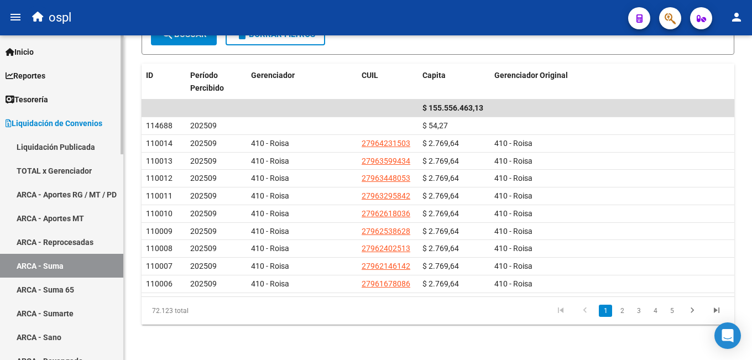
drag, startPoint x: 195, startPoint y: 309, endPoint x: 115, endPoint y: 302, distance: 79.9
click at [140, 305] on div "LIQUIDACION DE CONVENIOS -> ARCA - Subsidio SUMA cloud_download Exportar CSV Fi…" at bounding box center [438, 110] width 628 height 500
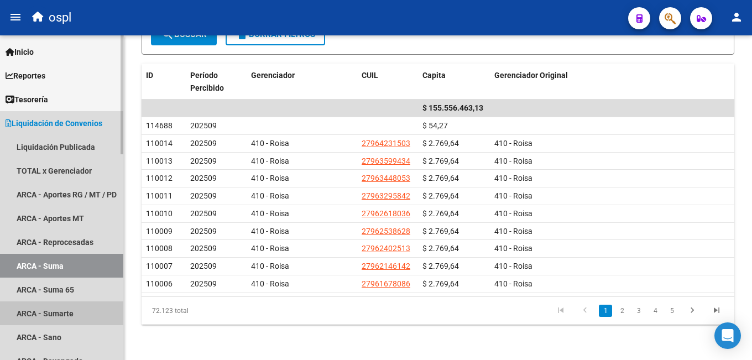
click at [107, 310] on link "ARCA - Sumarte" at bounding box center [61, 313] width 123 height 24
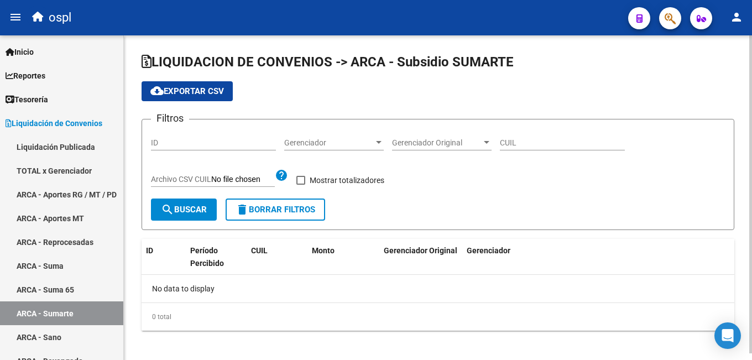
checkbox input "true"
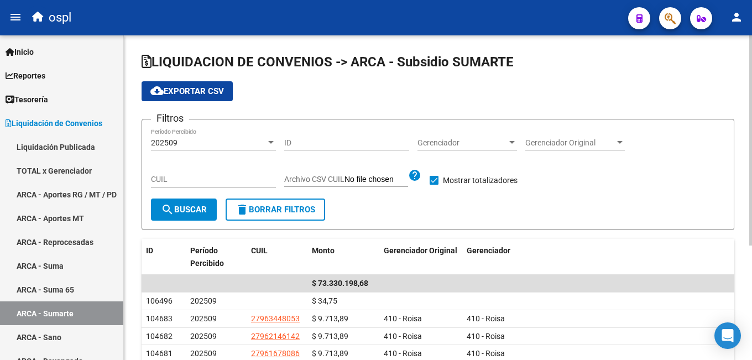
click at [198, 213] on span "search Buscar" at bounding box center [184, 210] width 46 height 10
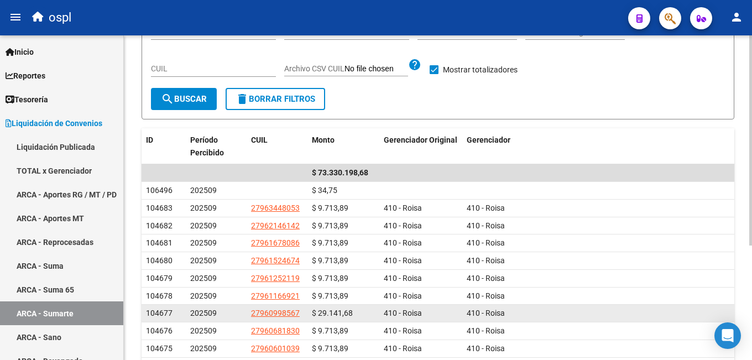
scroll to position [176, 0]
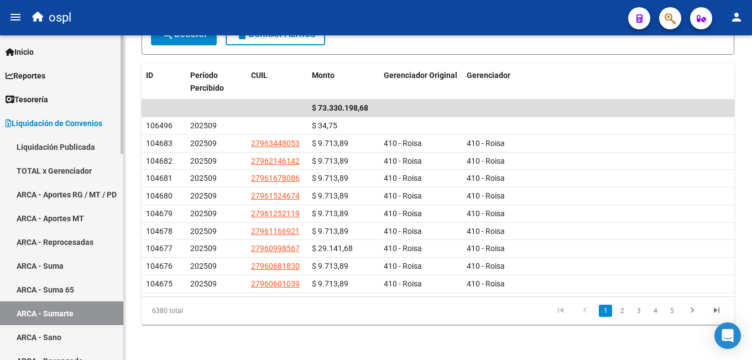
click at [83, 274] on link "ARCA - Suma" at bounding box center [61, 266] width 123 height 24
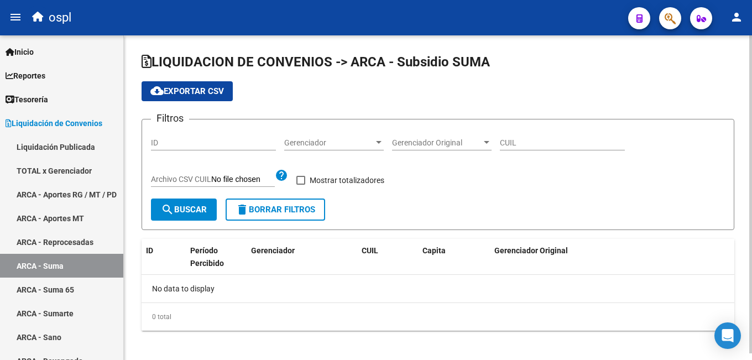
checkbox input "true"
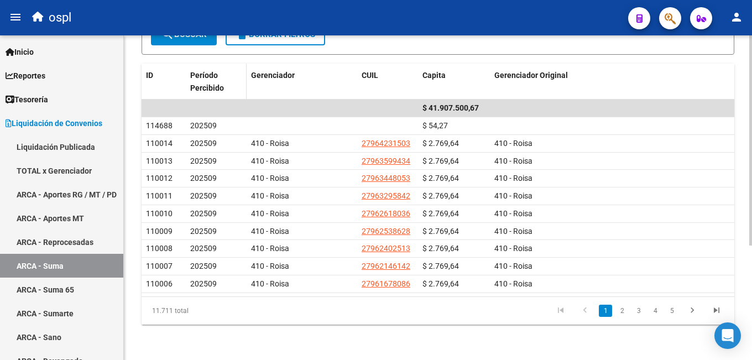
scroll to position [11, 0]
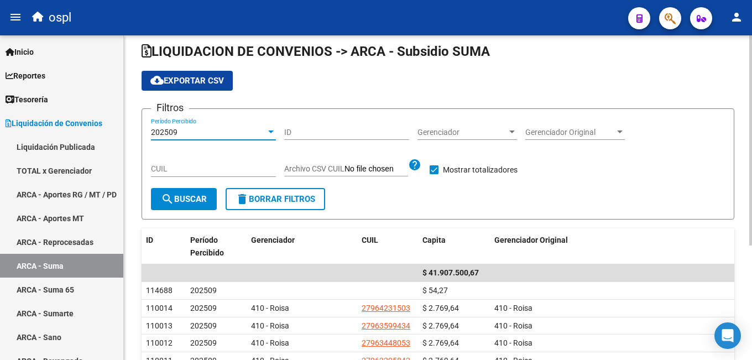
click at [212, 129] on div "202509" at bounding box center [208, 132] width 115 height 9
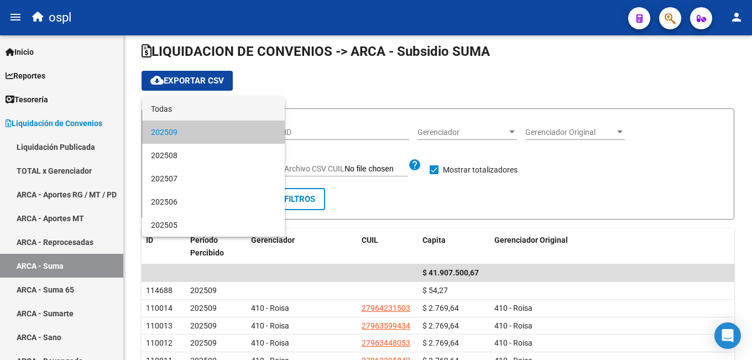
click at [199, 109] on span "Todas" at bounding box center [213, 108] width 125 height 23
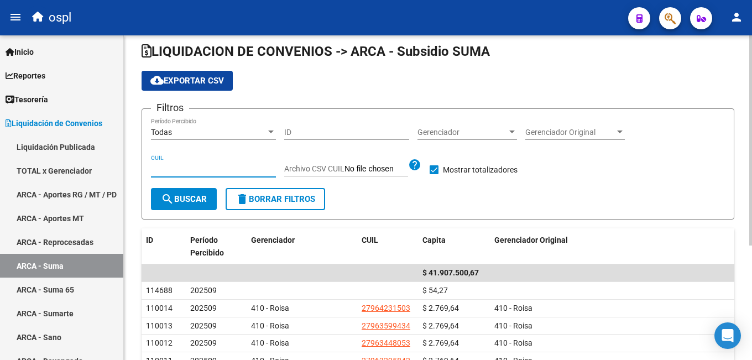
click at [189, 170] on input "CUIL" at bounding box center [213, 168] width 125 height 9
paste input "27-33387672-3"
type input "27-33387672-3"
click at [185, 200] on span "search Buscar" at bounding box center [184, 199] width 46 height 10
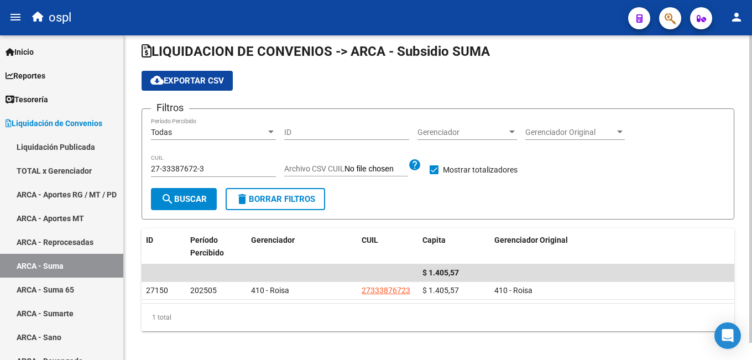
click at [205, 173] on input "27-33387672-3" at bounding box center [213, 168] width 125 height 9
paste input "0-95623172-9"
click at [190, 197] on span "search Buscar" at bounding box center [184, 199] width 46 height 10
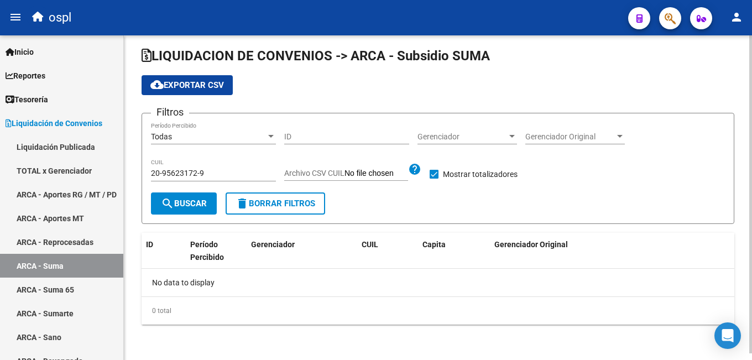
scroll to position [7, 0]
click at [184, 176] on input "20-95623172-9" at bounding box center [213, 173] width 125 height 9
paste input "36353190-4"
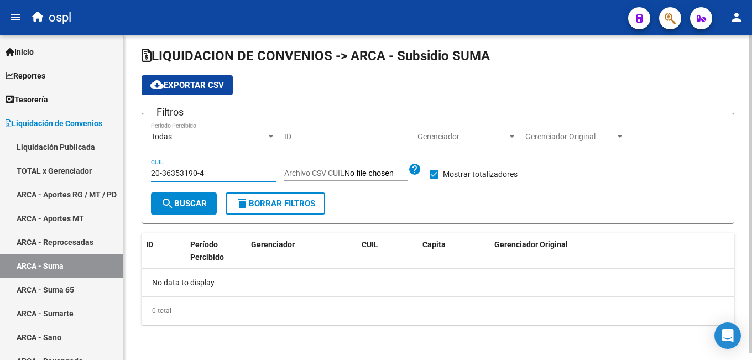
click at [180, 199] on span "search Buscar" at bounding box center [184, 204] width 46 height 10
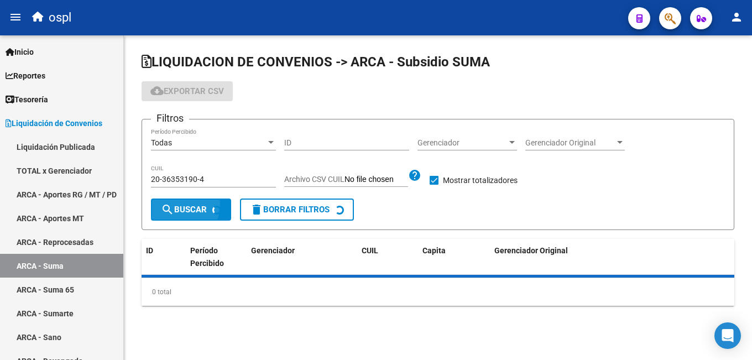
scroll to position [0, 0]
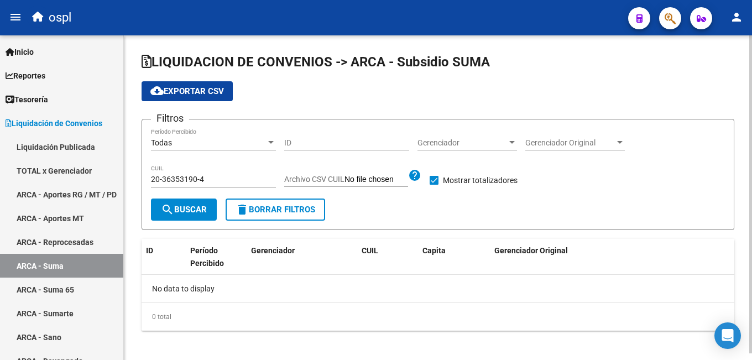
click at [196, 181] on input "20-36353190-4" at bounding box center [213, 179] width 125 height 9
paste input "24184861-3"
click at [189, 201] on button "search Buscar" at bounding box center [184, 210] width 66 height 22
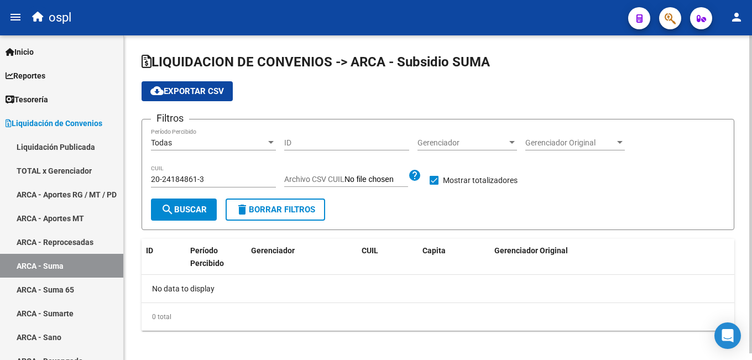
click at [194, 179] on input "20-24184861-3" at bounding box center [213, 179] width 125 height 9
paste input "8371753-5"
type input "20-28371753-5"
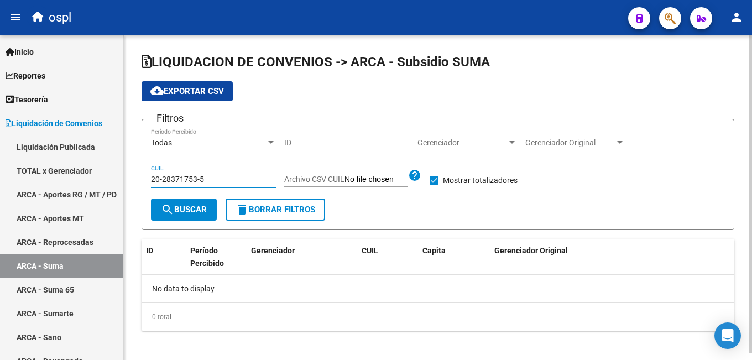
click at [186, 205] on span "search Buscar" at bounding box center [184, 210] width 46 height 10
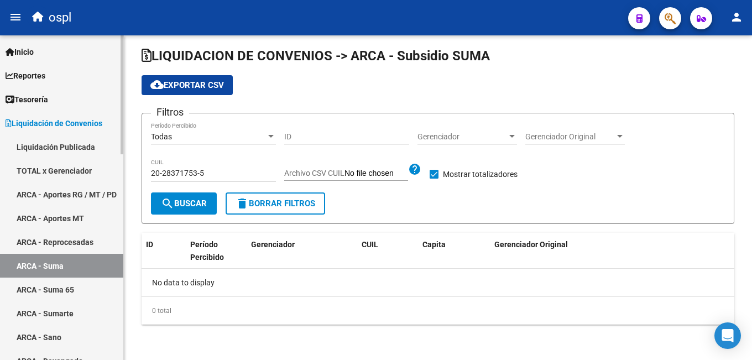
click at [90, 264] on link "ARCA - Suma" at bounding box center [61, 266] width 123 height 24
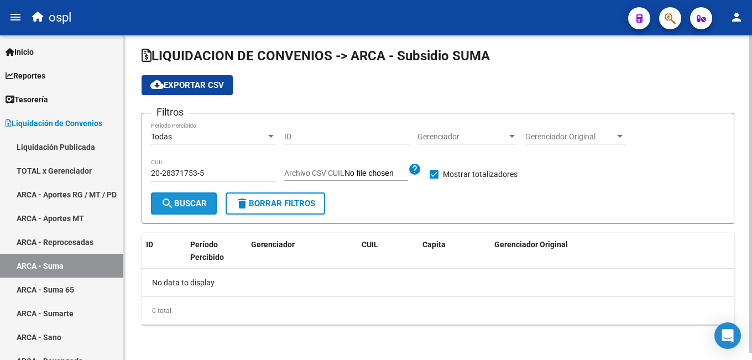
click at [195, 203] on span "search Buscar" at bounding box center [184, 204] width 46 height 10
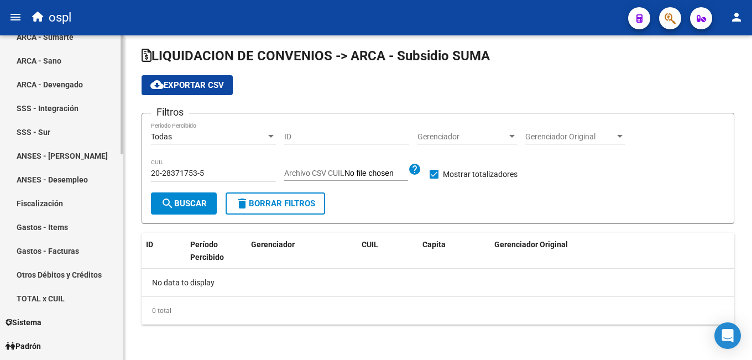
scroll to position [387, 0]
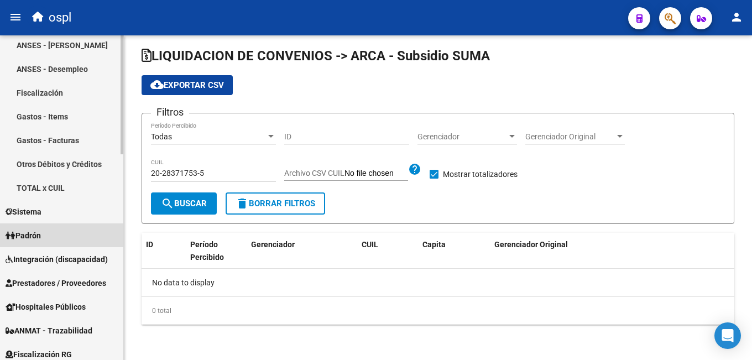
click at [55, 238] on link "Padrón" at bounding box center [61, 235] width 123 height 24
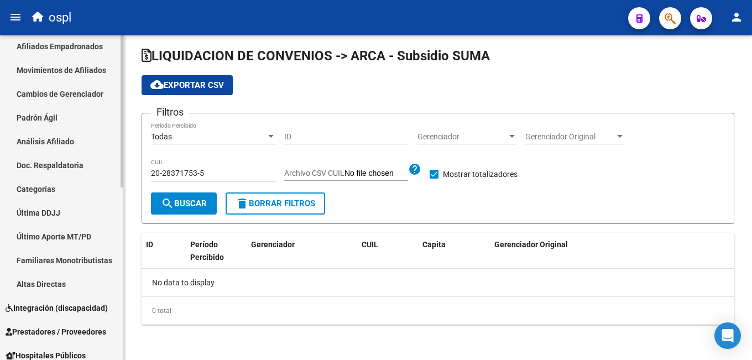
scroll to position [38, 0]
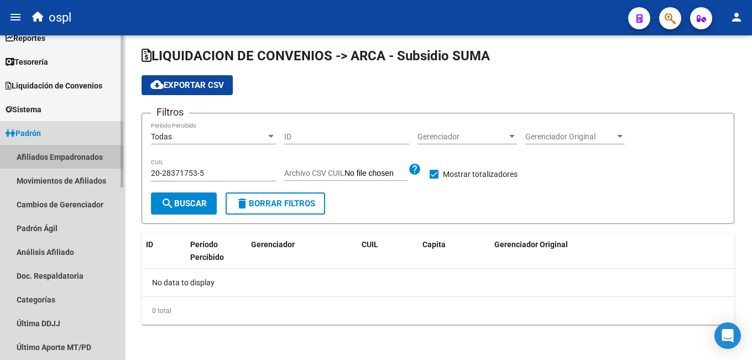
click at [43, 154] on link "Afiliados Empadronados" at bounding box center [61, 157] width 123 height 24
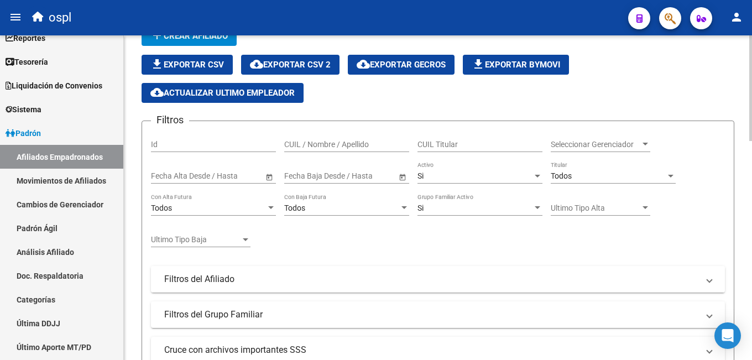
scroll to position [111, 0]
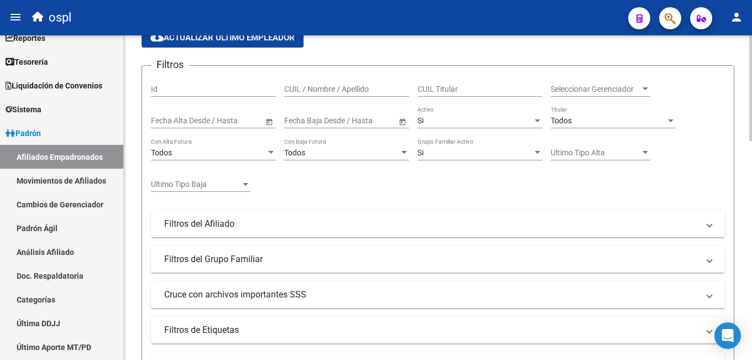
click at [257, 227] on mat-panel-title "Filtros del Afiliado" at bounding box center [431, 224] width 534 height 12
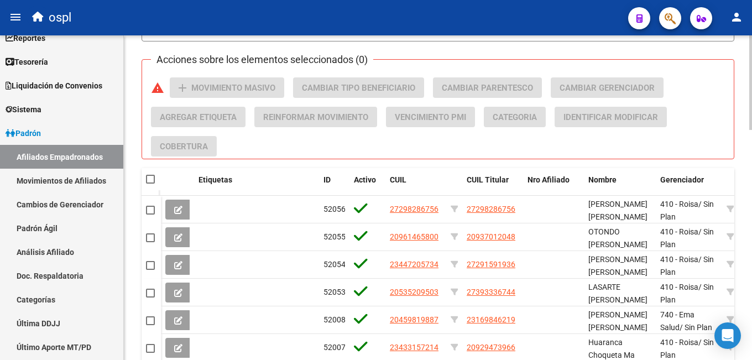
scroll to position [792, 0]
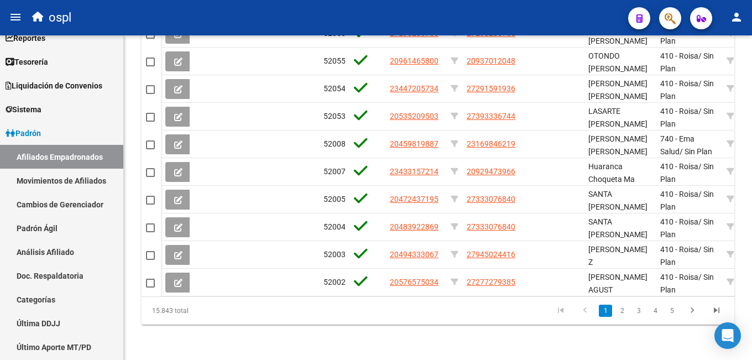
drag, startPoint x: 189, startPoint y: 315, endPoint x: 123, endPoint y: 338, distance: 69.1
drag, startPoint x: 201, startPoint y: 312, endPoint x: 147, endPoint y: 313, distance: 54.2
click at [152, 313] on div "15.843 total" at bounding box center [200, 311] width 117 height 28
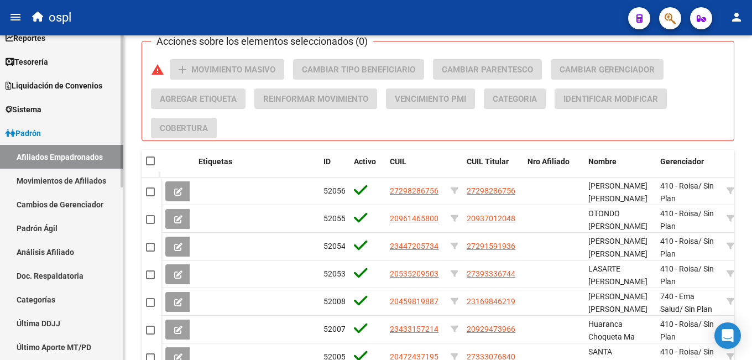
click at [41, 135] on span "Padrón" at bounding box center [23, 133] width 35 height 12
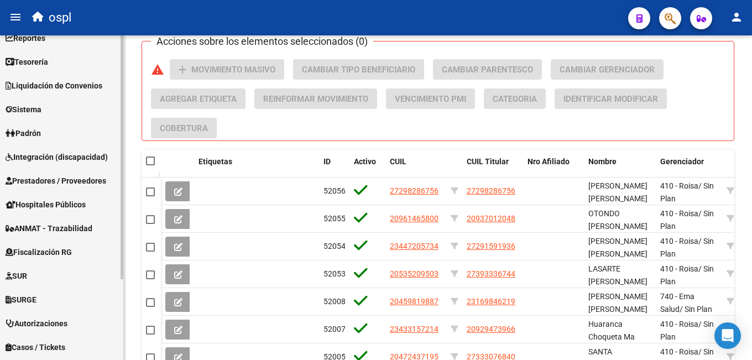
click at [48, 115] on link "Sistema" at bounding box center [61, 109] width 123 height 24
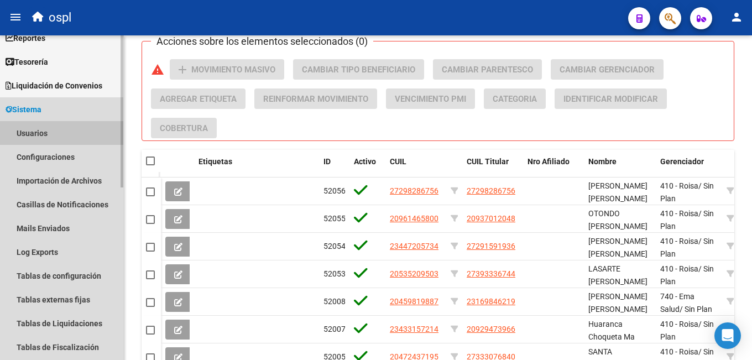
click at [55, 133] on link "Usuarios" at bounding box center [61, 133] width 123 height 24
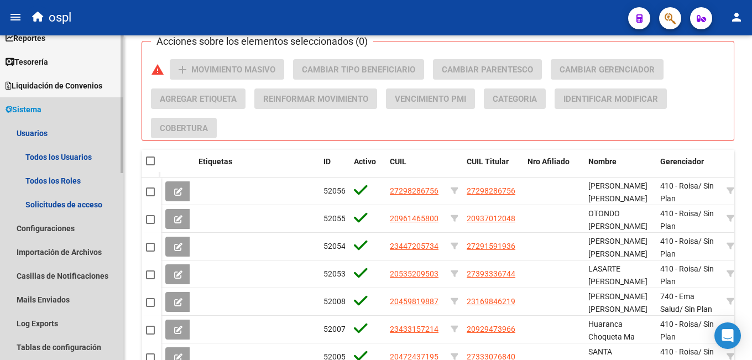
click at [56, 106] on link "Sistema" at bounding box center [61, 109] width 123 height 24
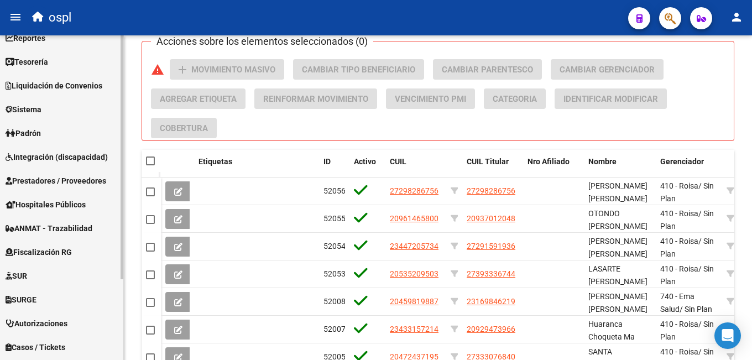
click at [40, 135] on span "Padrón" at bounding box center [23, 133] width 35 height 12
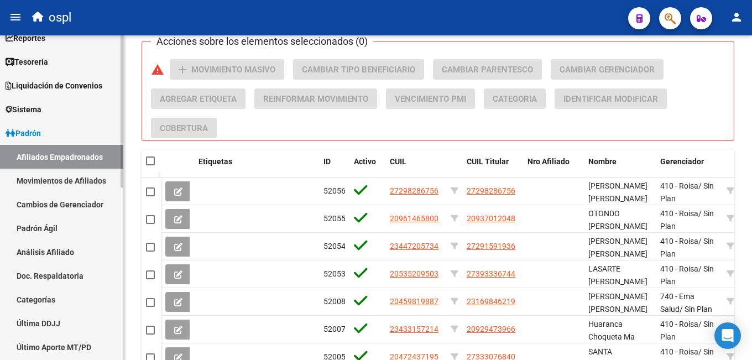
scroll to position [93, 0]
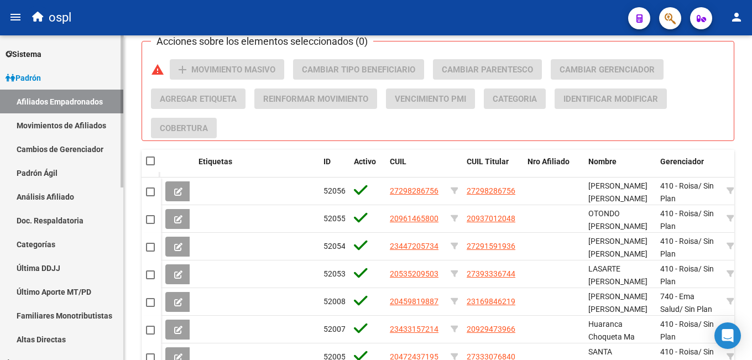
click at [71, 74] on link "Padrón" at bounding box center [61, 78] width 123 height 24
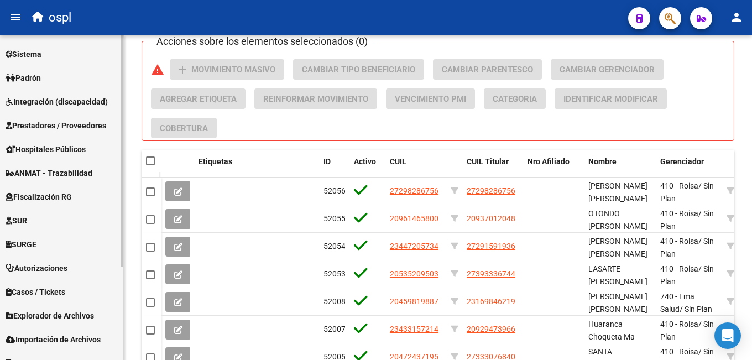
scroll to position [0, 0]
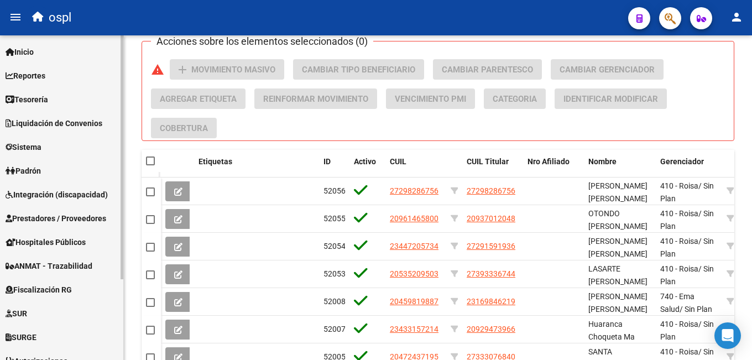
click at [51, 116] on link "Liquidación de Convenios" at bounding box center [61, 123] width 123 height 24
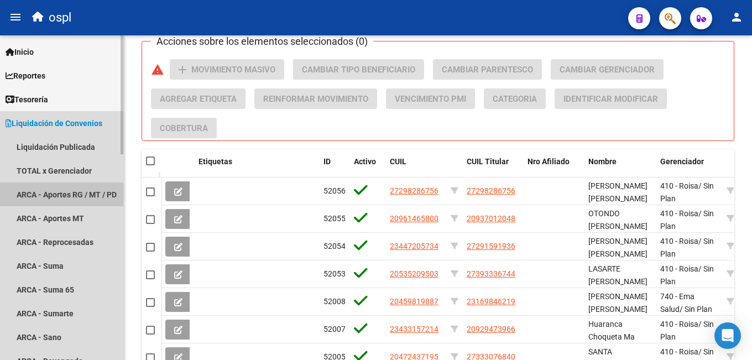
click at [64, 188] on link "ARCA - Aportes RG / MT / PD" at bounding box center [61, 194] width 123 height 24
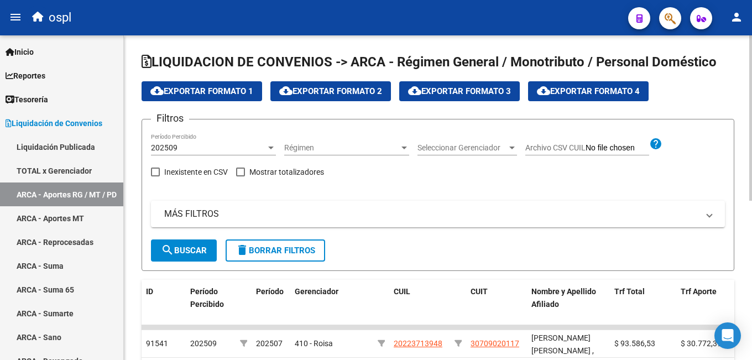
click at [210, 150] on div "202509" at bounding box center [208, 147] width 115 height 9
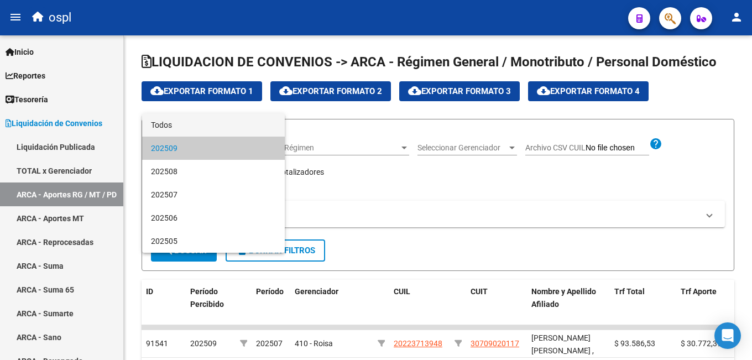
click at [195, 125] on span "Todos" at bounding box center [213, 124] width 125 height 23
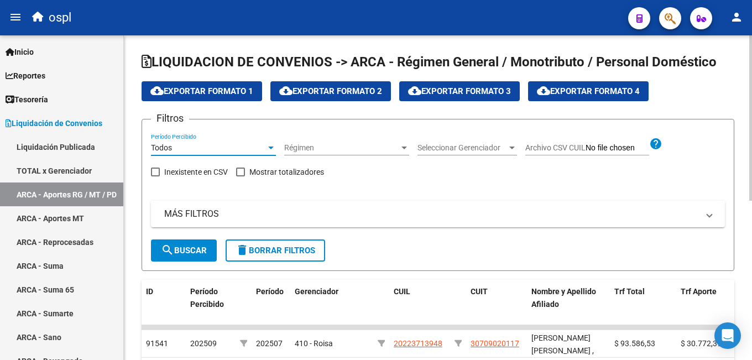
click at [182, 255] on span "search Buscar" at bounding box center [184, 251] width 46 height 10
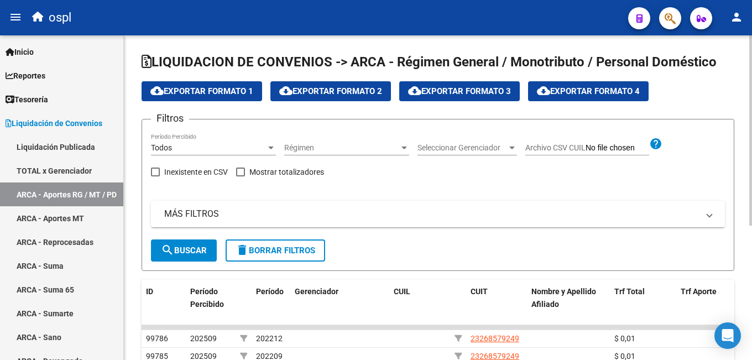
click at [232, 215] on mat-panel-title "MÁS FILTROS" at bounding box center [431, 214] width 534 height 12
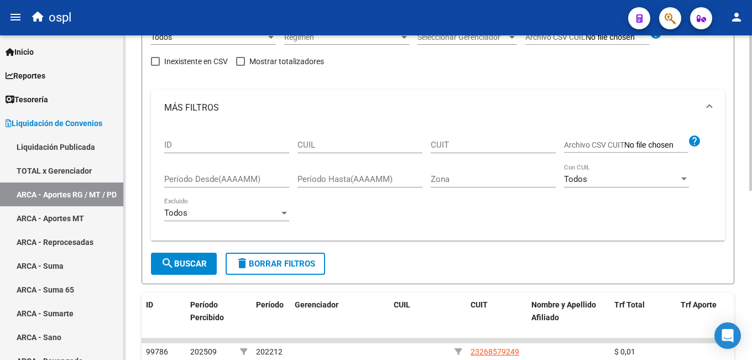
scroll to position [166, 0]
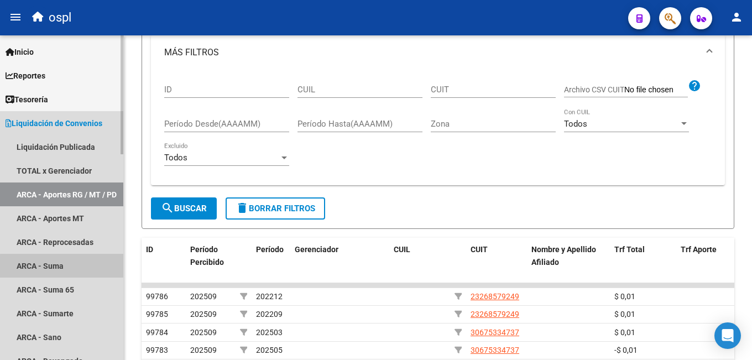
click at [71, 267] on link "ARCA - Suma" at bounding box center [61, 266] width 123 height 24
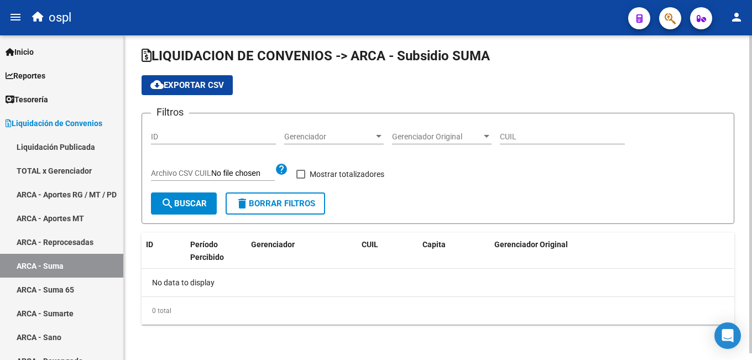
checkbox input "true"
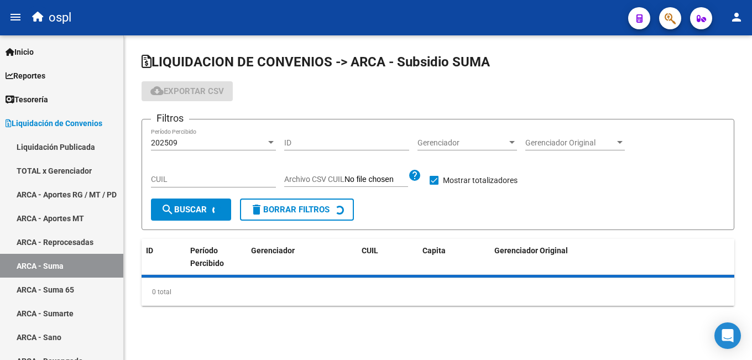
scroll to position [0, 0]
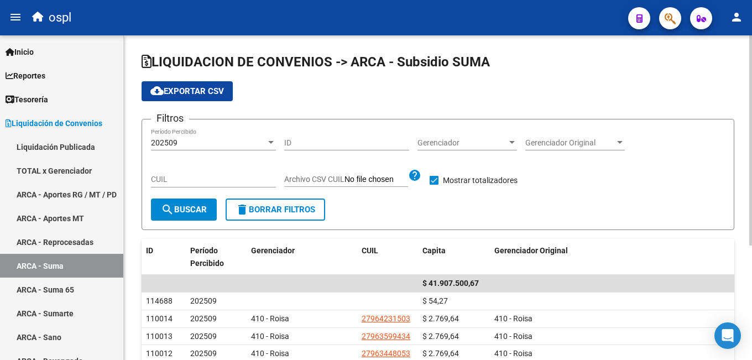
click at [211, 148] on div "202509 Período Percibido" at bounding box center [213, 139] width 125 height 22
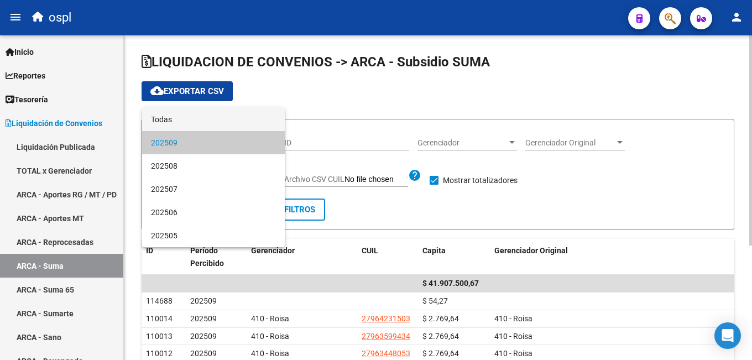
drag, startPoint x: 206, startPoint y: 118, endPoint x: 216, endPoint y: 123, distance: 10.6
click at [206, 117] on span "Todas" at bounding box center [213, 119] width 125 height 23
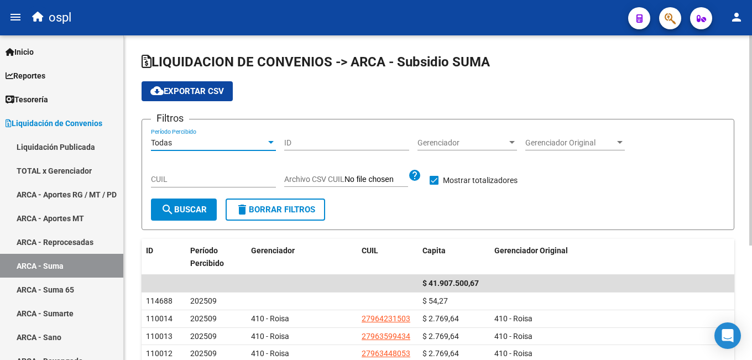
click at [222, 177] on input "CUIL" at bounding box center [213, 179] width 125 height 9
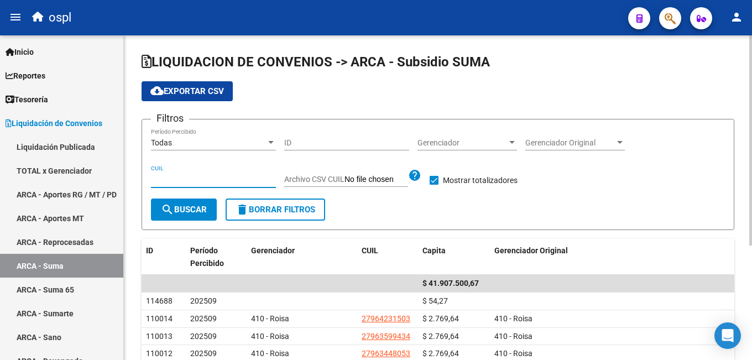
paste input "27-33387672-3"
click at [187, 208] on span "search Buscar" at bounding box center [184, 210] width 46 height 10
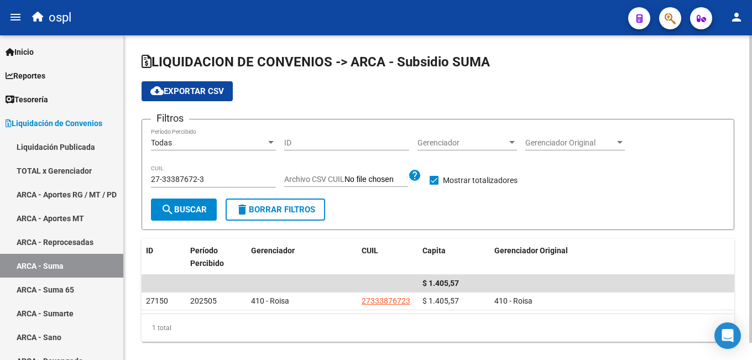
click at [208, 182] on input "27-33387672-3" at bounding box center [213, 179] width 125 height 9
paste input "6326165-0"
drag, startPoint x: 192, startPoint y: 221, endPoint x: 192, endPoint y: 212, distance: 8.8
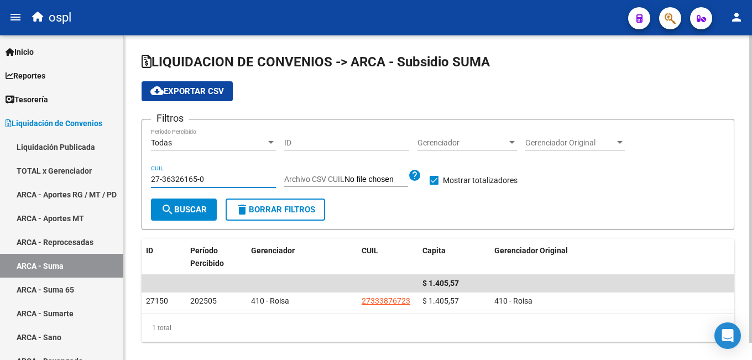
click at [192, 218] on button "search Buscar" at bounding box center [184, 210] width 66 height 22
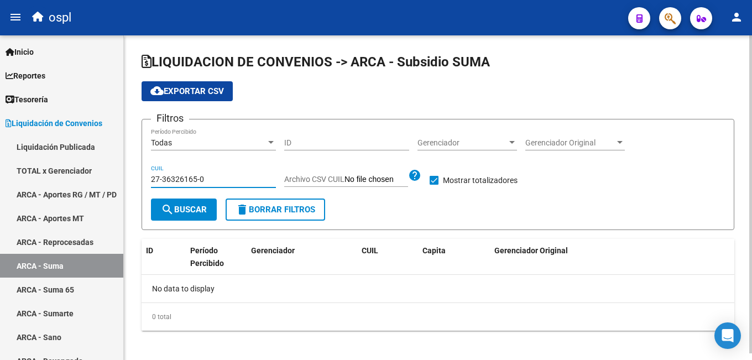
click at [170, 180] on input "27-36326165-0" at bounding box center [213, 179] width 125 height 9
paste input "0-25894131-5"
click at [170, 206] on mat-icon "search" at bounding box center [167, 209] width 13 height 13
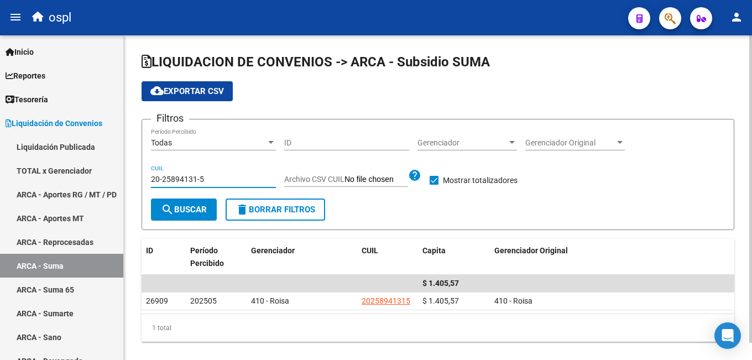
click at [186, 181] on input "20-25894131-5" at bounding box center [213, 179] width 125 height 9
paste input "45423804"
click at [181, 201] on button "search Buscar" at bounding box center [184, 210] width 66 height 22
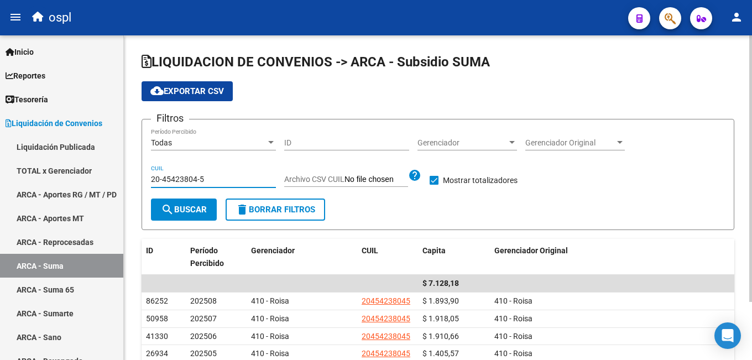
drag, startPoint x: 211, startPoint y: 181, endPoint x: 139, endPoint y: 177, distance: 72.0
click at [139, 177] on div "LIQUIDACION DE CONVENIOS -> ARCA - Subsidio SUMA cloud_download Exportar CSV Fi…" at bounding box center [438, 232] width 628 height 394
click at [195, 201] on button "search Buscar" at bounding box center [184, 210] width 66 height 22
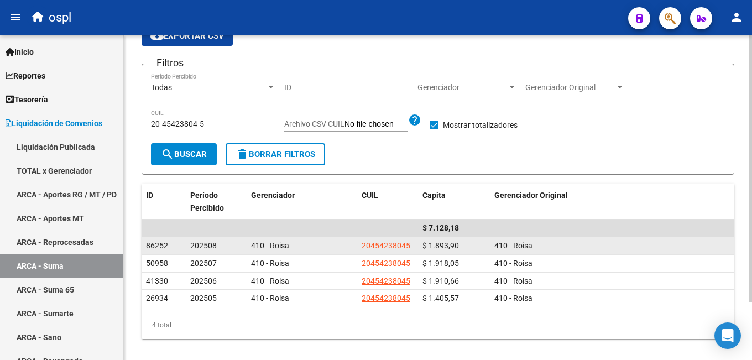
drag, startPoint x: 189, startPoint y: 247, endPoint x: 222, endPoint y: 244, distance: 33.8
click at [222, 244] on datatable-body-cell "202508" at bounding box center [216, 245] width 61 height 17
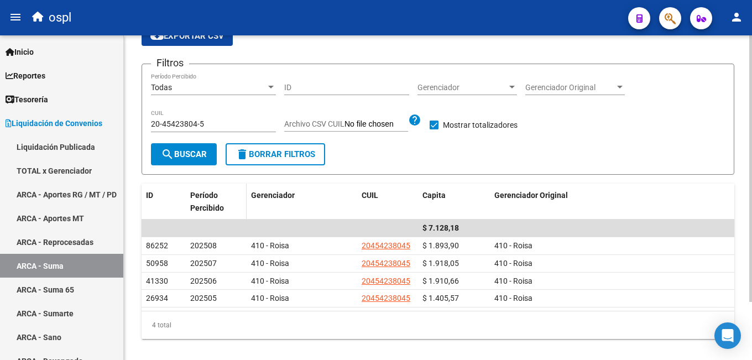
scroll to position [0, 0]
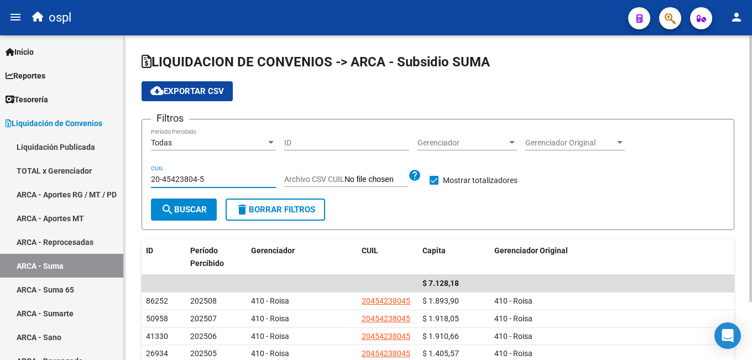
click at [202, 181] on input "20-45423804-5" at bounding box center [213, 179] width 125 height 9
paste input "7-33387672-3"
click at [175, 207] on span "search Buscar" at bounding box center [184, 210] width 46 height 10
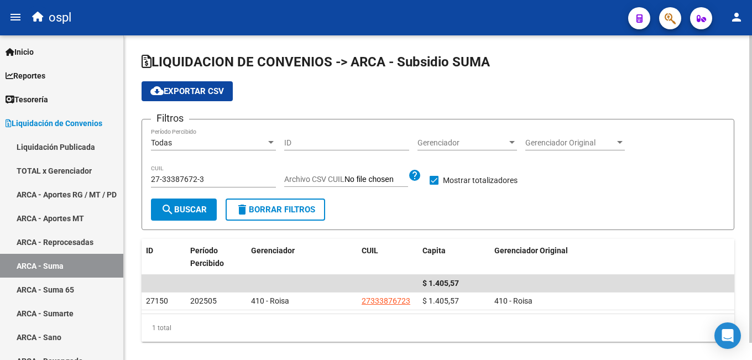
click at [179, 181] on input "27-33387672-3" at bounding box center [213, 179] width 125 height 9
paste input "0-95623172-9"
click at [166, 212] on mat-icon "search" at bounding box center [167, 209] width 13 height 13
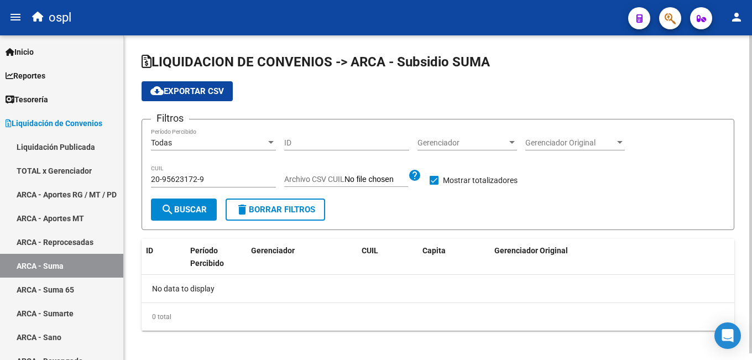
scroll to position [7, 0]
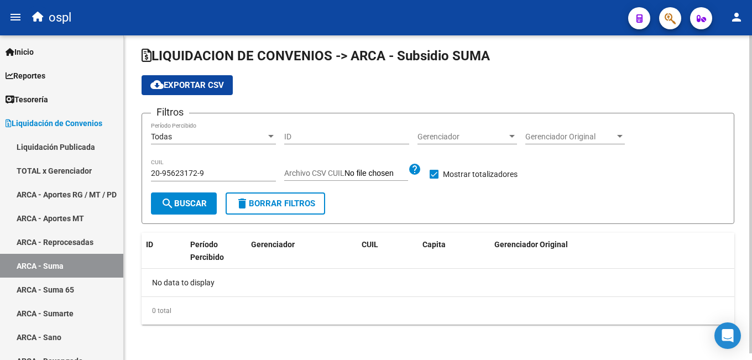
click at [191, 202] on span "search Buscar" at bounding box center [184, 204] width 46 height 10
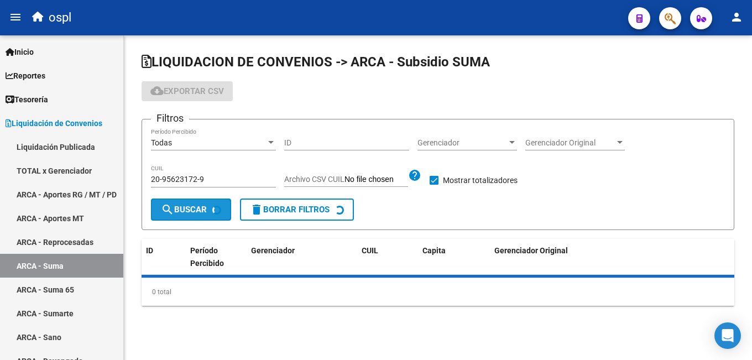
scroll to position [0, 0]
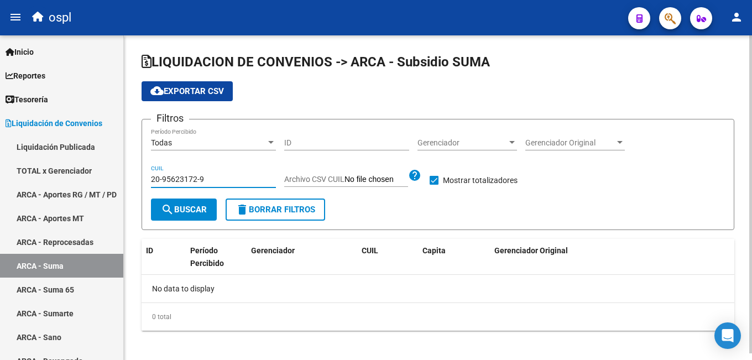
click at [180, 176] on input "20-95623172-9" at bounding box center [213, 179] width 125 height 9
paste input "36353190-4"
click at [180, 205] on button "search Buscar" at bounding box center [184, 210] width 66 height 22
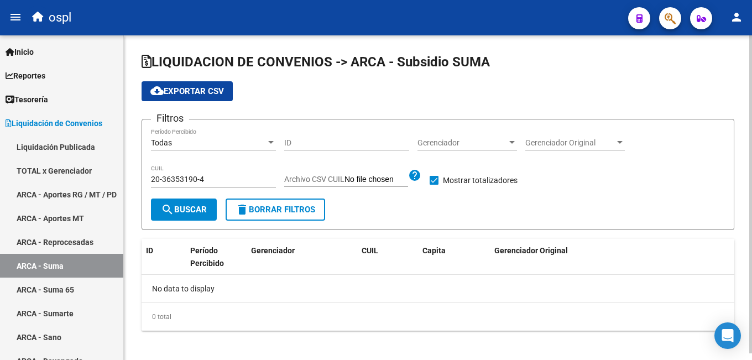
click at [190, 176] on input "20-36353190-4" at bounding box center [213, 179] width 125 height 9
paste input "24184861-3"
type input "20-24184861-3"
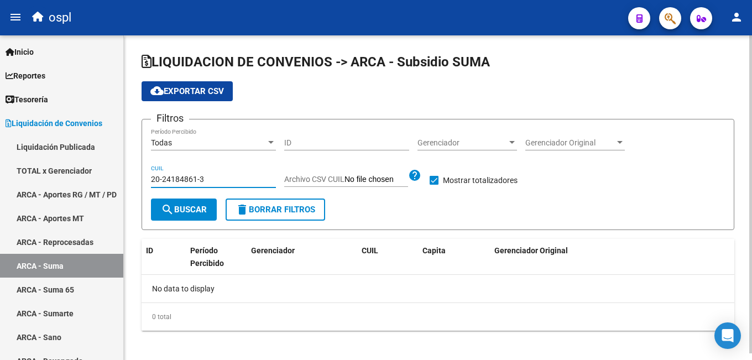
click at [182, 211] on span "search Buscar" at bounding box center [184, 210] width 46 height 10
click at [199, 182] on input "20-24184861-3" at bounding box center [213, 179] width 125 height 9
paste input "8371753-5"
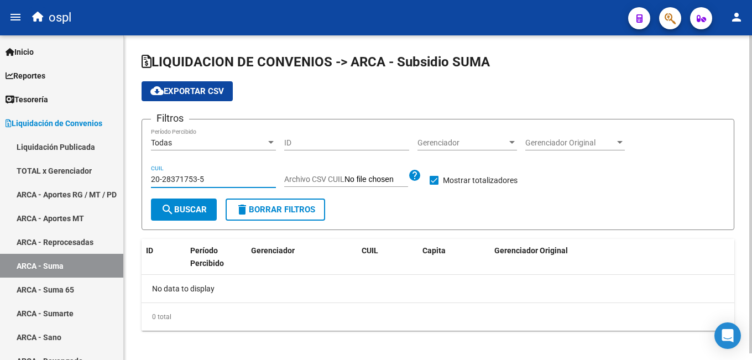
click at [188, 207] on span "search Buscar" at bounding box center [184, 210] width 46 height 10
click at [199, 359] on div "LIQUIDACION DE CONVENIOS -> ARCA - Subsidio SUMA cloud_download Exportar CSV Fi…" at bounding box center [438, 200] width 628 height 331
click at [197, 179] on input "20-28371753-5" at bounding box center [213, 179] width 125 height 9
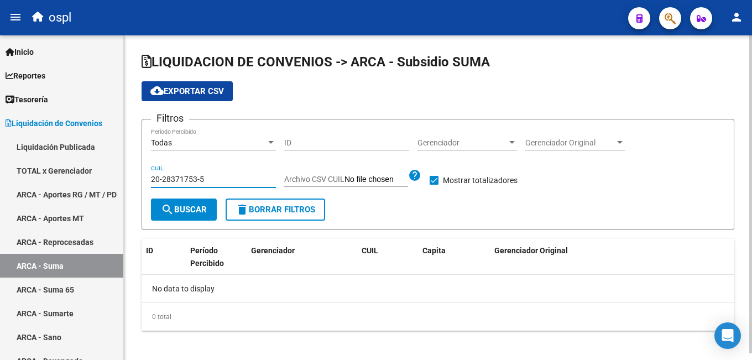
paste input "7-34821258-9"
click at [190, 210] on span "search Buscar" at bounding box center [184, 210] width 46 height 10
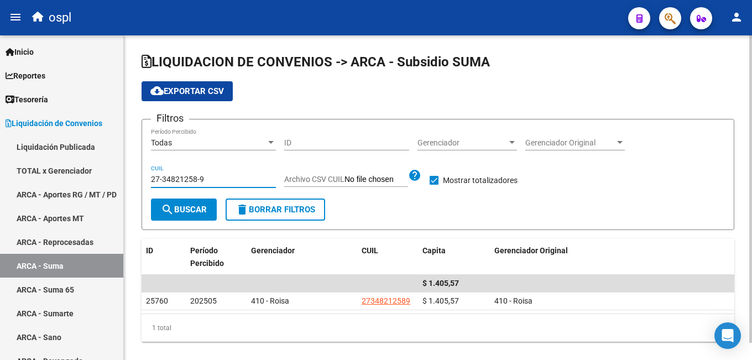
drag, startPoint x: 208, startPoint y: 178, endPoint x: 148, endPoint y: 177, distance: 59.7
click at [148, 177] on form "Filtros Todas Período Percibido ID Gerenciador Gerenciador Gerenciador Original…" at bounding box center [438, 174] width 593 height 111
click at [211, 181] on input "27-34821258-9" at bounding box center [213, 179] width 125 height 9
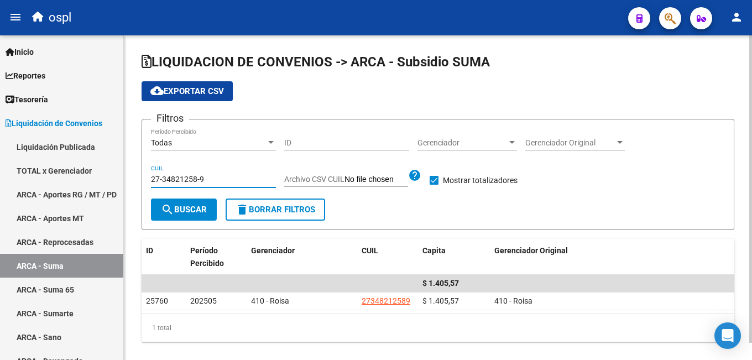
paste input "0-34585833-5"
type input "20-34585833-5"
click at [199, 205] on button "search Buscar" at bounding box center [184, 210] width 66 height 22
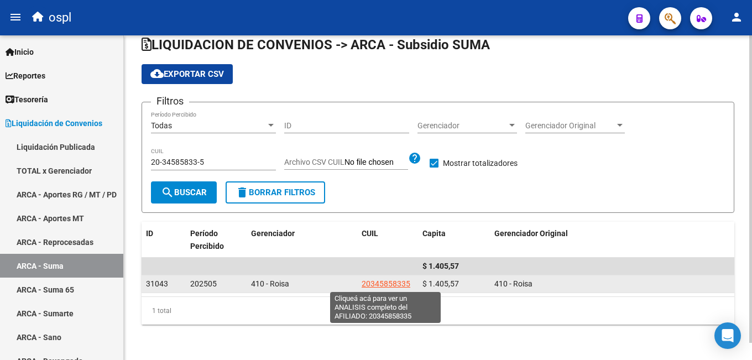
click at [379, 284] on span "20345858335" at bounding box center [386, 283] width 49 height 9
type textarea "20345858335"
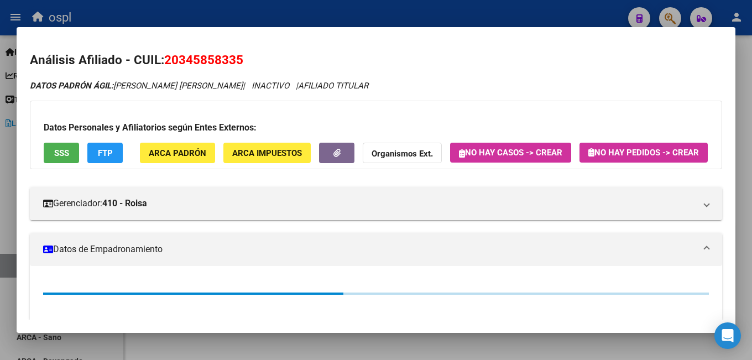
click at [52, 148] on button "SSS" at bounding box center [61, 153] width 35 height 20
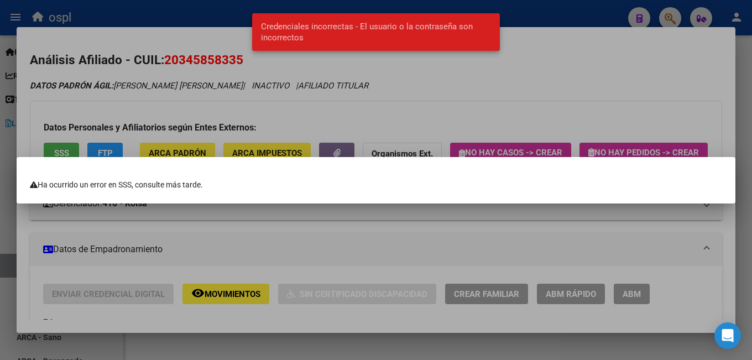
click at [207, 230] on div at bounding box center [376, 180] width 752 height 360
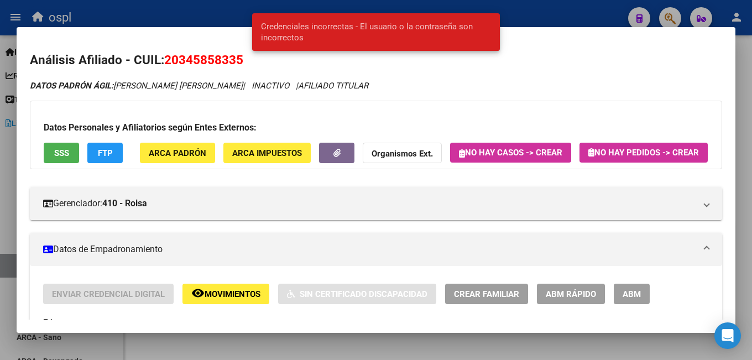
click at [566, 23] on div at bounding box center [376, 180] width 752 height 360
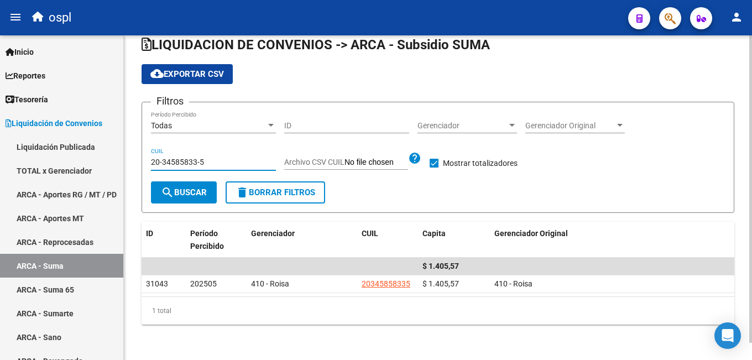
click at [198, 161] on input "20-34585833-5" at bounding box center [213, 162] width 125 height 9
paste input "27029804"
click at [186, 196] on span "search Buscar" at bounding box center [184, 192] width 46 height 10
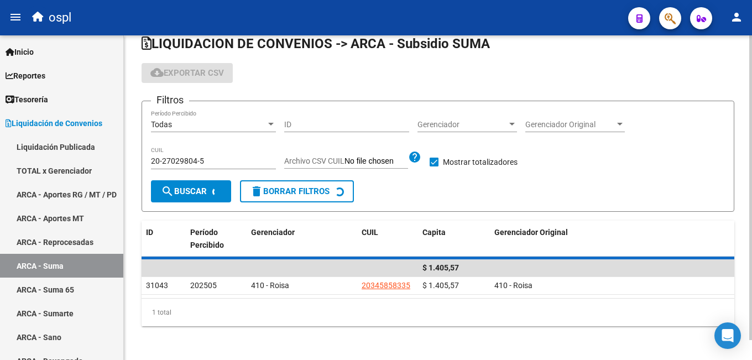
scroll to position [7, 0]
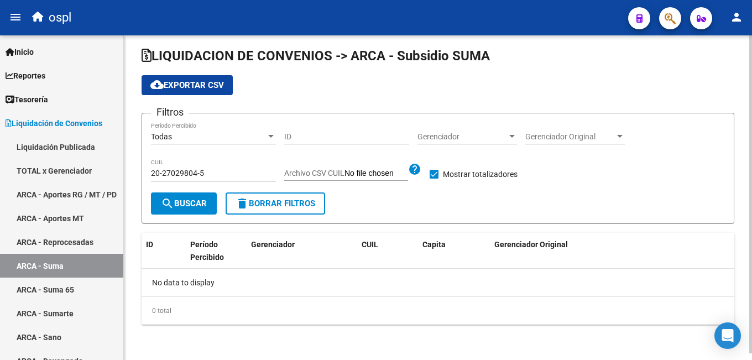
click at [208, 171] on input "20-27029804-5" at bounding box center [213, 173] width 125 height 9
paste input "36501358-7"
click at [187, 206] on span "search Buscar" at bounding box center [184, 204] width 46 height 10
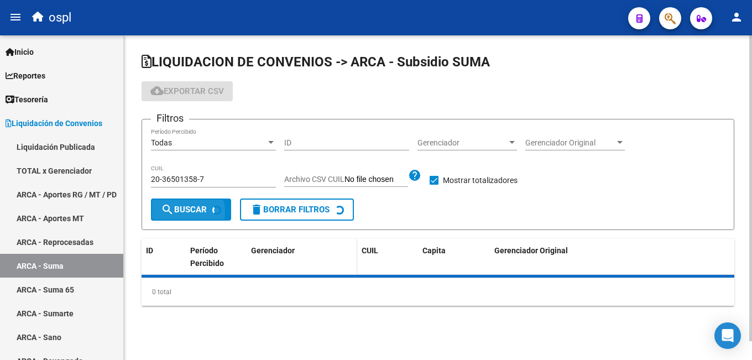
scroll to position [0, 0]
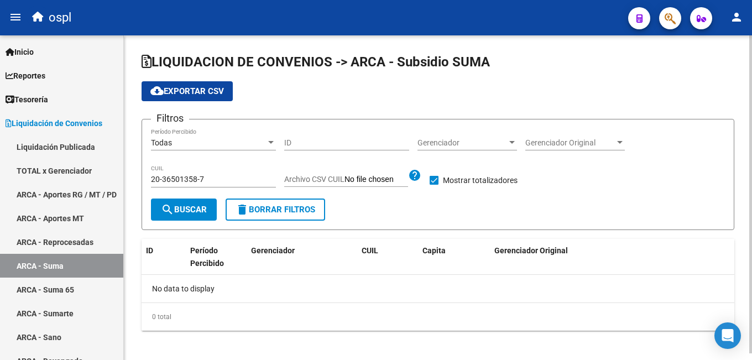
click at [203, 174] on div "20-36501358-7 CUIL" at bounding box center [213, 176] width 125 height 22
click at [202, 176] on input "20-36501358-7" at bounding box center [213, 179] width 125 height 9
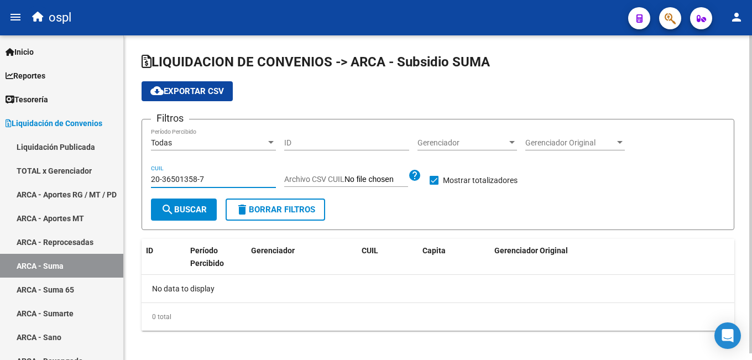
paste input "7-43724423-0"
click at [190, 207] on span "search Buscar" at bounding box center [184, 210] width 46 height 10
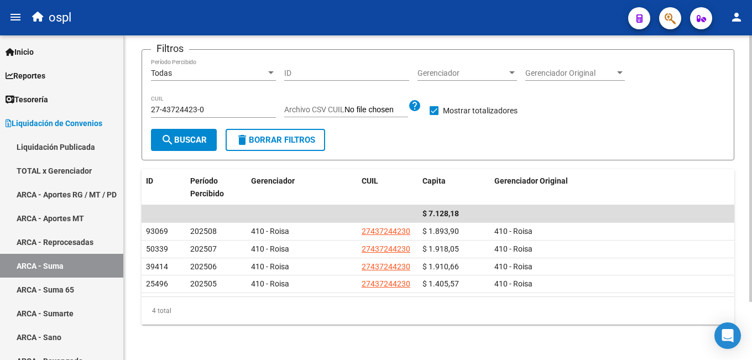
scroll to position [15, 0]
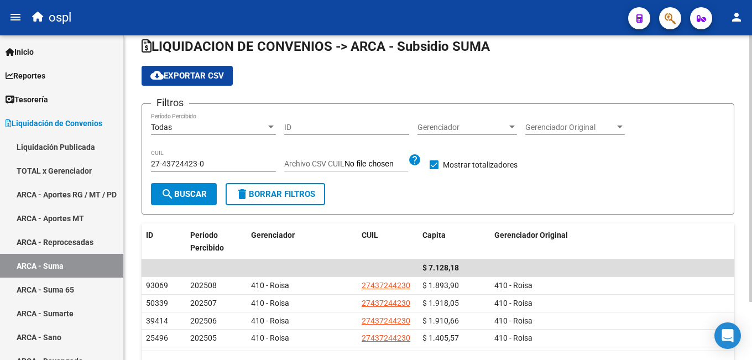
click at [176, 170] on div "27-43724423-0 CUIL" at bounding box center [213, 161] width 125 height 22
click at [176, 168] on input "27-43724423-0" at bounding box center [213, 163] width 125 height 9
click at [177, 165] on input "27-43724423-0" at bounding box center [213, 163] width 125 height 9
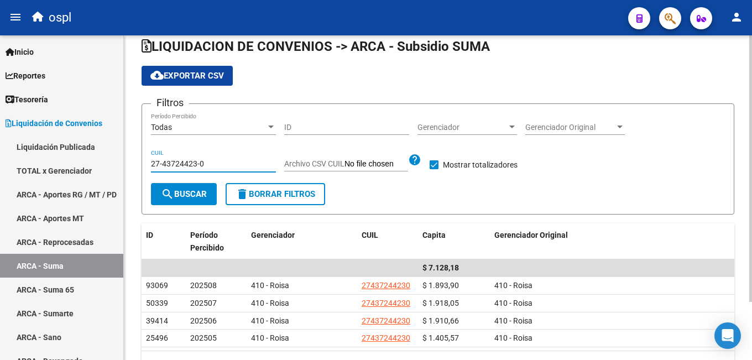
click at [177, 165] on input "27-43724423-0" at bounding box center [213, 163] width 125 height 9
click at [185, 164] on input "27-43724423-0" at bounding box center [213, 163] width 125 height 9
paste input "0-26556640-6"
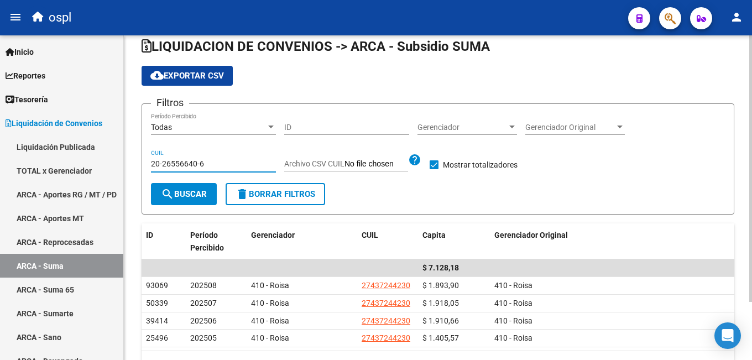
click at [179, 185] on button "search Buscar" at bounding box center [184, 194] width 66 height 22
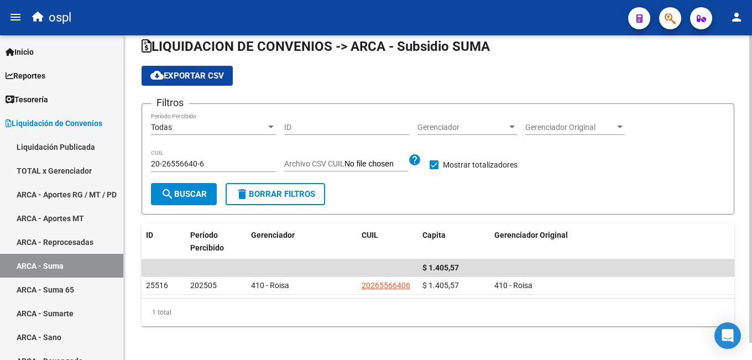
click at [203, 165] on input "20-26556640-6" at bounding box center [213, 163] width 125 height 9
paste input "38184230-5"
click at [189, 194] on span "search Buscar" at bounding box center [184, 194] width 46 height 10
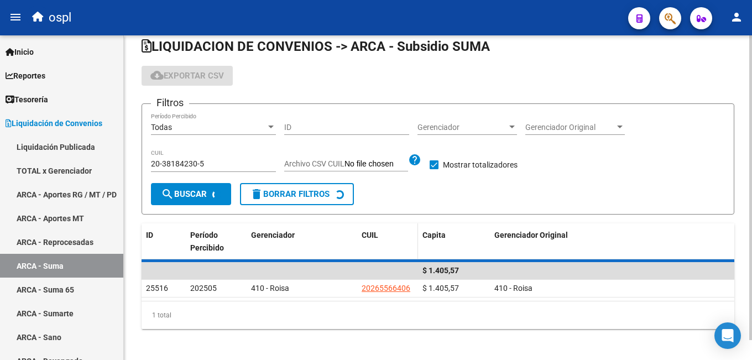
scroll to position [7, 0]
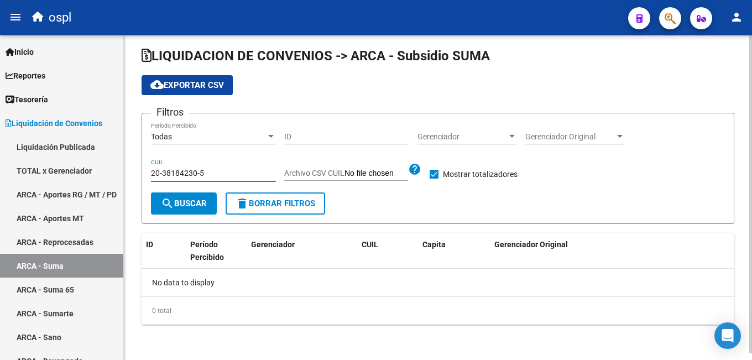
click at [201, 175] on input "20-38184230-5" at bounding box center [213, 173] width 125 height 9
paste input "7-35444628-1"
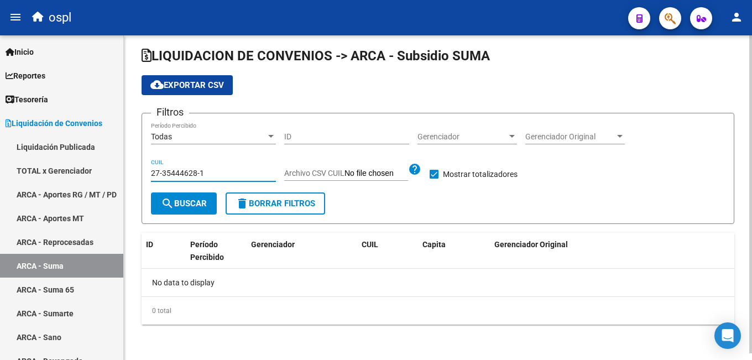
click at [200, 197] on button "search Buscar" at bounding box center [184, 203] width 66 height 22
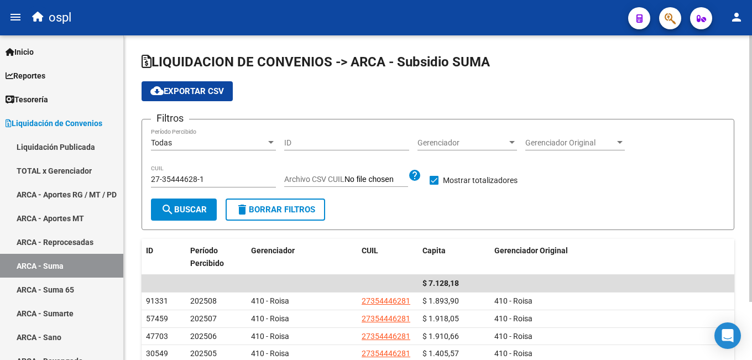
scroll to position [71, 0]
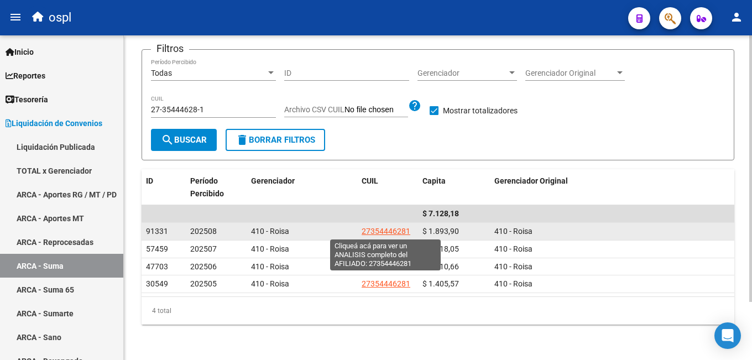
drag, startPoint x: 368, startPoint y: 229, endPoint x: 408, endPoint y: 229, distance: 39.8
click at [408, 229] on datatable-body-cell "27354446281" at bounding box center [387, 231] width 61 height 17
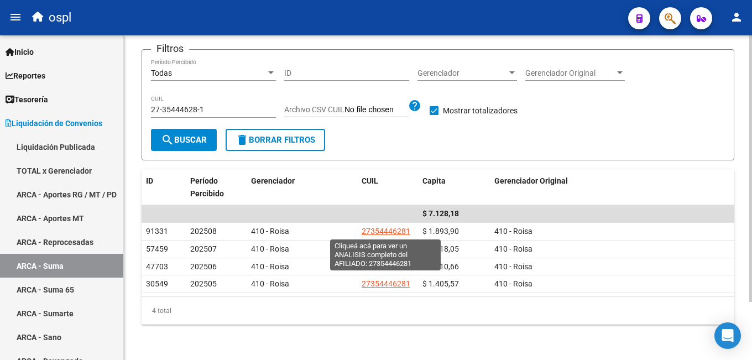
copy span "27354446281"
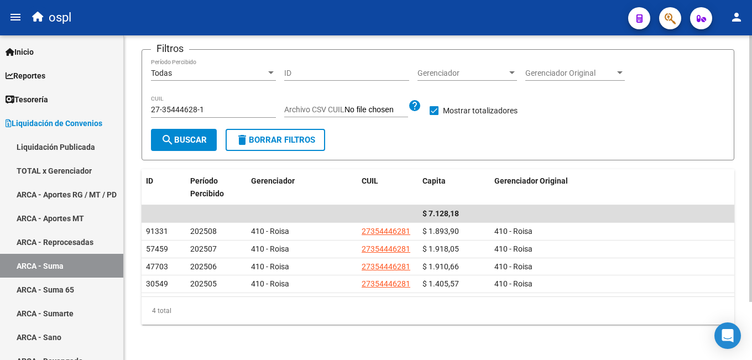
click at [319, 293] on datatable-selection "$ 7.128,18 91331 202508 410 - Roisa 27354446281 $ 1.893,90 410 - Roisa 57459 20…" at bounding box center [438, 290] width 593 height 9
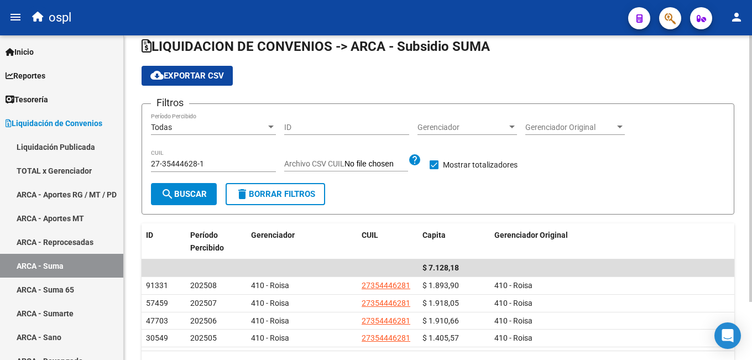
scroll to position [0, 0]
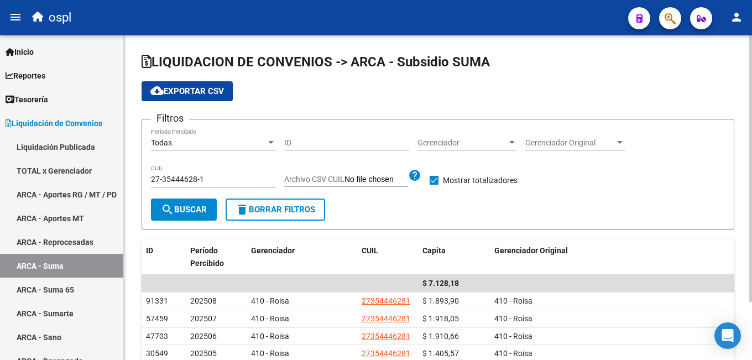
click at [201, 176] on input "27-35444628-1" at bounding box center [213, 179] width 125 height 9
paste input "18813676-7"
click at [187, 208] on span "search Buscar" at bounding box center [184, 210] width 46 height 10
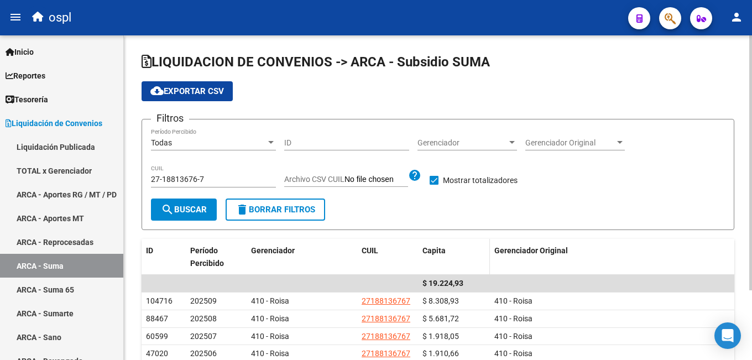
scroll to position [55, 0]
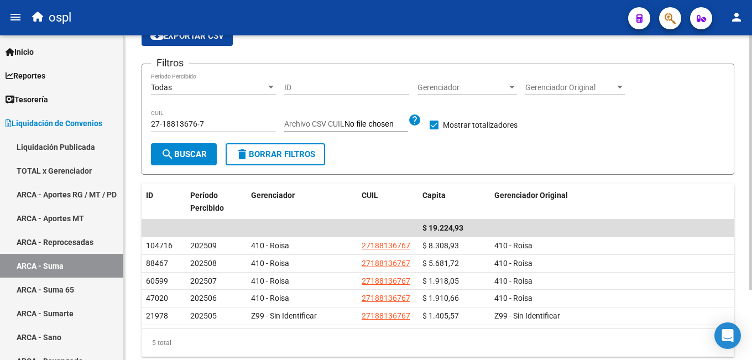
click at [216, 121] on input "27-18813676-7" at bounding box center [213, 123] width 125 height 9
paste input "0-93083237-6"
click at [196, 150] on span "search Buscar" at bounding box center [184, 154] width 46 height 10
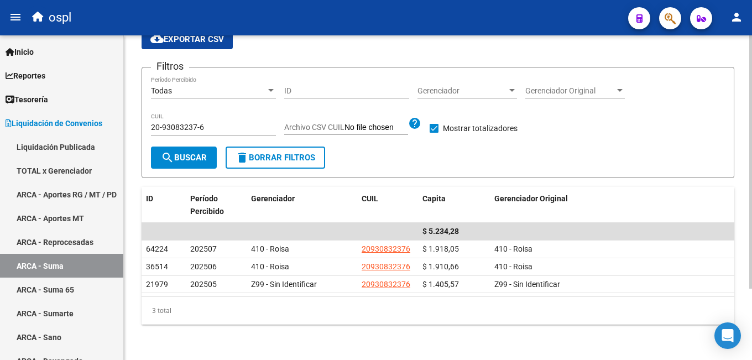
scroll to position [53, 0]
click at [207, 128] on input "20-93083237-6" at bounding box center [213, 127] width 125 height 9
paste input "46734497-9"
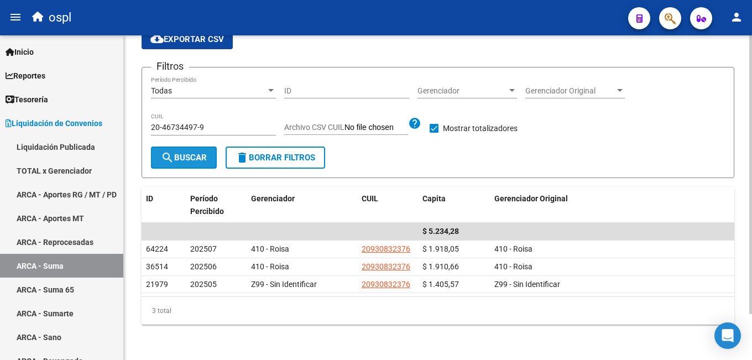
click at [194, 156] on span "search Buscar" at bounding box center [184, 158] width 46 height 10
click at [201, 129] on input "20-46734497-9" at bounding box center [213, 127] width 125 height 9
paste input "93229333-2"
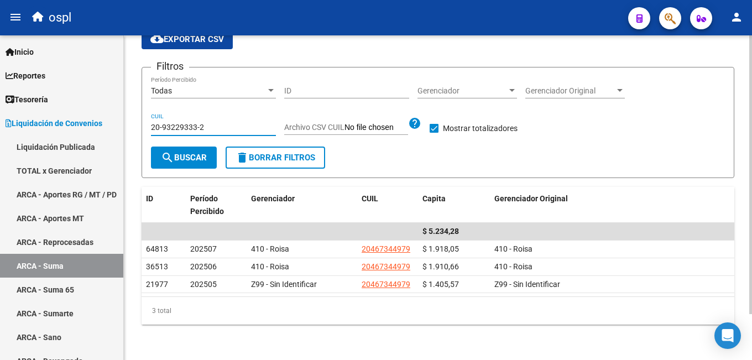
click at [179, 153] on span "search Buscar" at bounding box center [184, 158] width 46 height 10
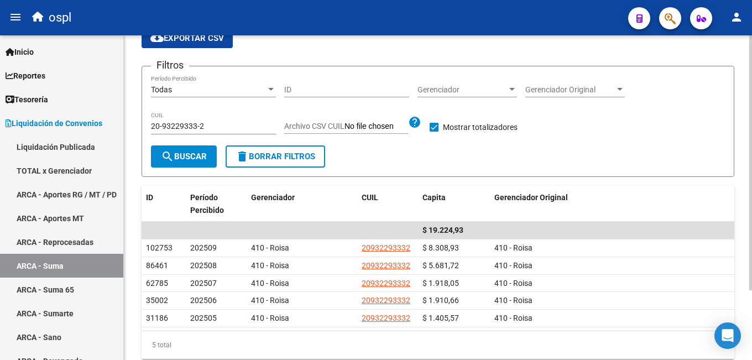
click at [206, 130] on input "20-93229333-2" at bounding box center [213, 126] width 125 height 9
paste input "7-34529985-3"
click at [197, 154] on span "search Buscar" at bounding box center [184, 157] width 46 height 10
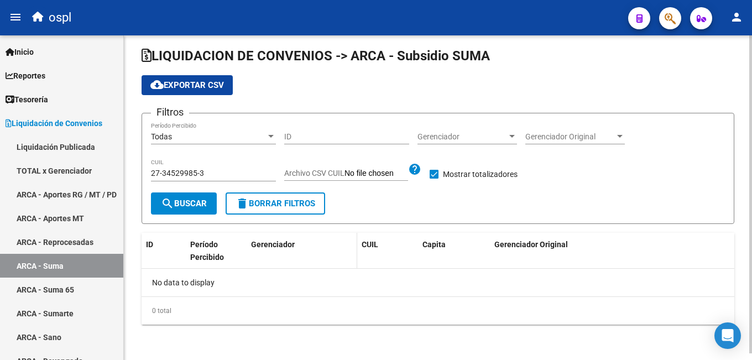
scroll to position [7, 0]
click at [197, 170] on input "27-34529985-3" at bounding box center [213, 173] width 125 height 9
paste input "43726979-9"
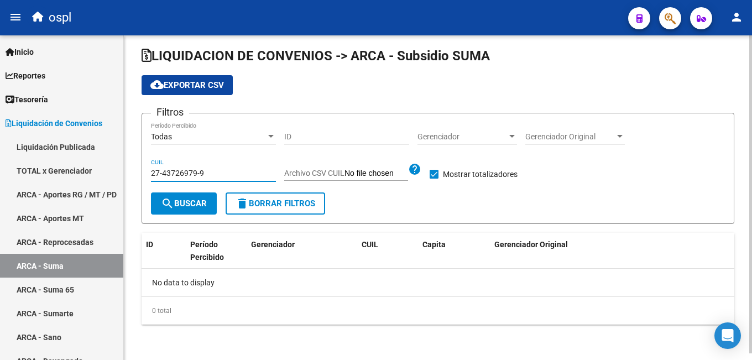
click at [190, 204] on span "search Buscar" at bounding box center [184, 204] width 46 height 10
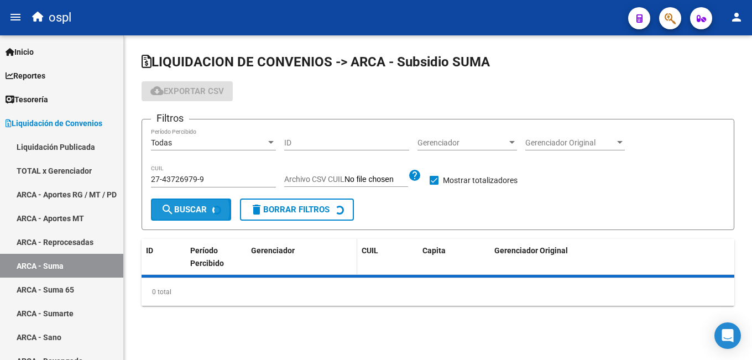
scroll to position [0, 0]
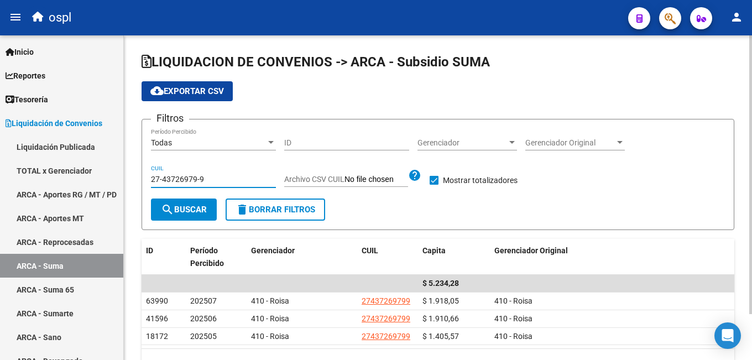
click at [183, 177] on input "27-43726979-9" at bounding box center [213, 179] width 125 height 9
click at [183, 178] on input "27-43726979-9" at bounding box center [213, 179] width 125 height 9
paste input "0-27597951-2"
click at [183, 207] on span "search Buscar" at bounding box center [184, 210] width 46 height 10
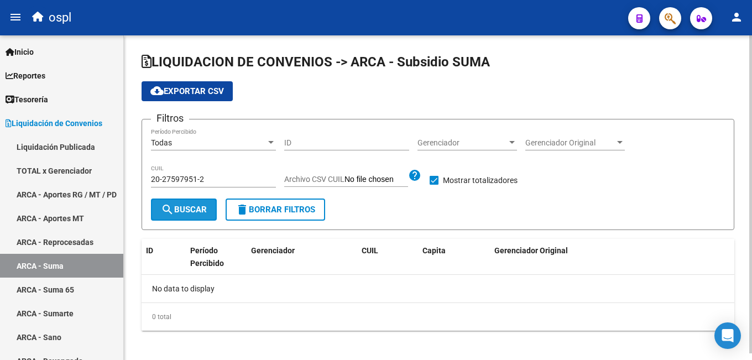
click at [208, 211] on button "search Buscar" at bounding box center [184, 210] width 66 height 22
click at [208, 179] on input "20-27597951-2" at bounding box center [213, 179] width 125 height 9
paste input "11202928"
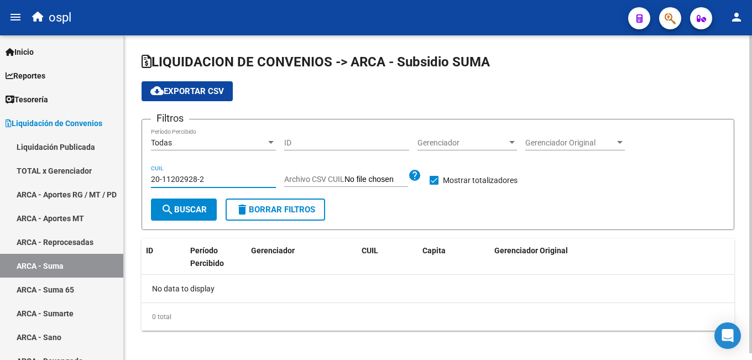
type input "20-11202928-2"
click at [196, 206] on span "search Buscar" at bounding box center [184, 210] width 46 height 10
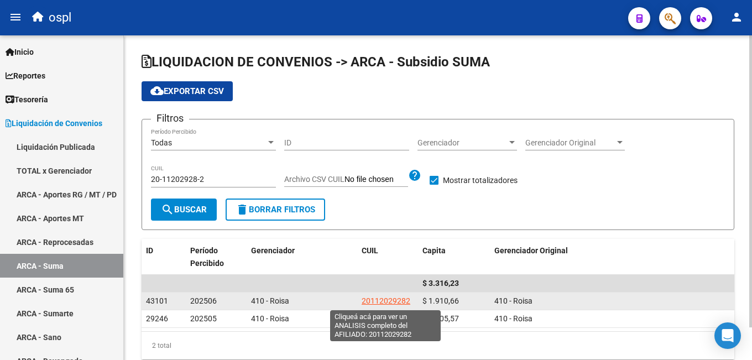
click at [392, 302] on span "20112029282" at bounding box center [386, 300] width 49 height 9
type textarea "20112029282"
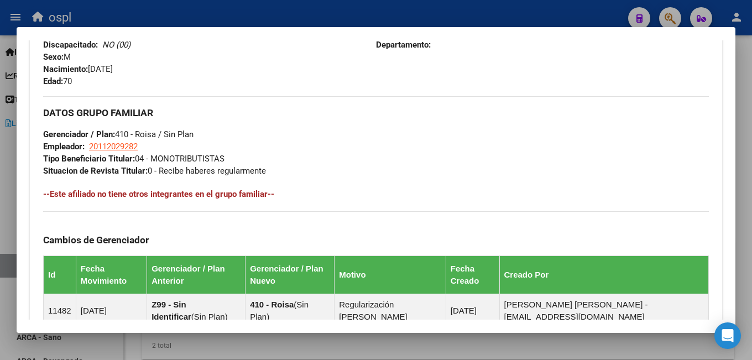
scroll to position [608, 0]
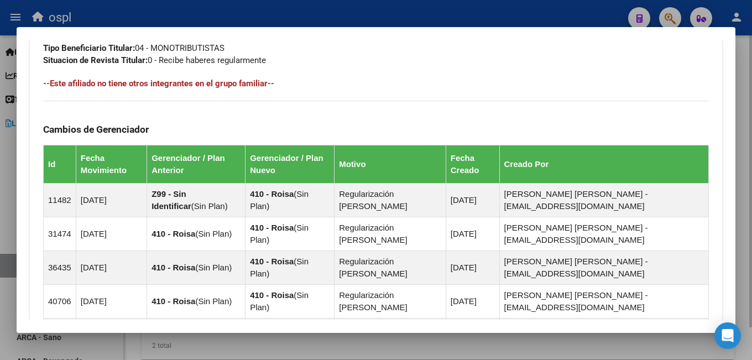
drag, startPoint x: 301, startPoint y: 354, endPoint x: 301, endPoint y: 346, distance: 8.3
click at [301, 349] on div at bounding box center [376, 180] width 752 height 360
